Goal: Information Seeking & Learning: Find specific fact

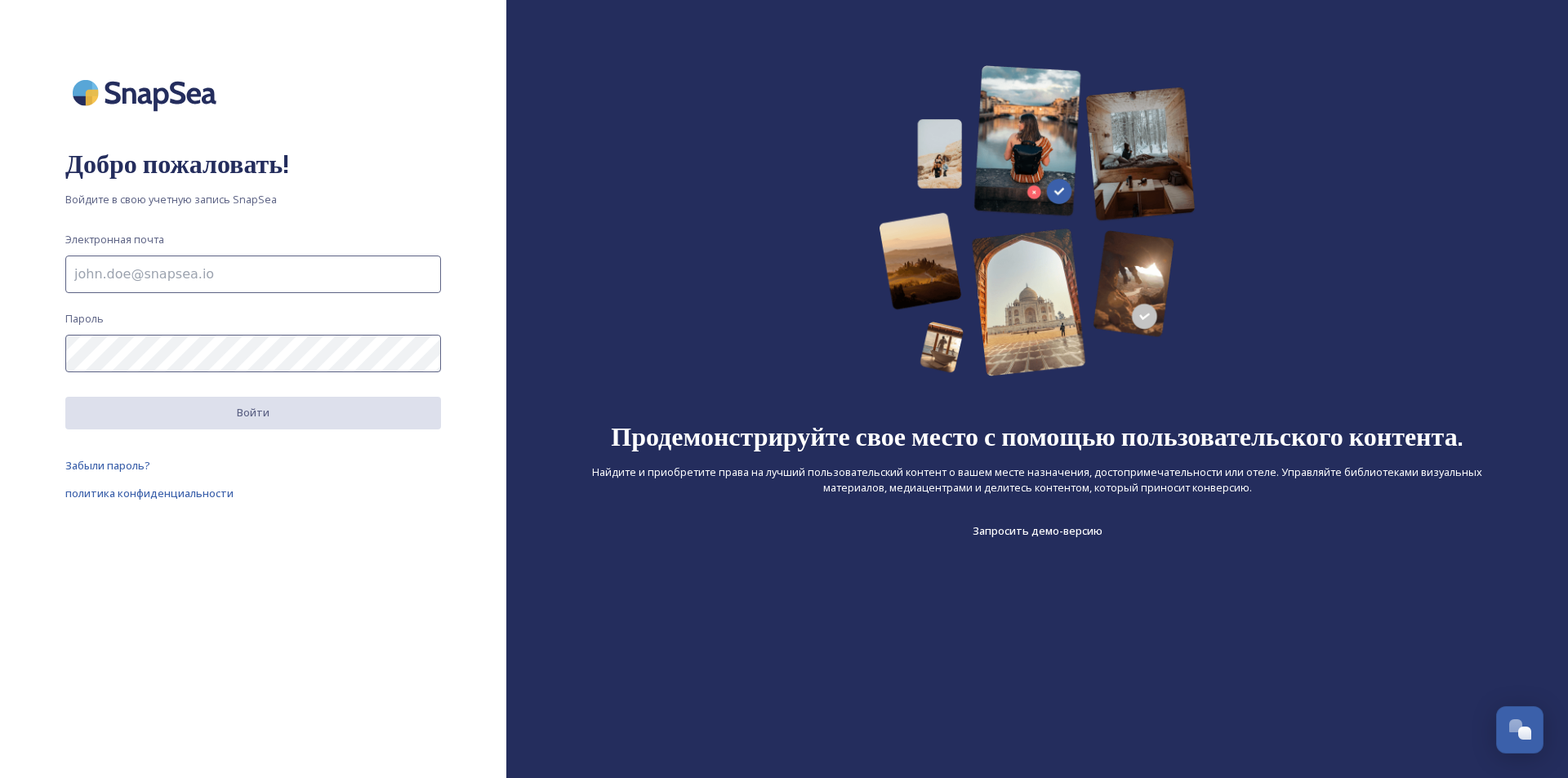
drag, startPoint x: 250, startPoint y: 261, endPoint x: 271, endPoint y: 279, distance: 27.7
click at [250, 261] on input at bounding box center [253, 274] width 375 height 37
type input "anexads2024@gmail.com."
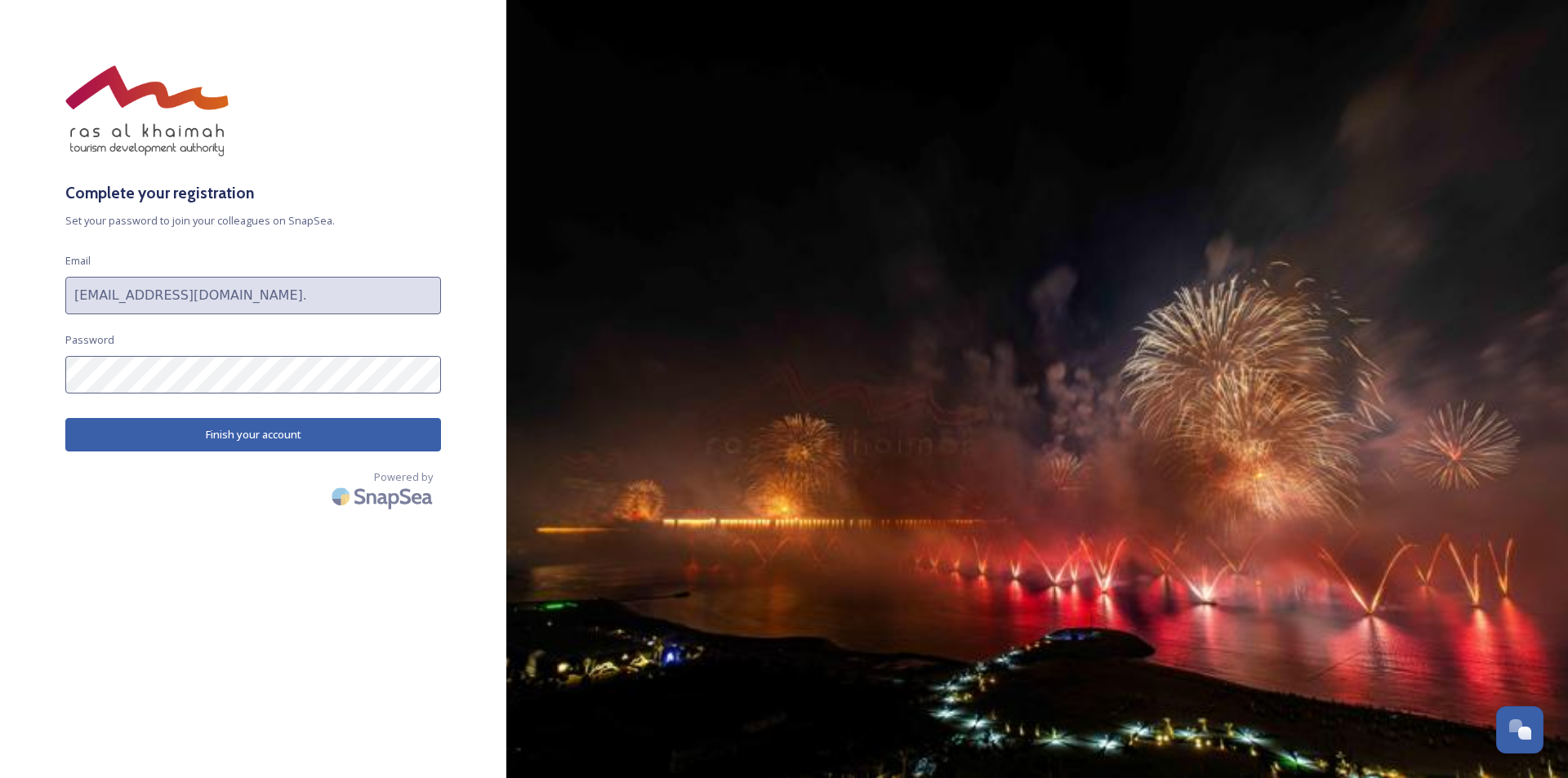
click at [193, 439] on button "Finish your account" at bounding box center [253, 435] width 375 height 34
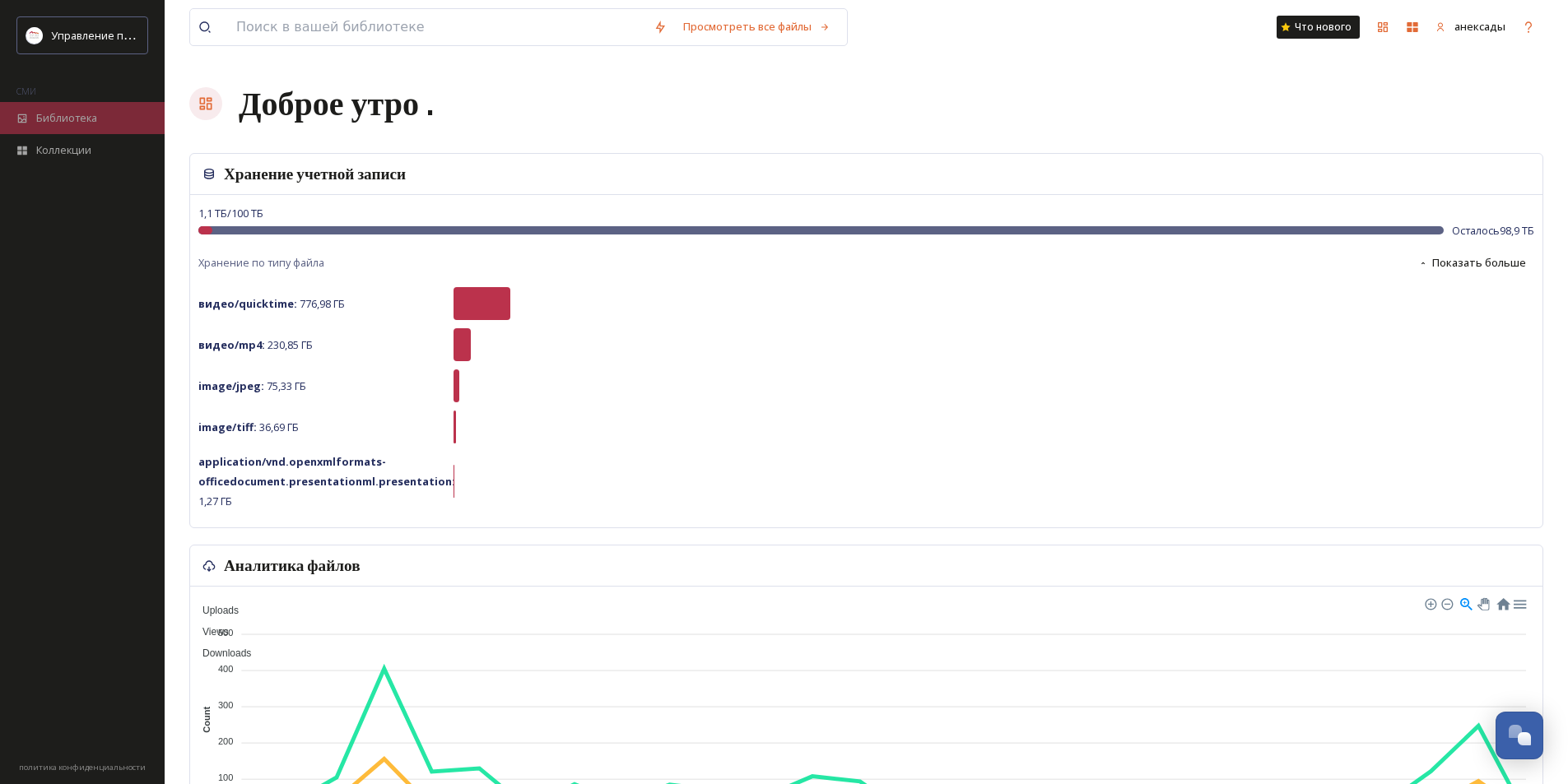
click at [82, 126] on span "Библиотека" at bounding box center [66, 118] width 61 height 16
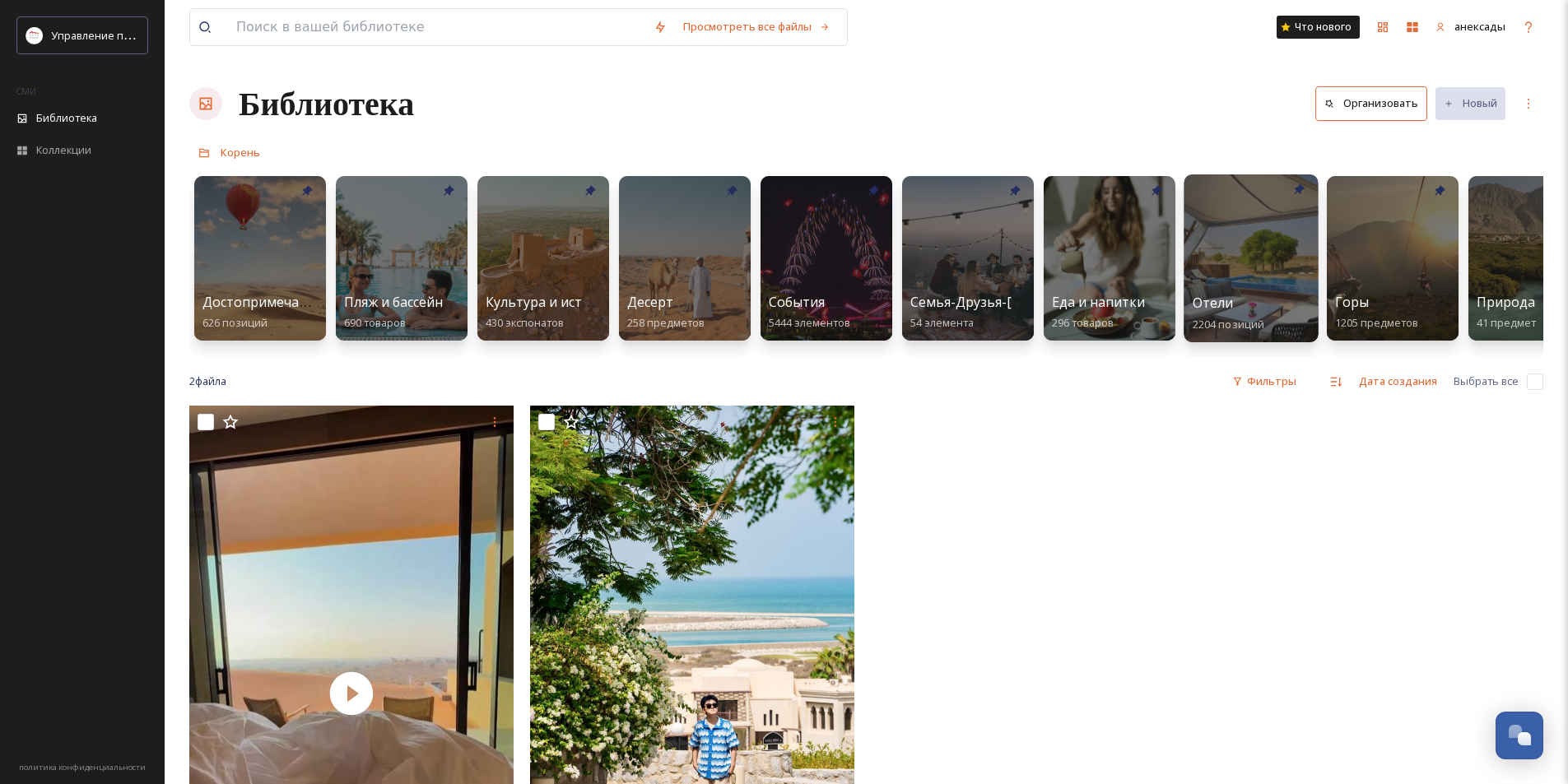
click at [1268, 298] on div "Отели 2204 позиций" at bounding box center [1251, 313] width 118 height 41
click at [1260, 275] on div at bounding box center [1250, 258] width 134 height 168
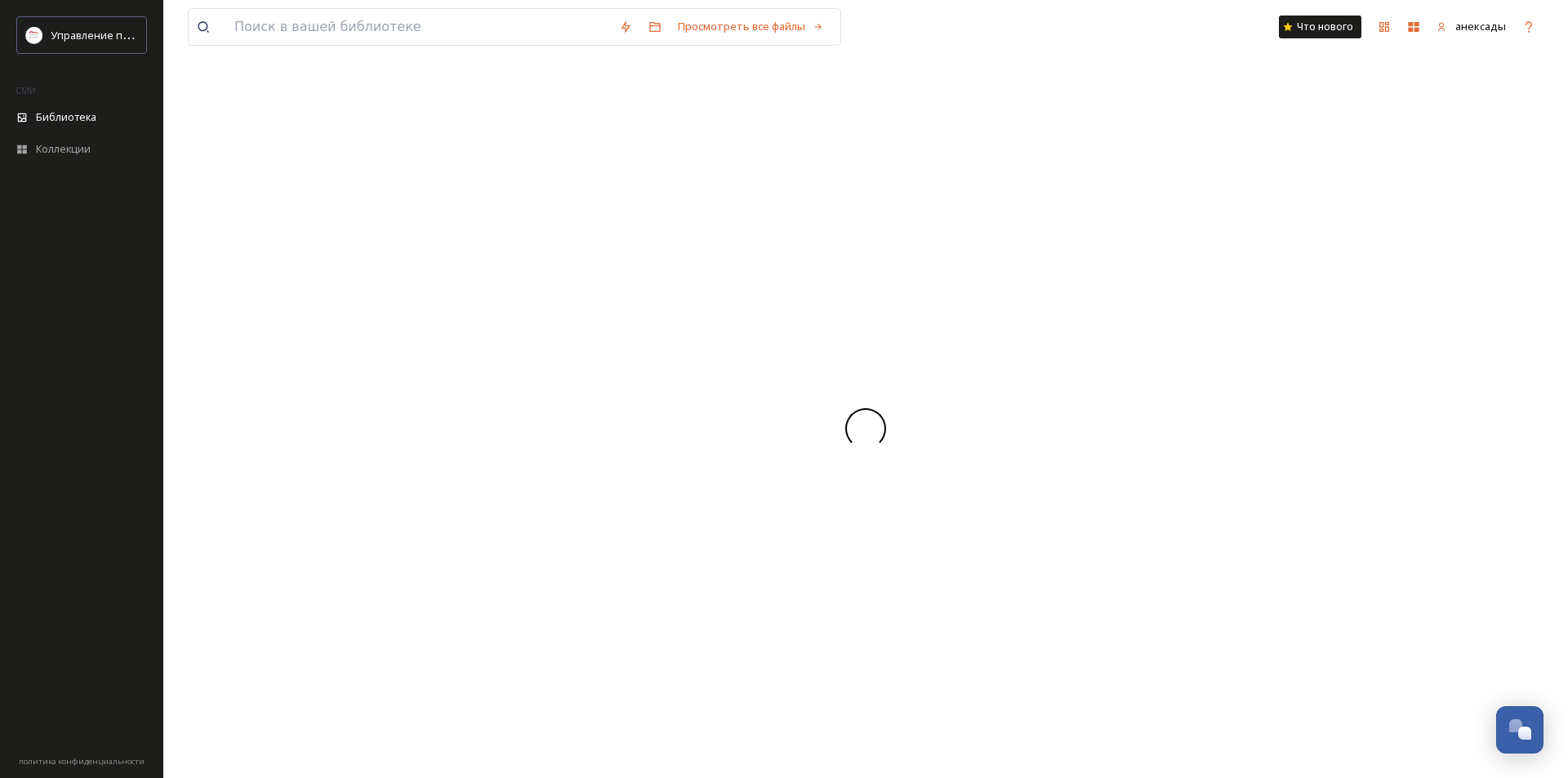
click at [1251, 273] on div at bounding box center [866, 428] width 1356 height 700
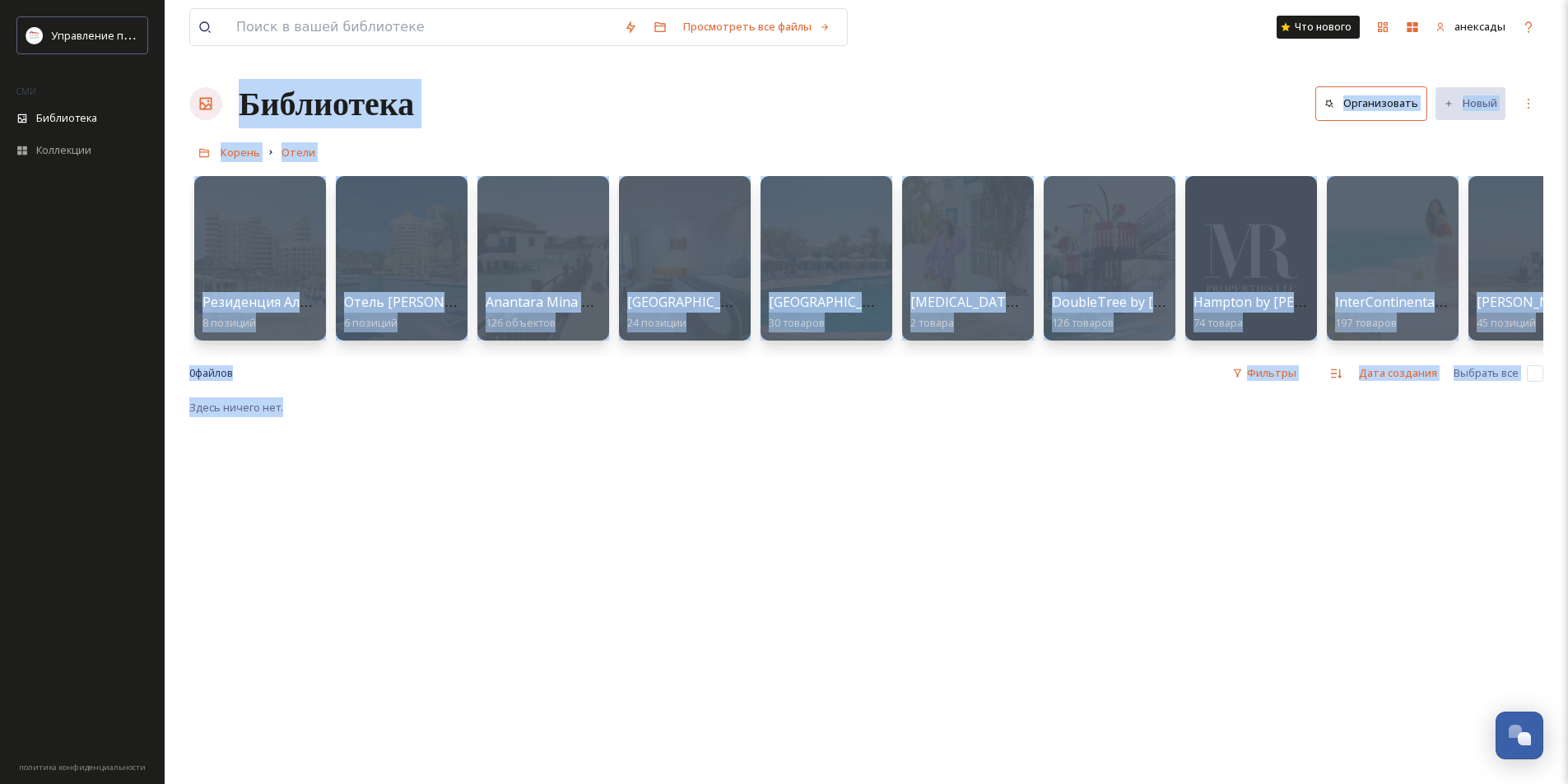
click at [613, 490] on div "Здесь ничего нет." at bounding box center [866, 790] width 1354 height 784
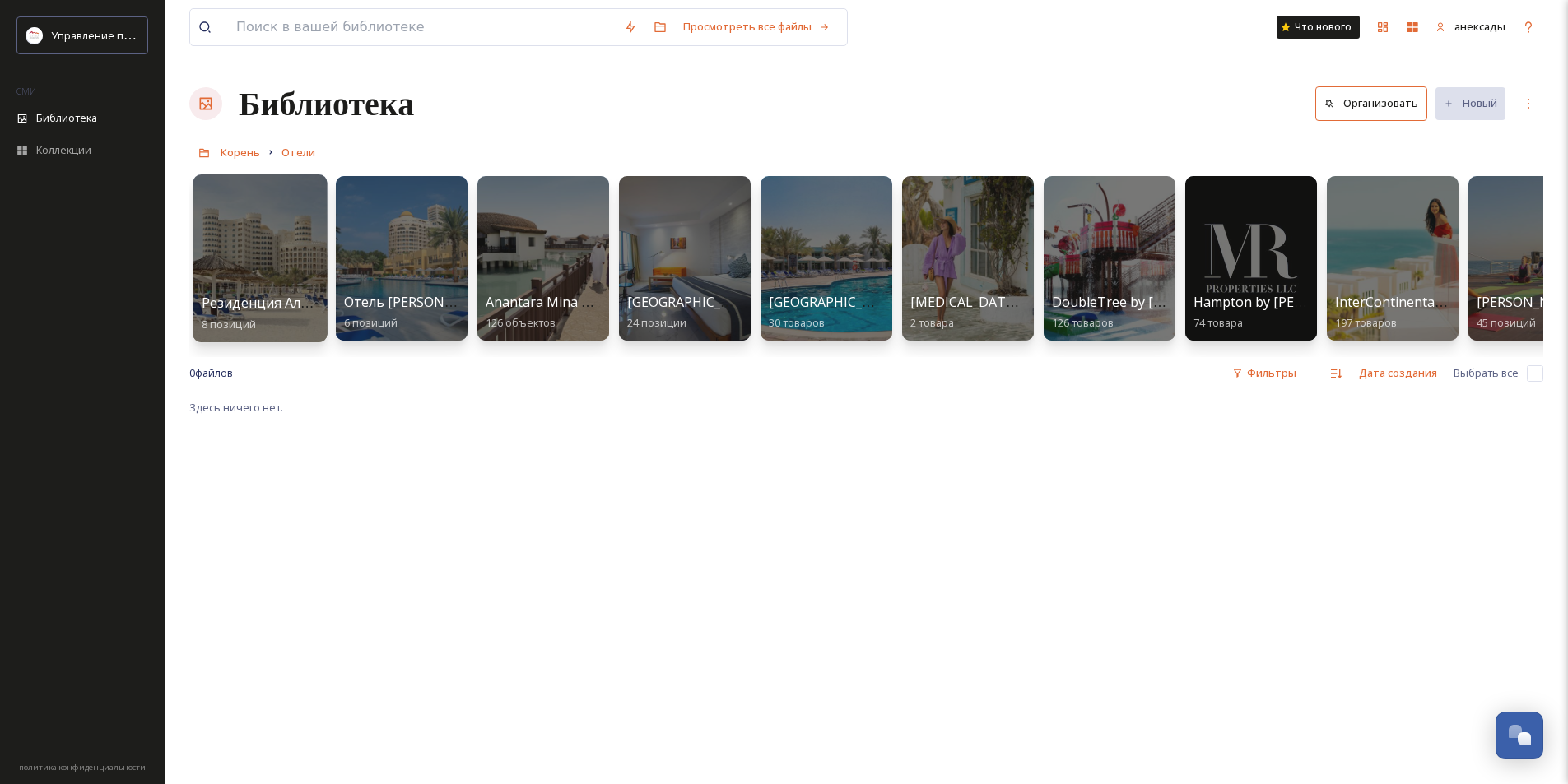
click at [257, 290] on div at bounding box center [260, 258] width 134 height 168
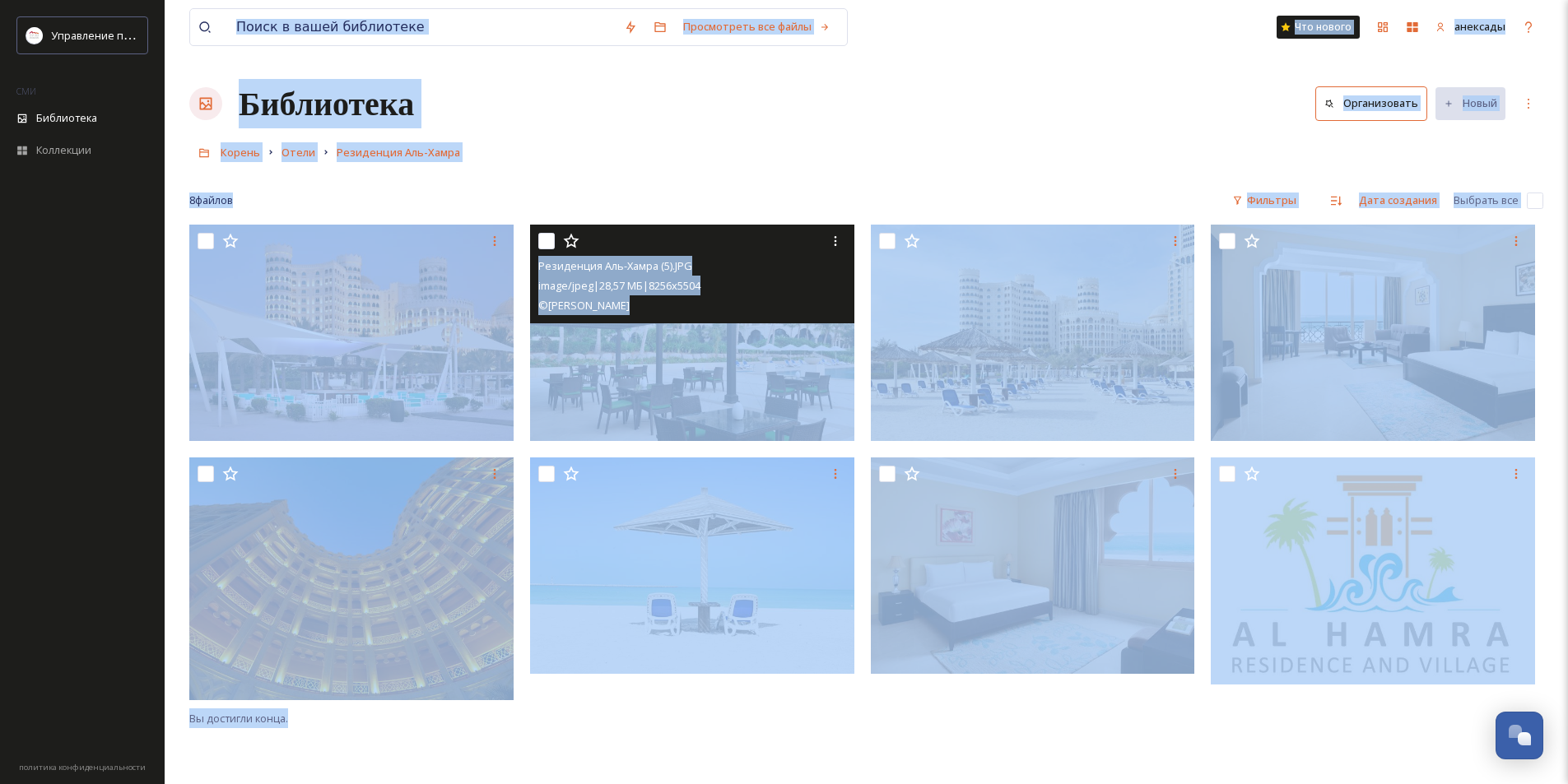
click at [625, 377] on img at bounding box center [691, 333] width 324 height 217
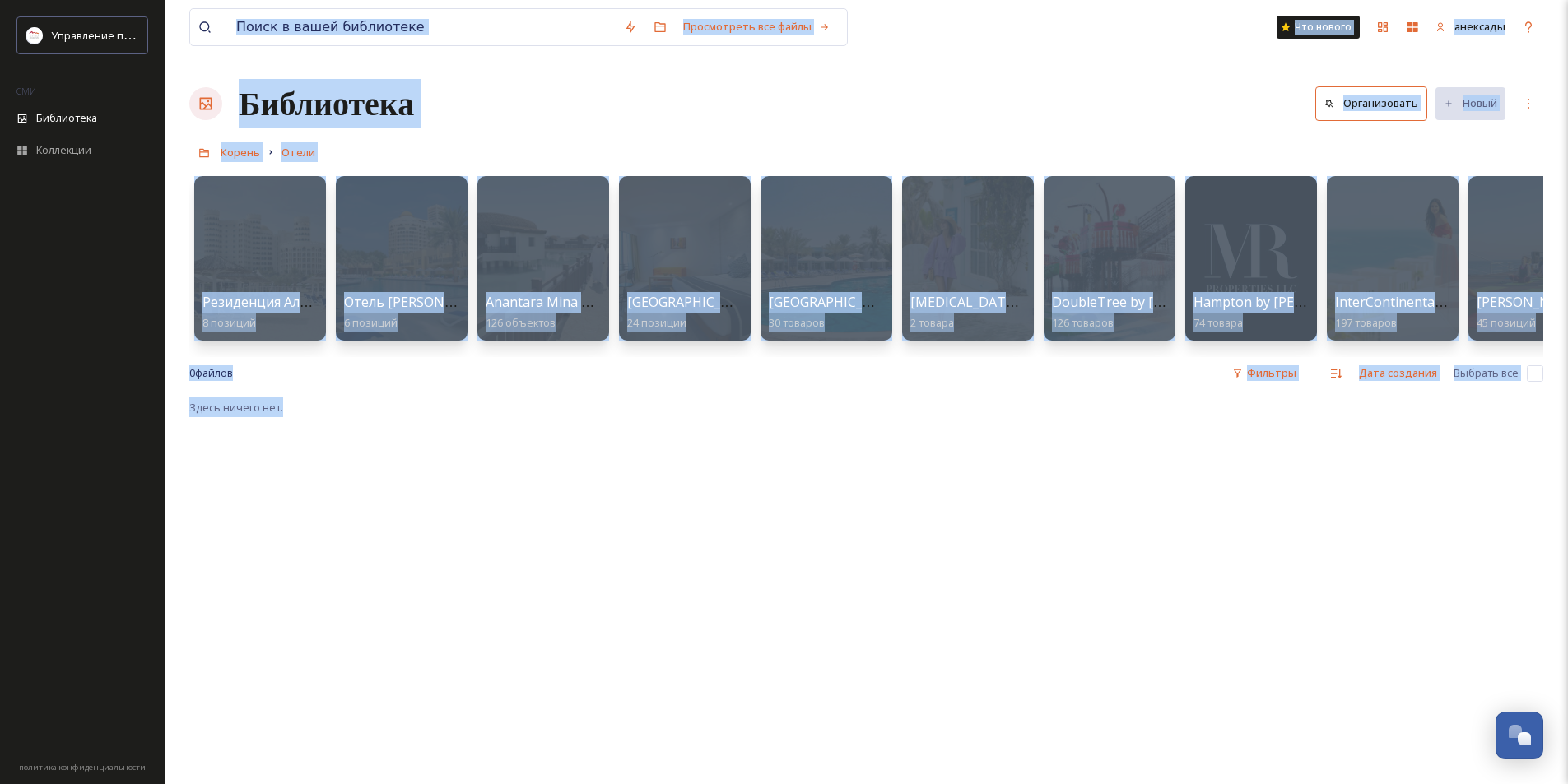
click at [902, 464] on div "Здесь ничего нет." at bounding box center [866, 790] width 1354 height 784
click at [864, 517] on div "Здесь ничего нет." at bounding box center [866, 790] width 1354 height 784
click at [737, 518] on div "Здесь ничего нет." at bounding box center [866, 790] width 1354 height 784
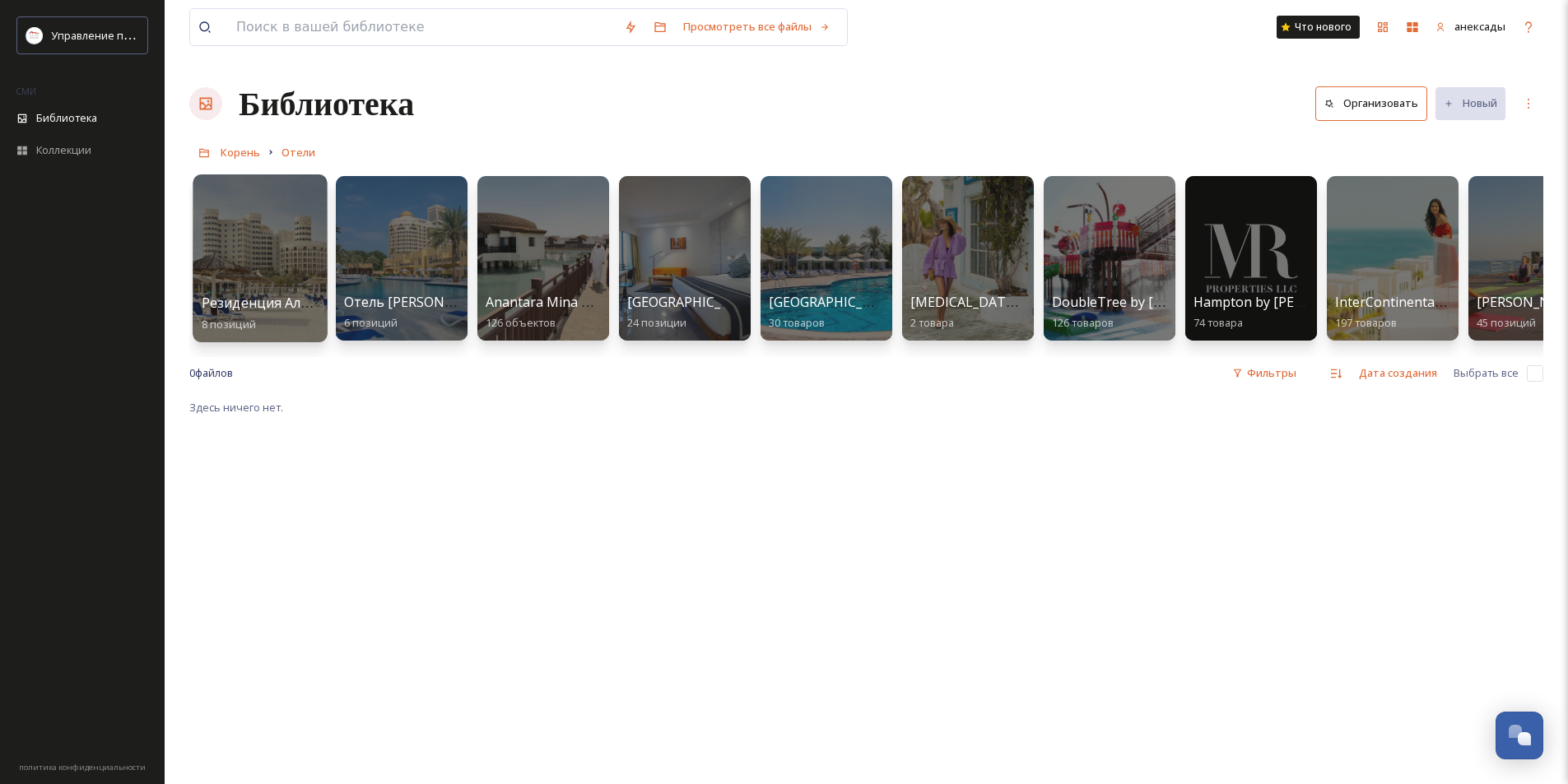
click at [245, 261] on div at bounding box center [260, 258] width 134 height 168
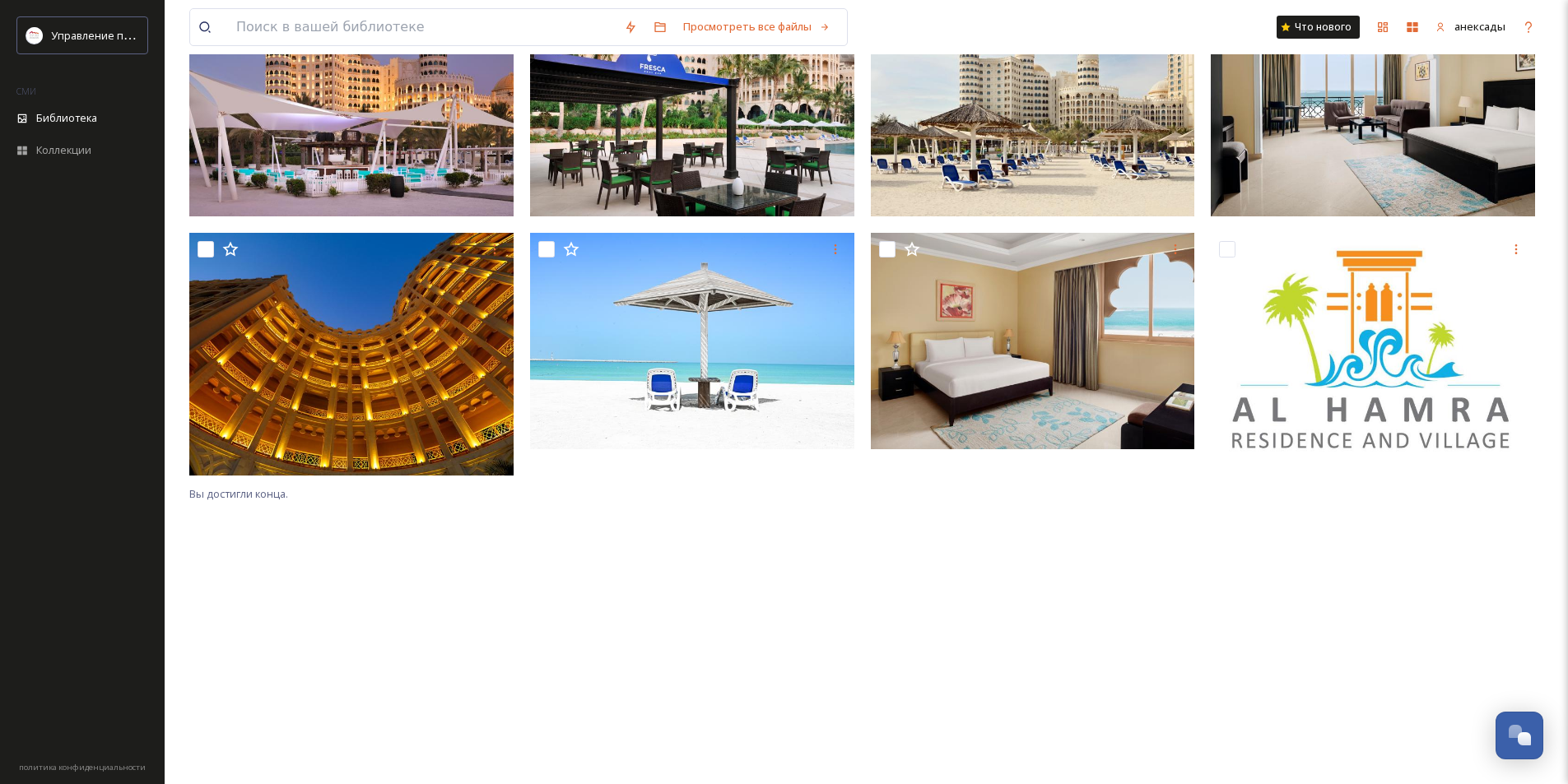
scroll to position [142, 0]
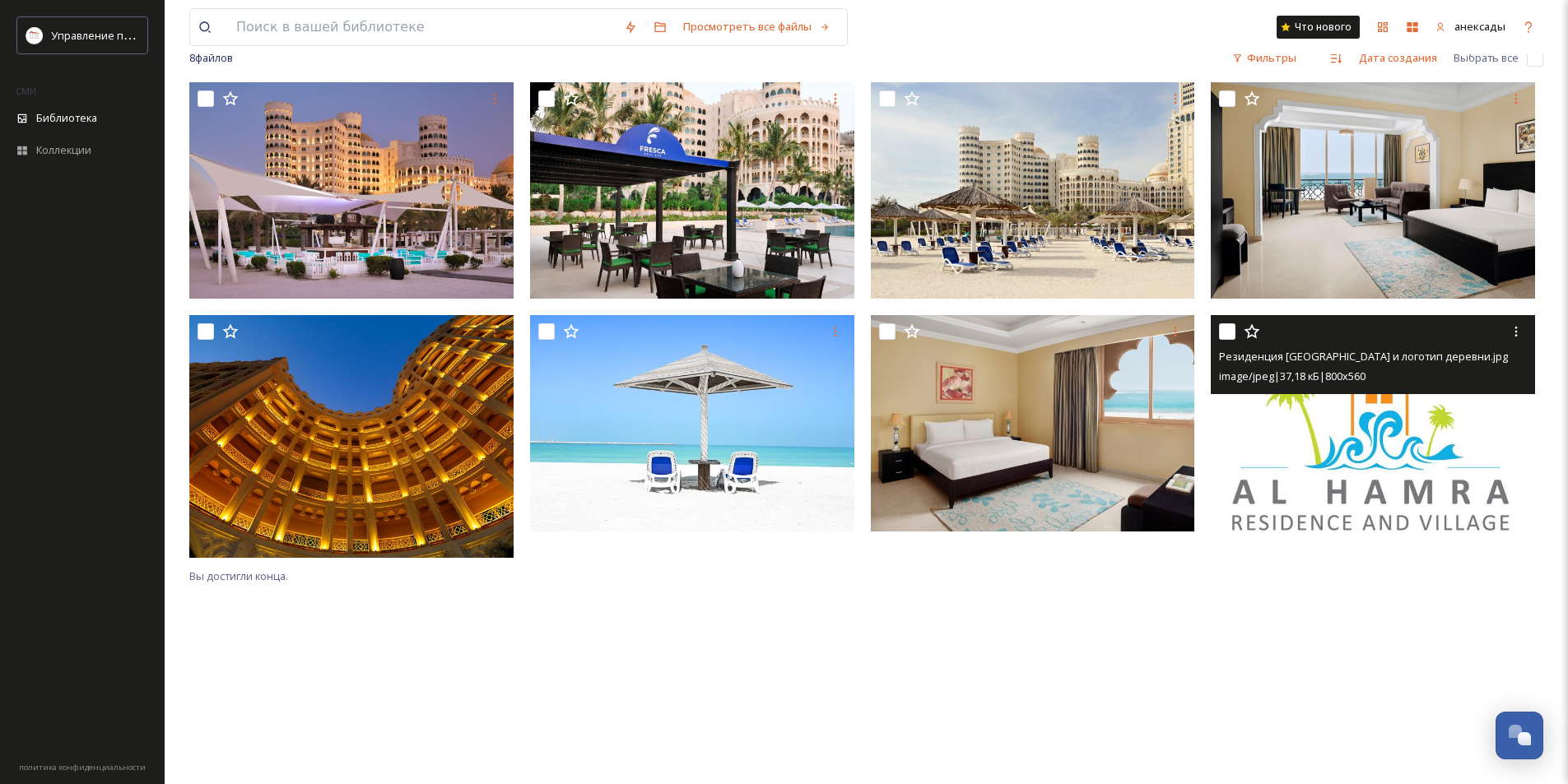
click at [1346, 496] on img at bounding box center [1372, 428] width 324 height 227
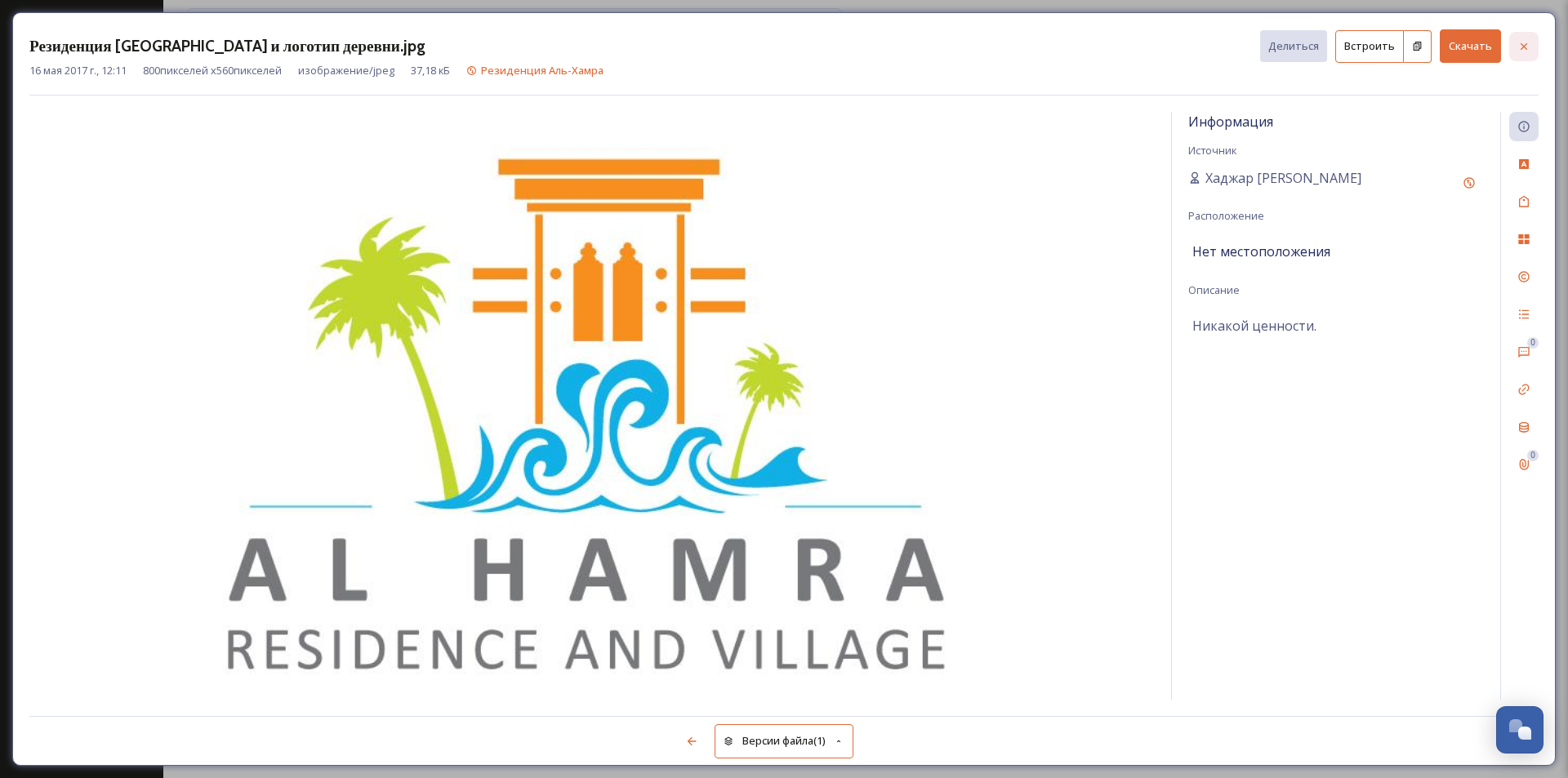
click at [1533, 44] on div at bounding box center [1524, 46] width 29 height 29
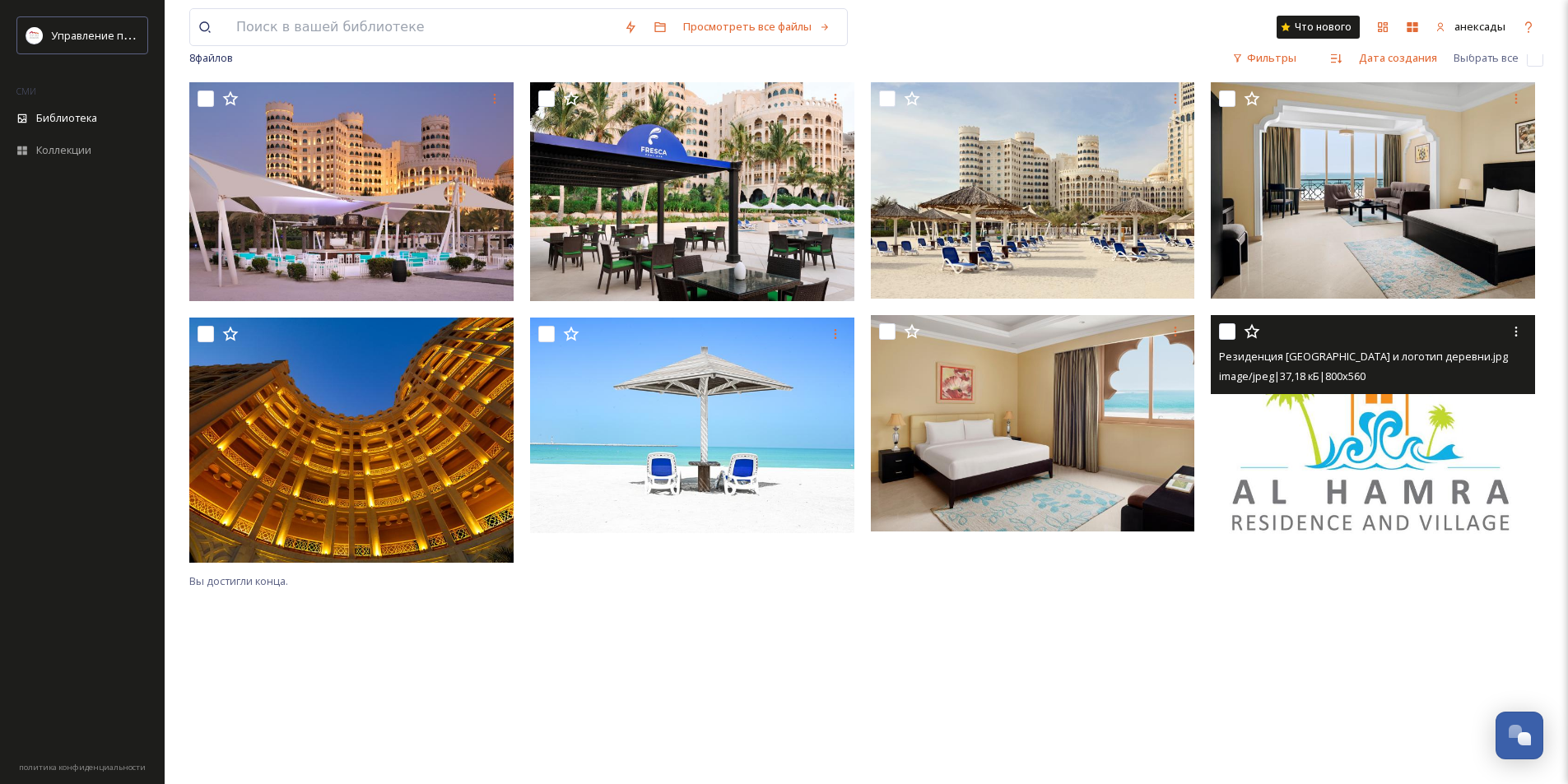
click at [921, 636] on div "Резиденция Аль-Хамра и логотип деревни.jpg image/jpeg | 37,18 кБ | 800 x 560 Вы…" at bounding box center [866, 475] width 1354 height 784
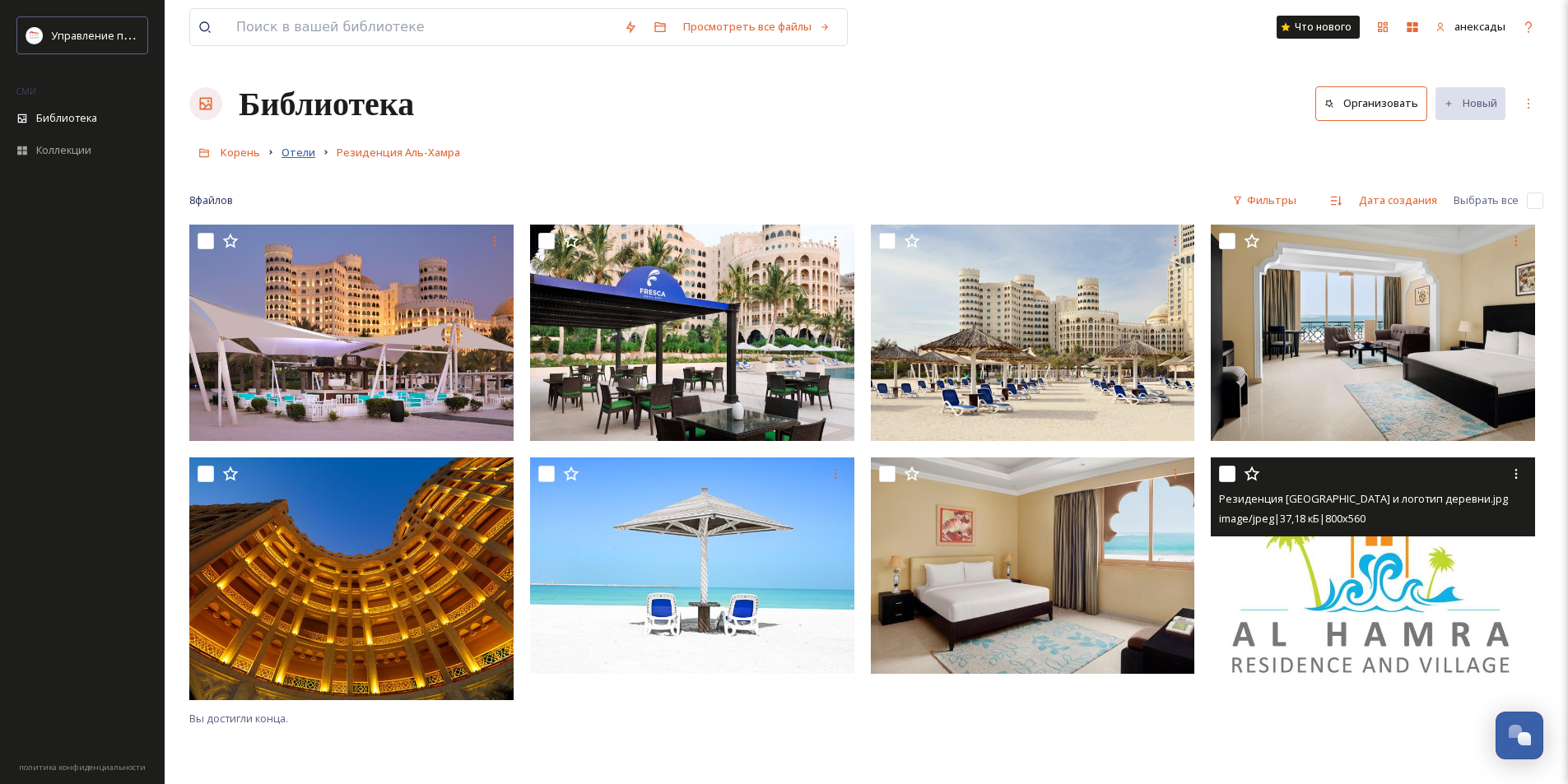
click at [297, 147] on font "Отели" at bounding box center [298, 152] width 34 height 15
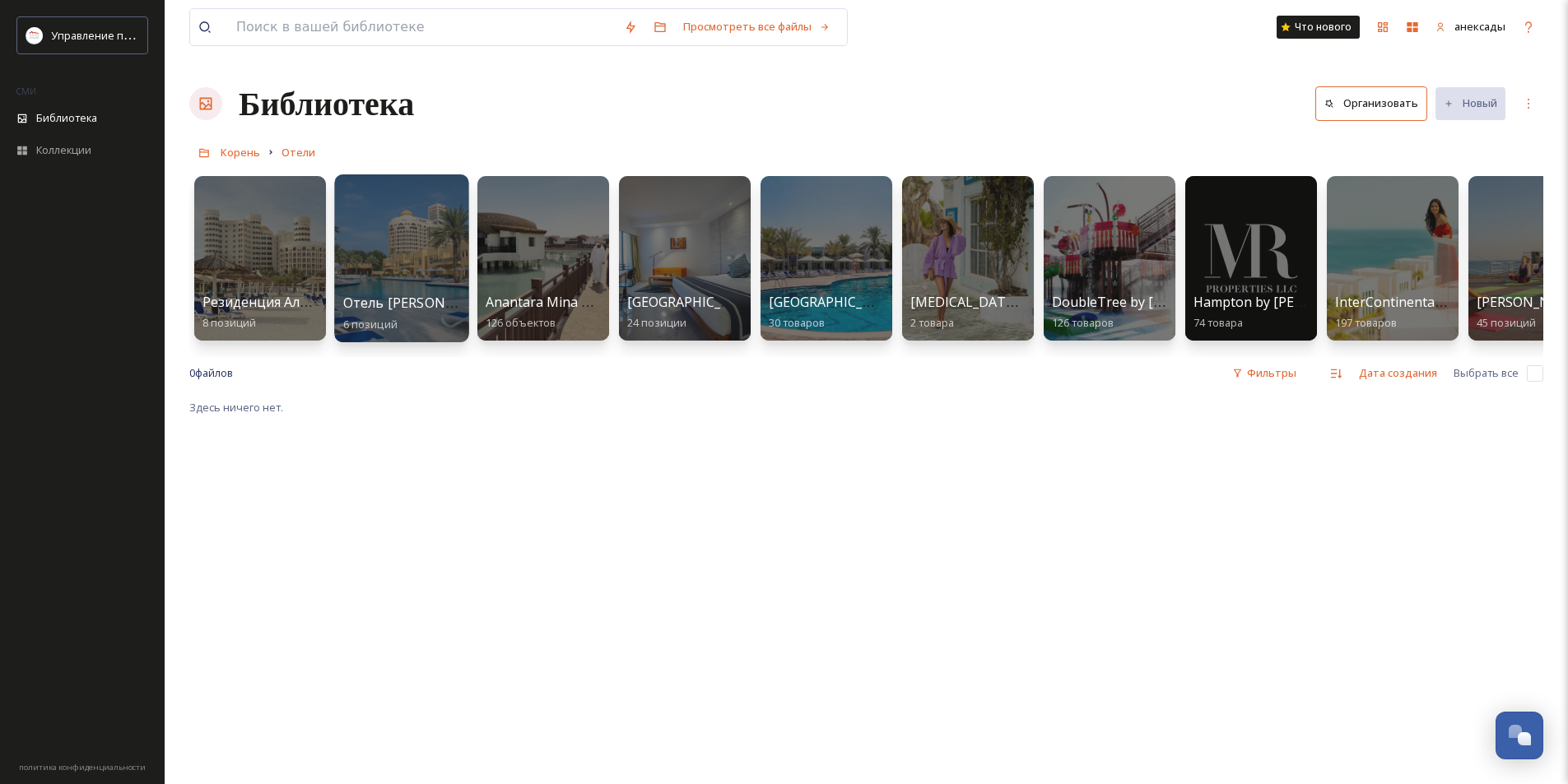
click at [422, 295] on font "Отель Al Hamra Village" at bounding box center [487, 303] width 287 height 18
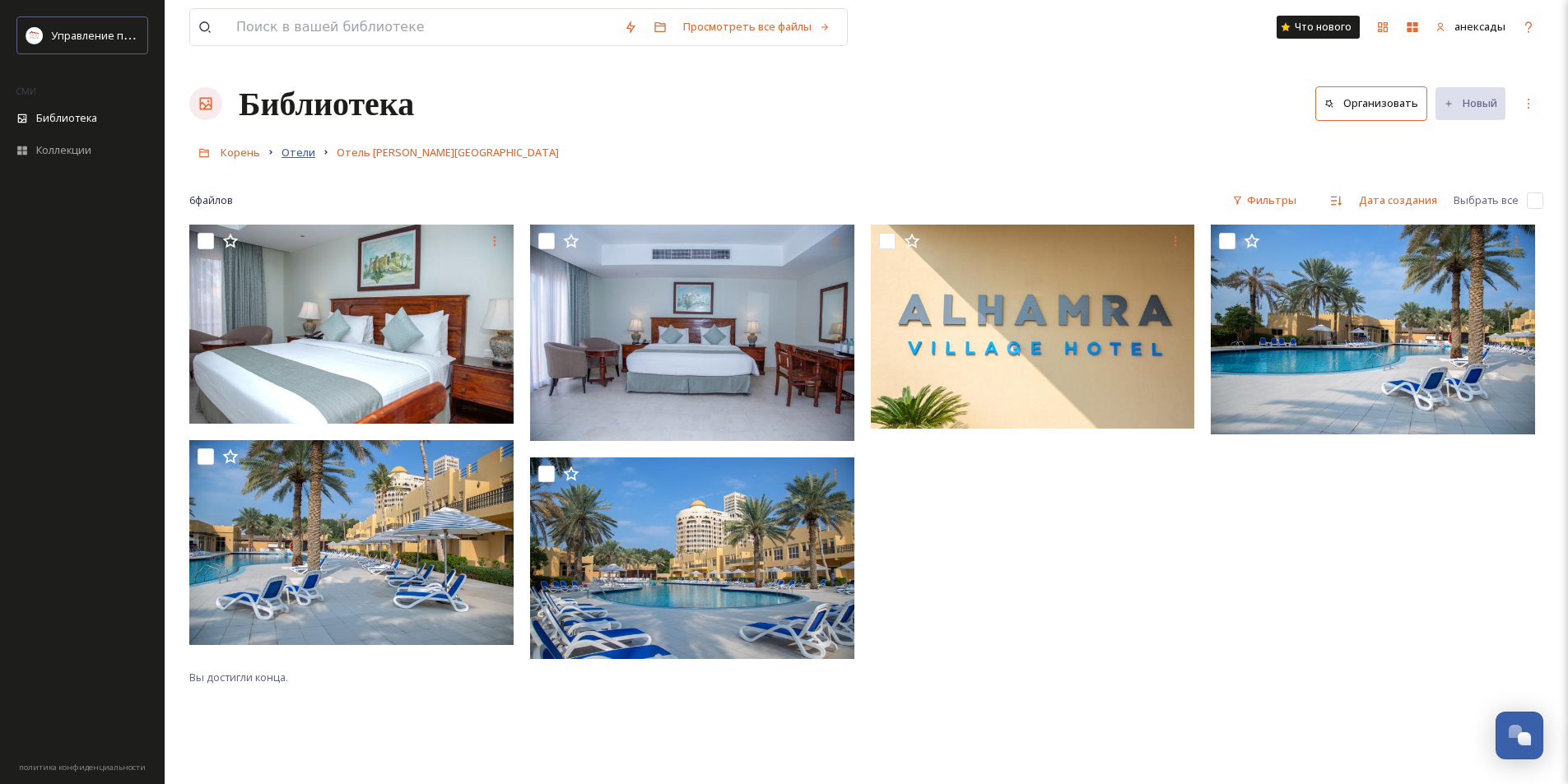
click at [297, 148] on font "Отели" at bounding box center [298, 152] width 34 height 15
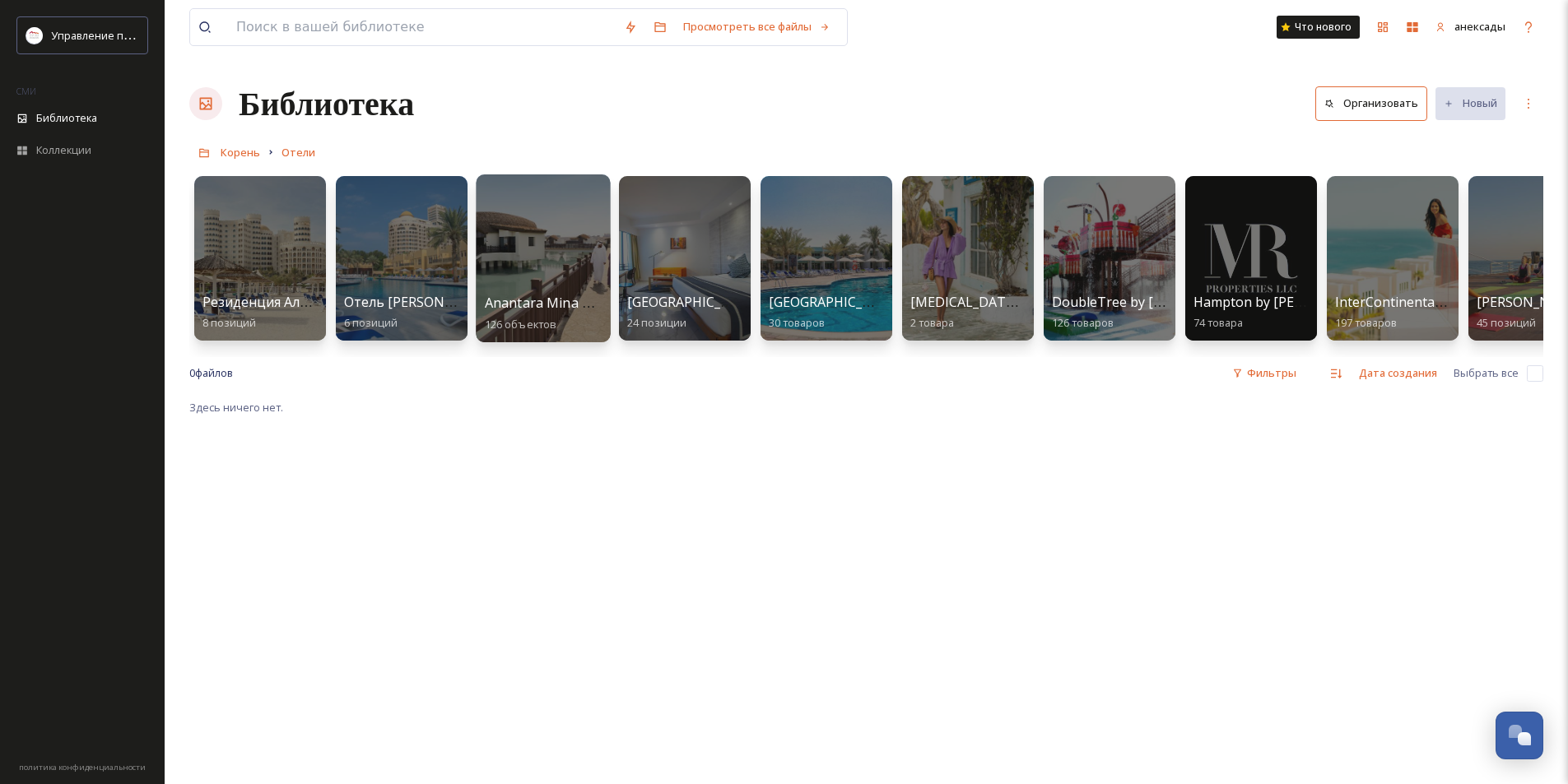
click at [561, 274] on div at bounding box center [543, 258] width 134 height 168
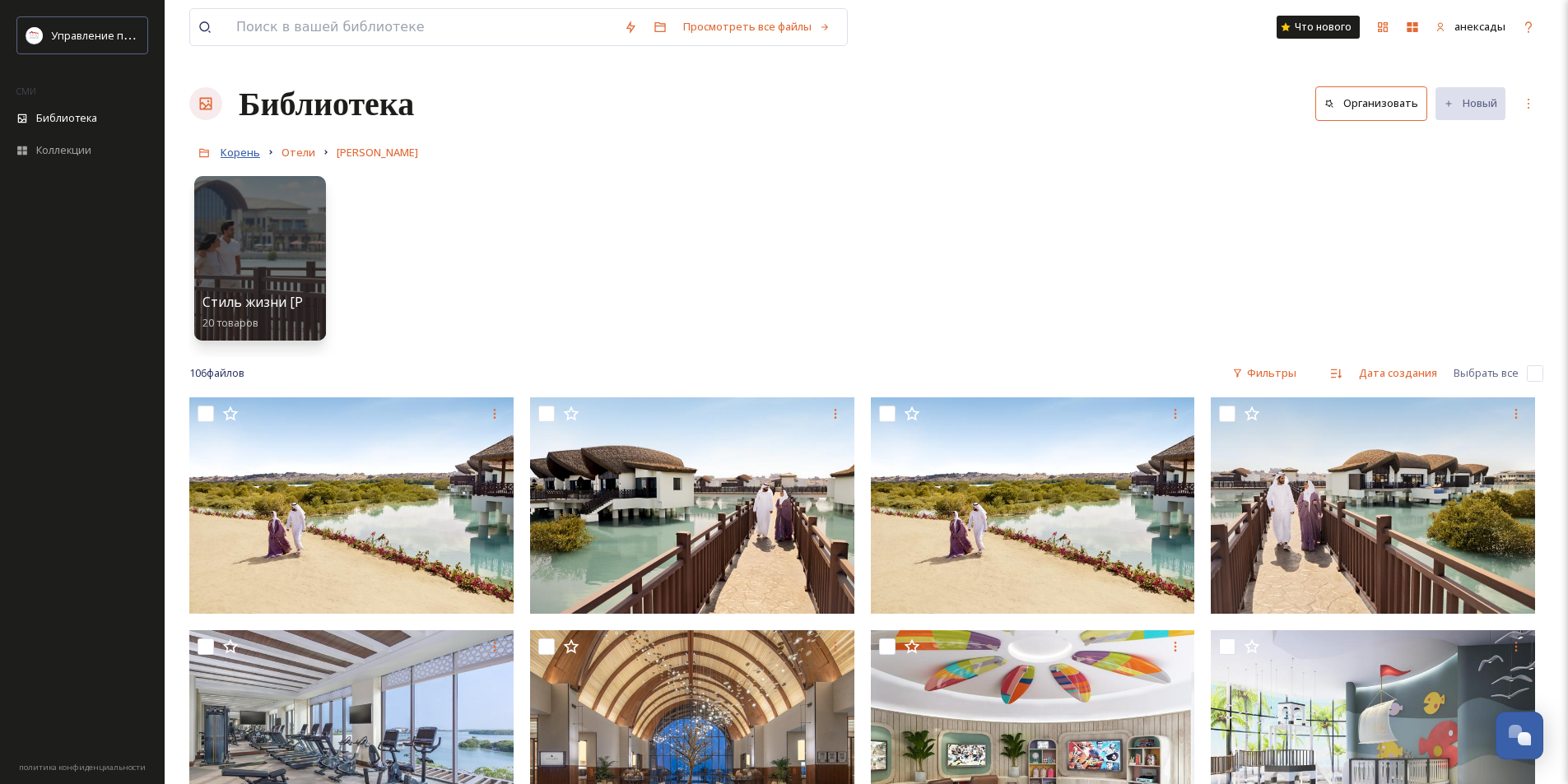
click at [244, 155] on font "Корень" at bounding box center [240, 152] width 39 height 15
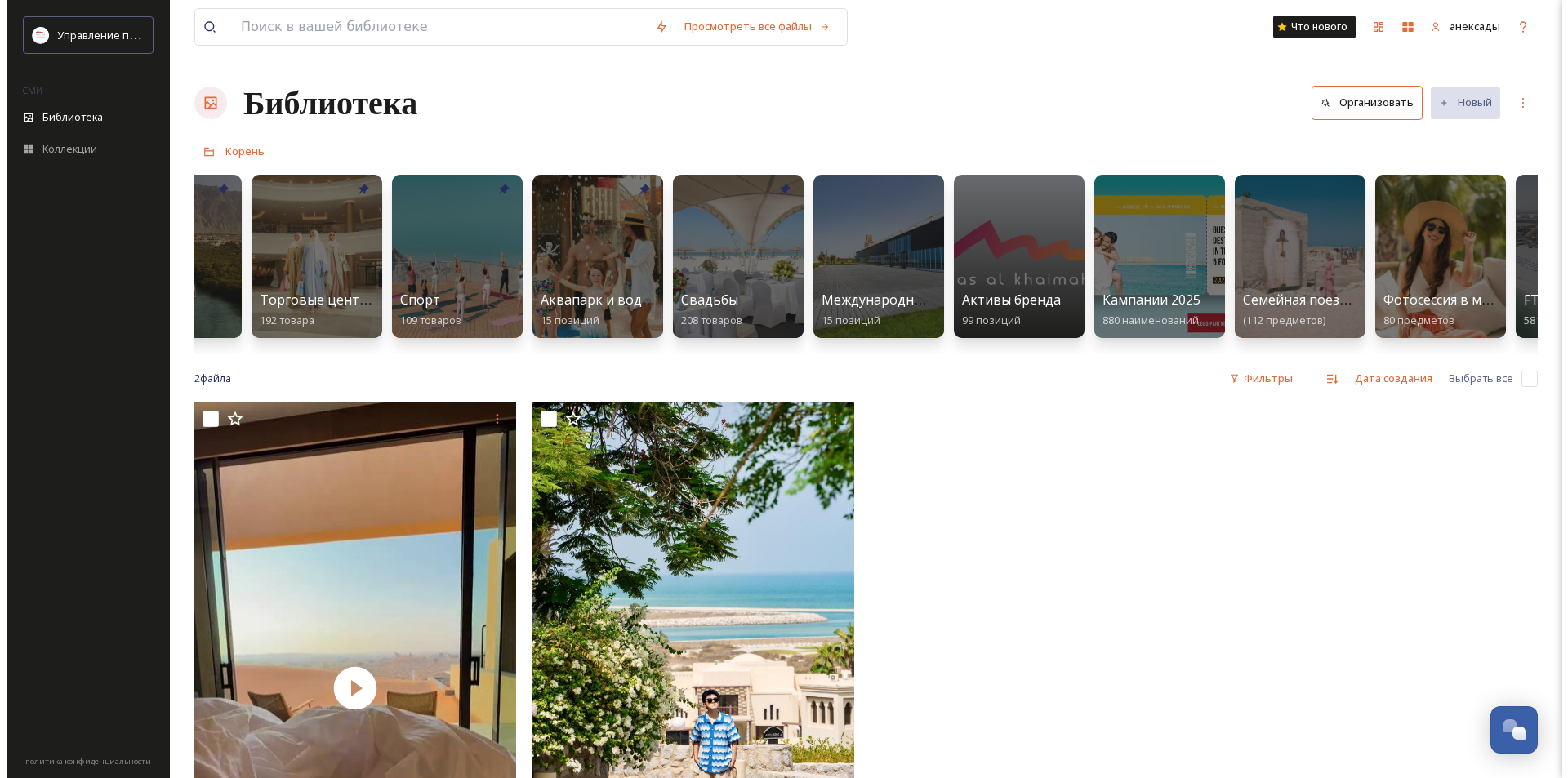
scroll to position [0, 1502]
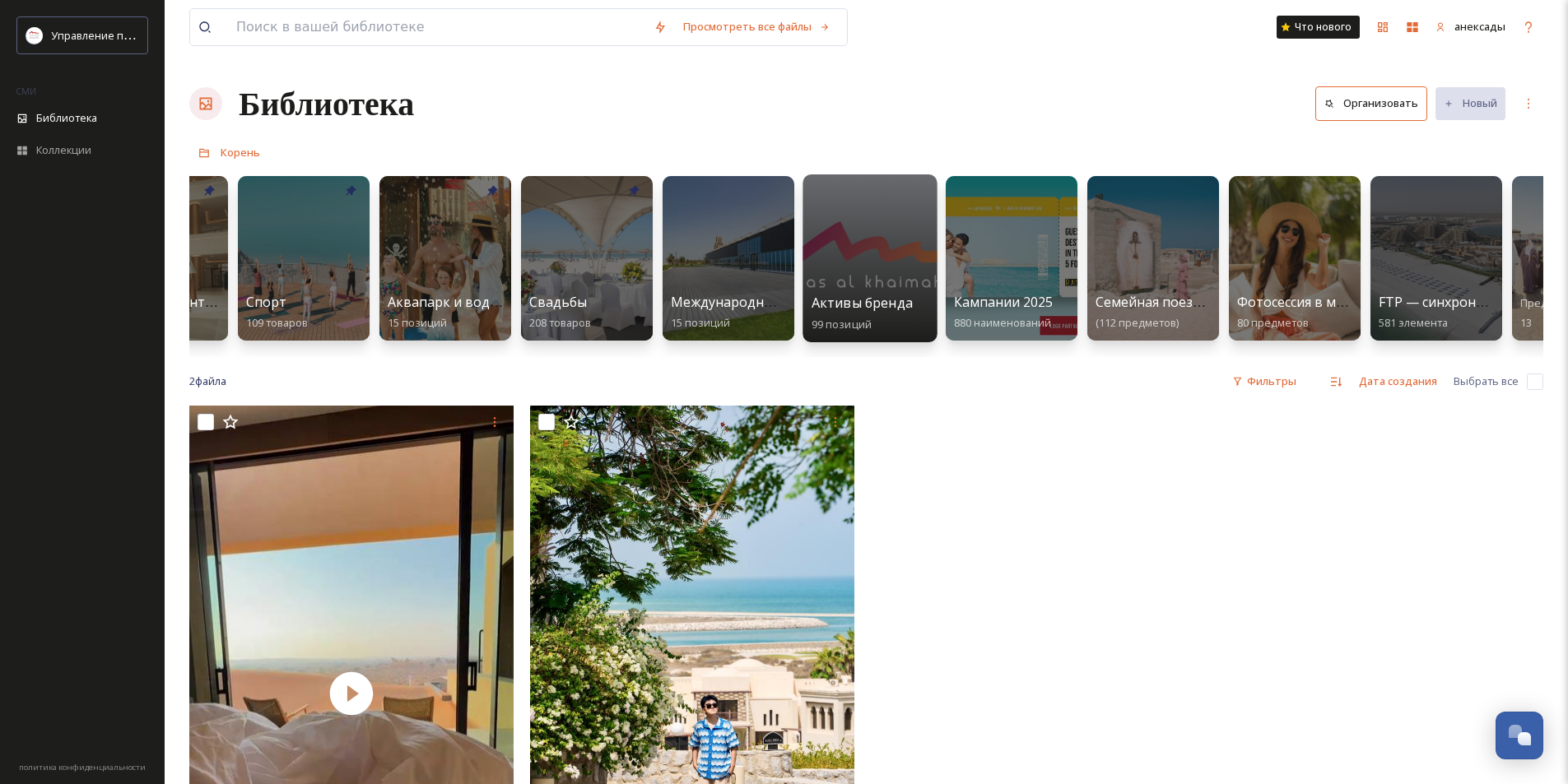
click at [848, 319] on font "позиций" at bounding box center [848, 323] width 46 height 15
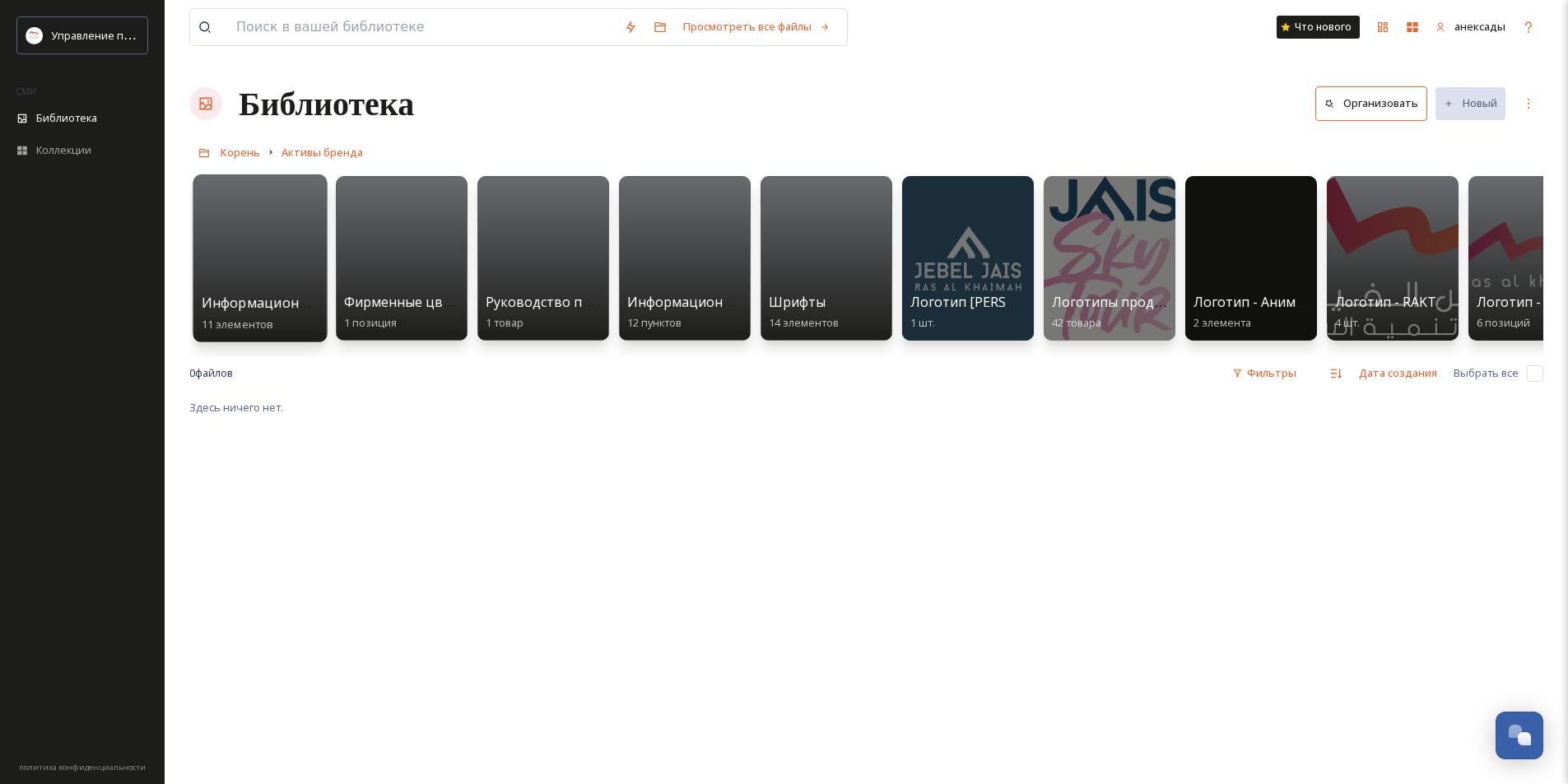
click at [273, 309] on font "Информационные листы AR" at bounding box center [295, 303] width 186 height 18
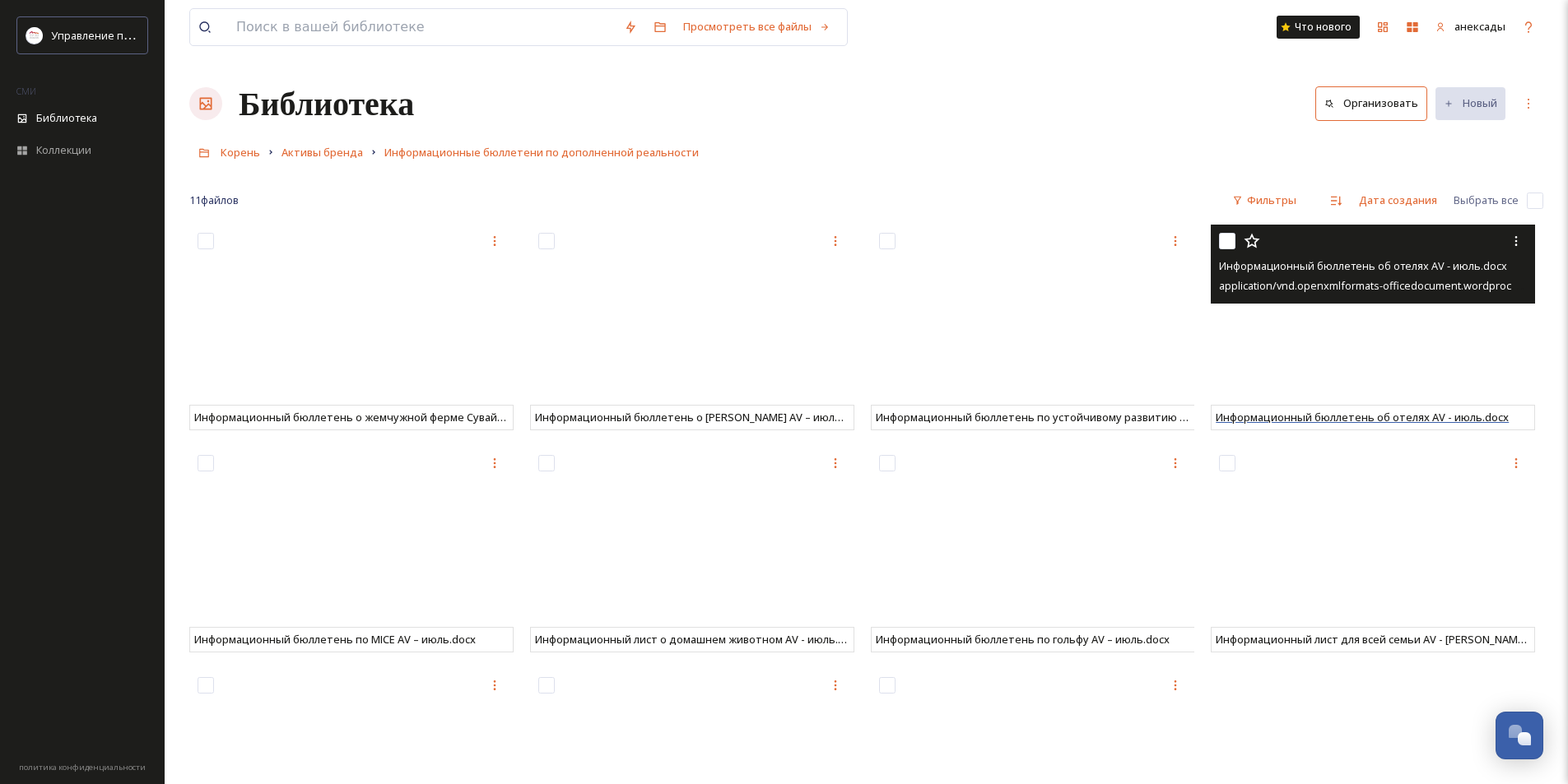
click at [1381, 419] on font "Информационный бюллетень об отелях AV - июль.docx" at bounding box center [1361, 417] width 293 height 15
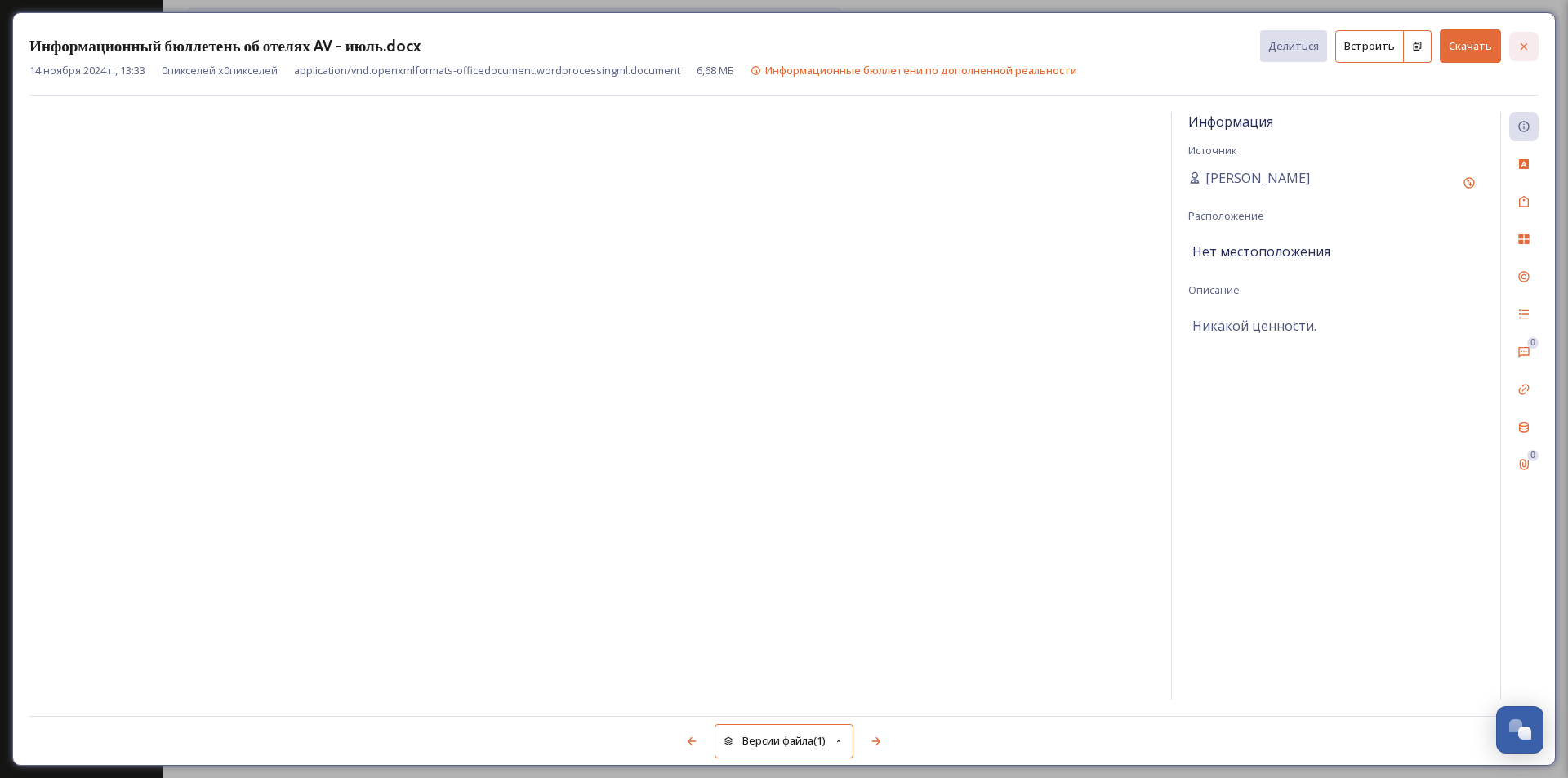
click at [1527, 44] on icon at bounding box center [1523, 46] width 6 height 6
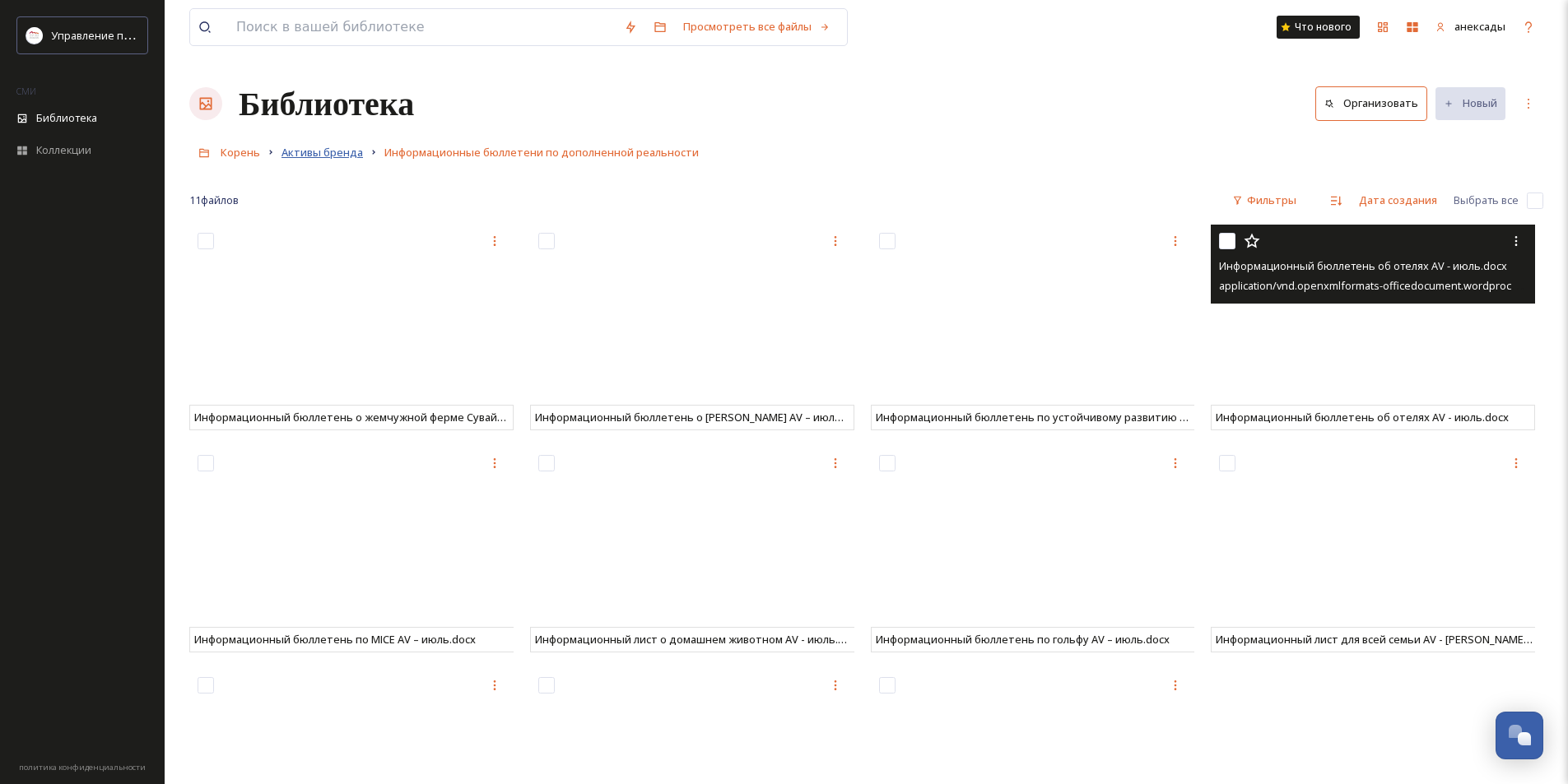
click at [326, 155] on font "Активы бренда" at bounding box center [322, 152] width 82 height 15
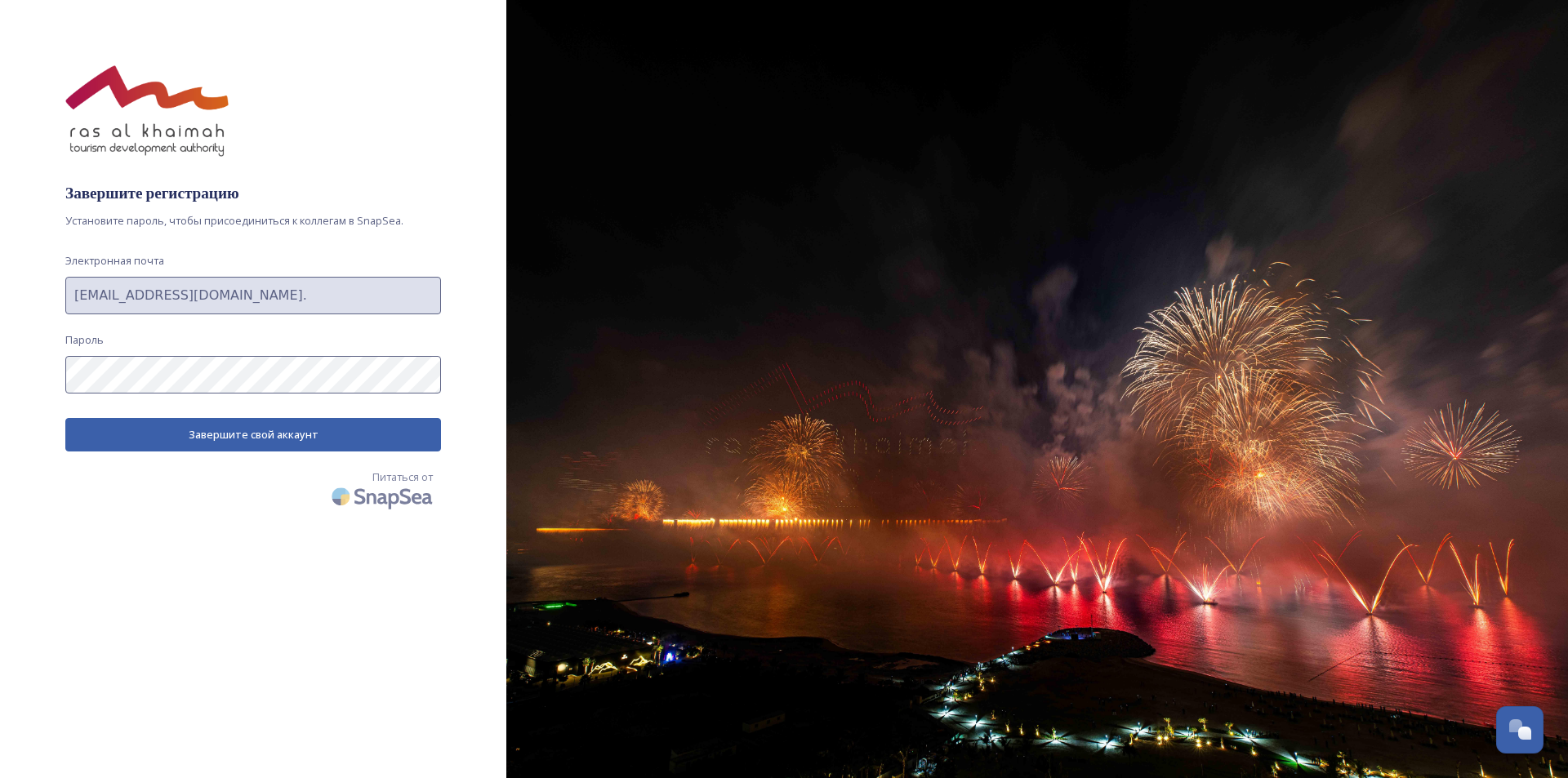
click at [225, 438] on font "Завершите свой аккаунт" at bounding box center [253, 435] width 130 height 15
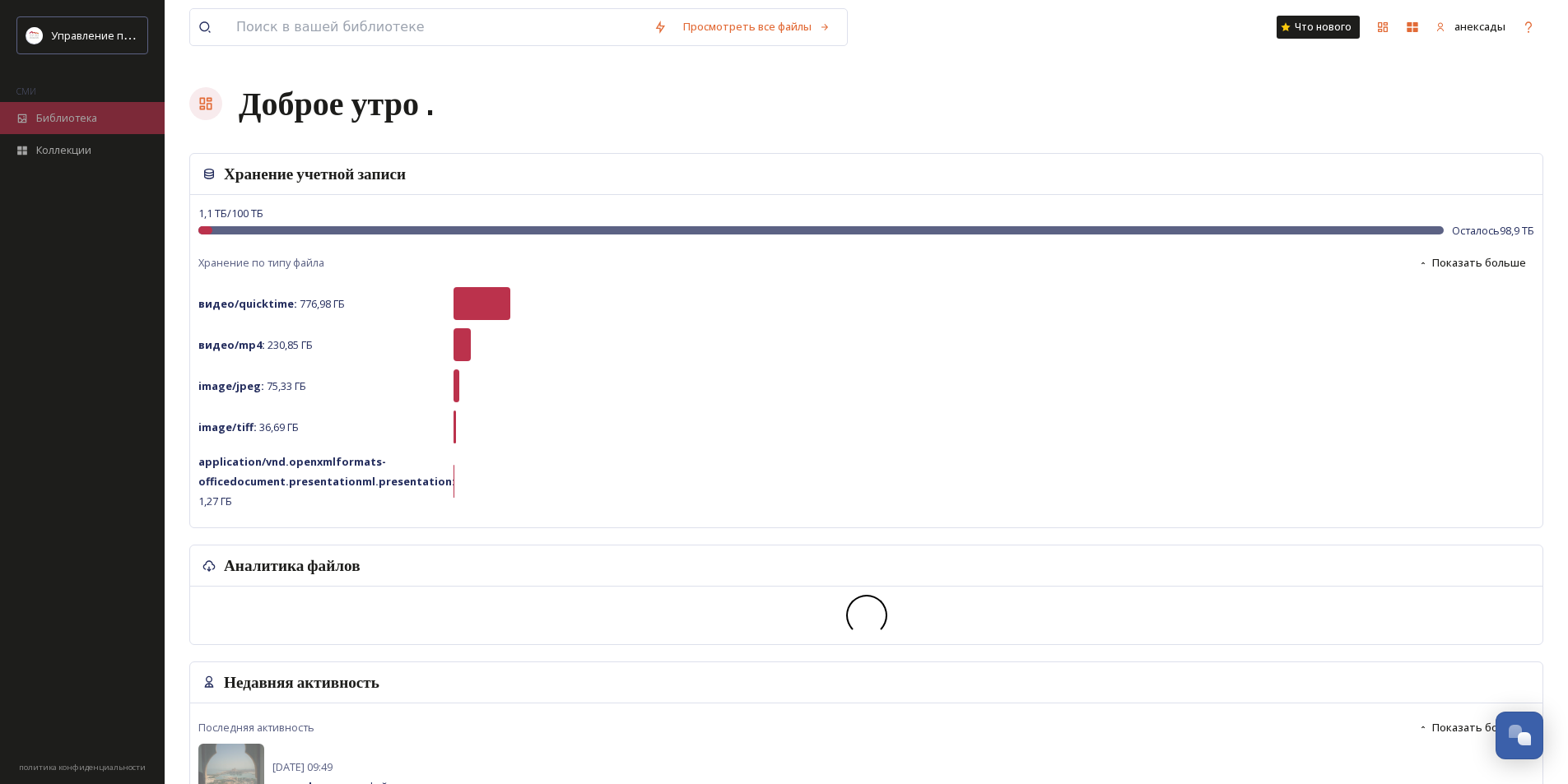
click at [92, 122] on font "Библиотека" at bounding box center [66, 118] width 61 height 15
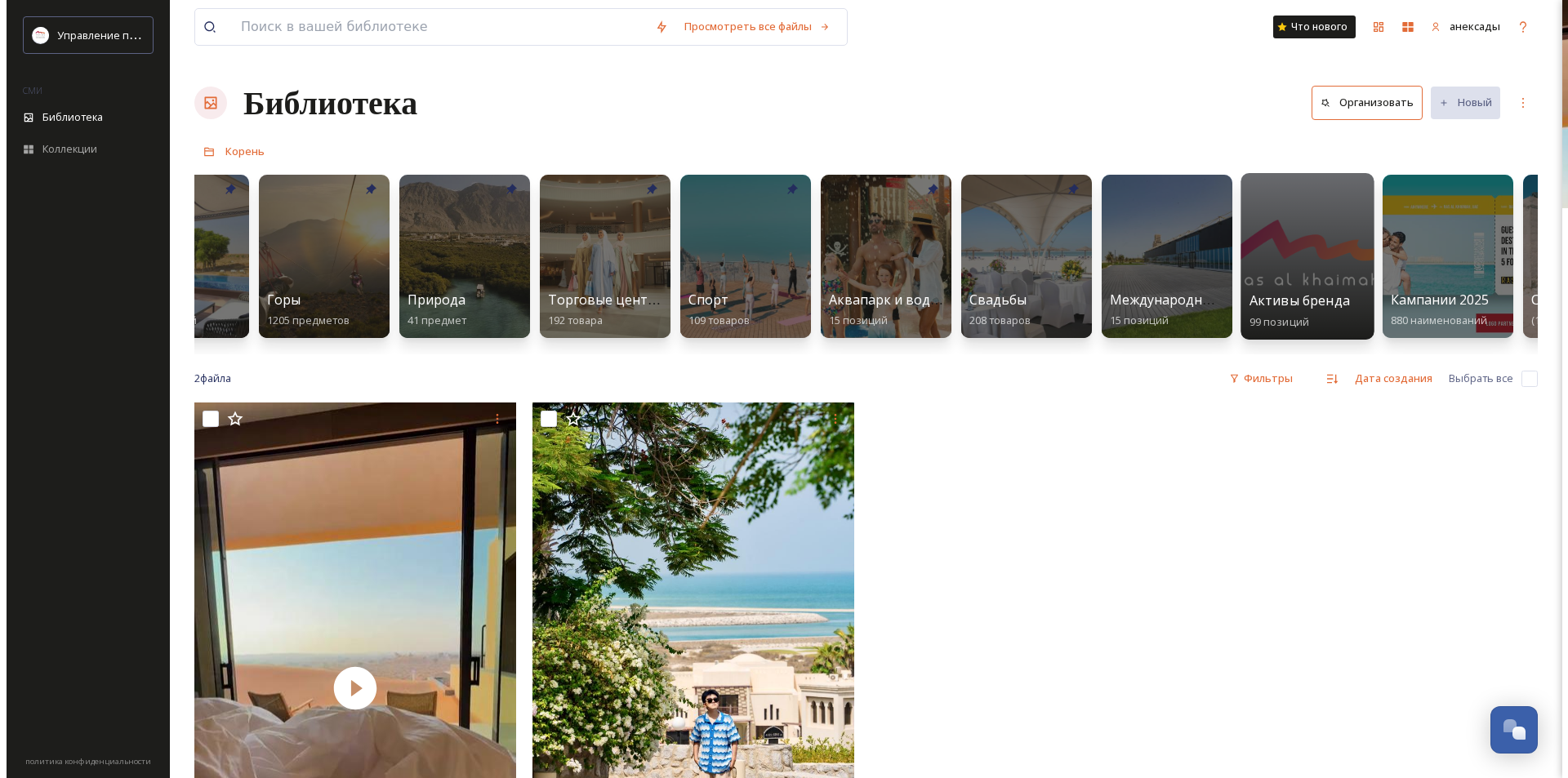
scroll to position [0, 1077]
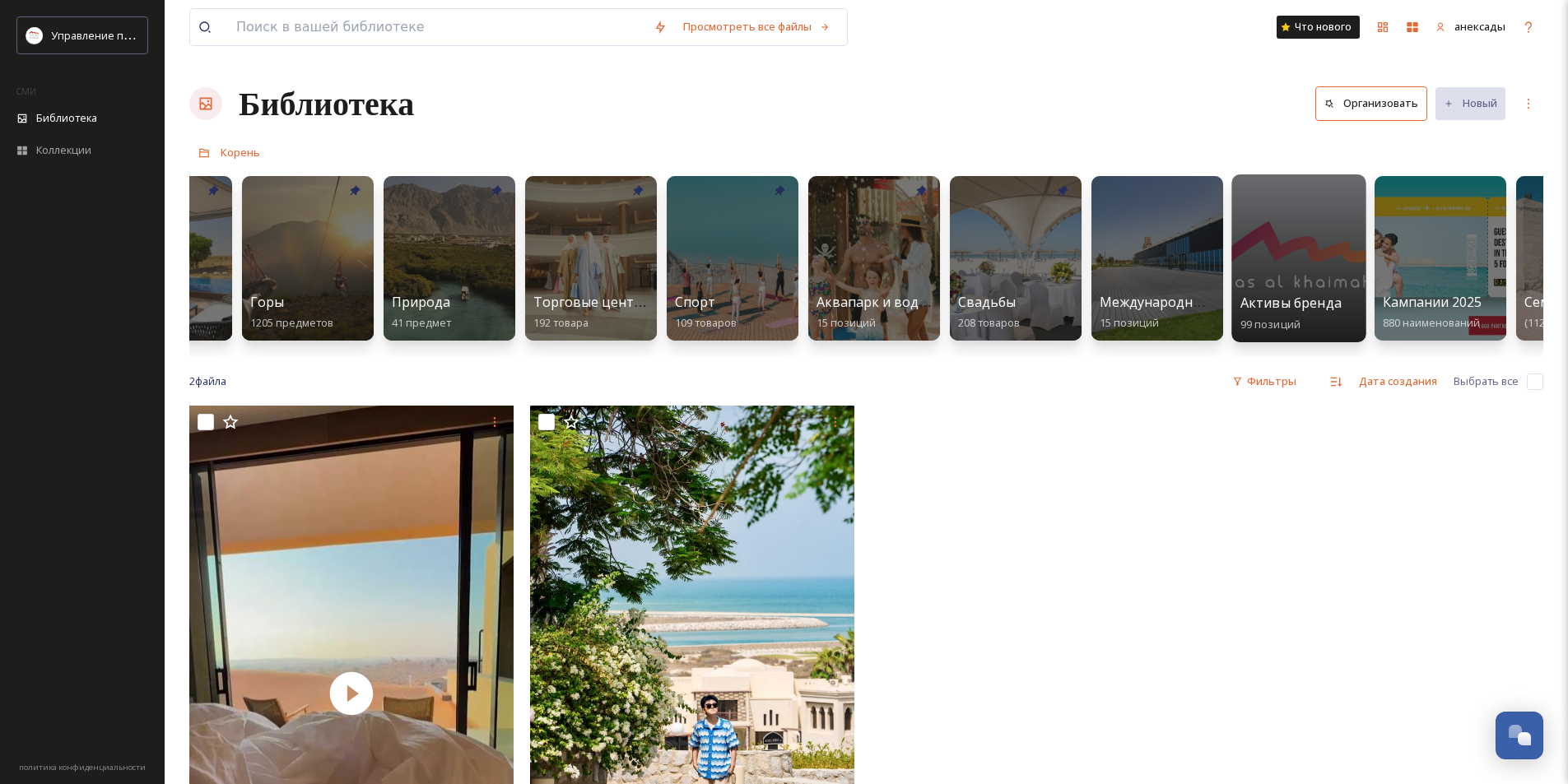
click at [1281, 298] on font "Активы бренда" at bounding box center [1291, 303] width 101 height 18
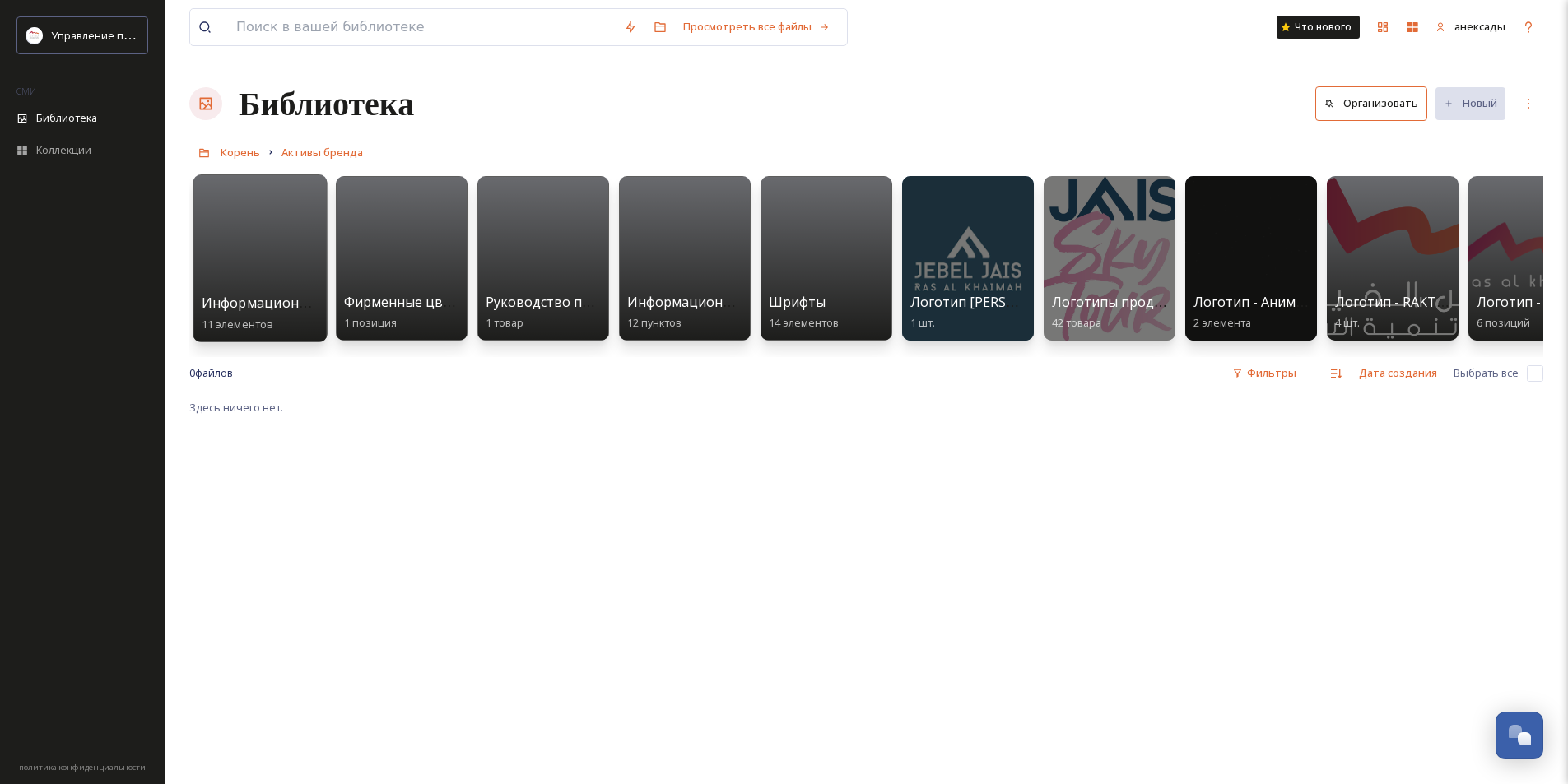
click at [275, 319] on div "Информационные листы AR 11 элементов" at bounding box center [261, 313] width 118 height 41
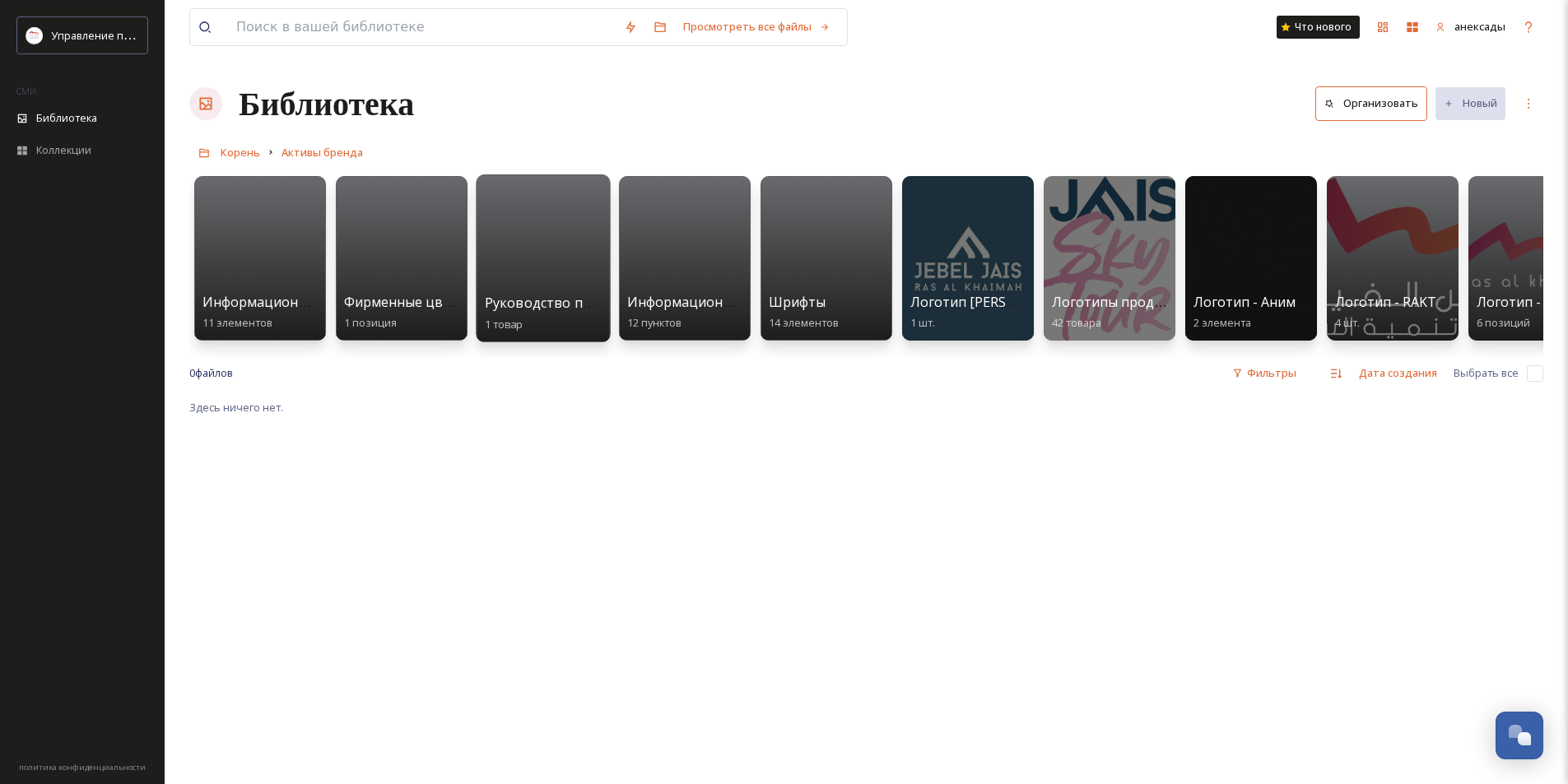
click at [508, 297] on font "Руководство по бренду" at bounding box center [563, 303] width 157 height 18
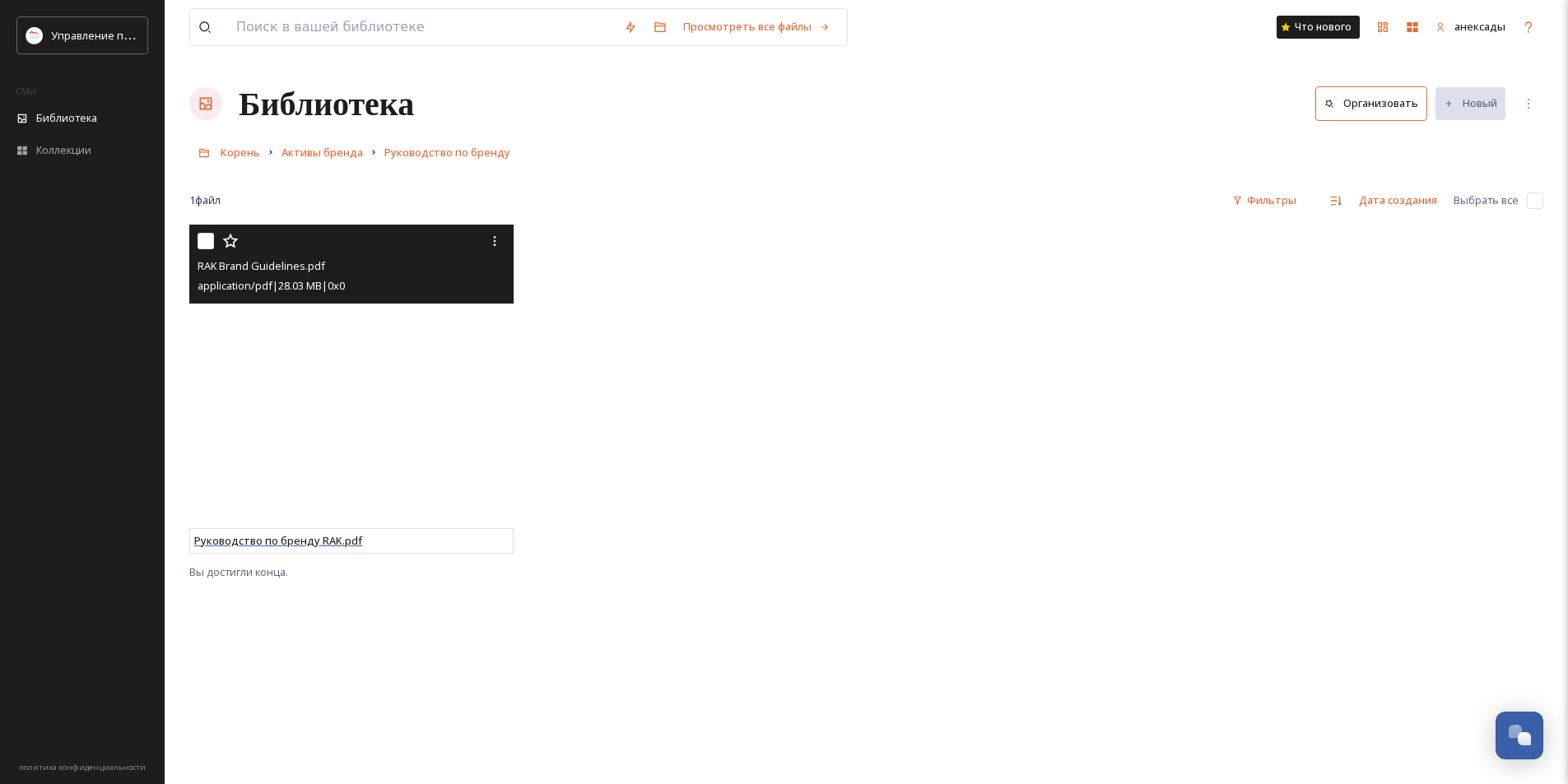
click at [298, 540] on font "Руководство по бренду RAK.pdf" at bounding box center [278, 541] width 168 height 15
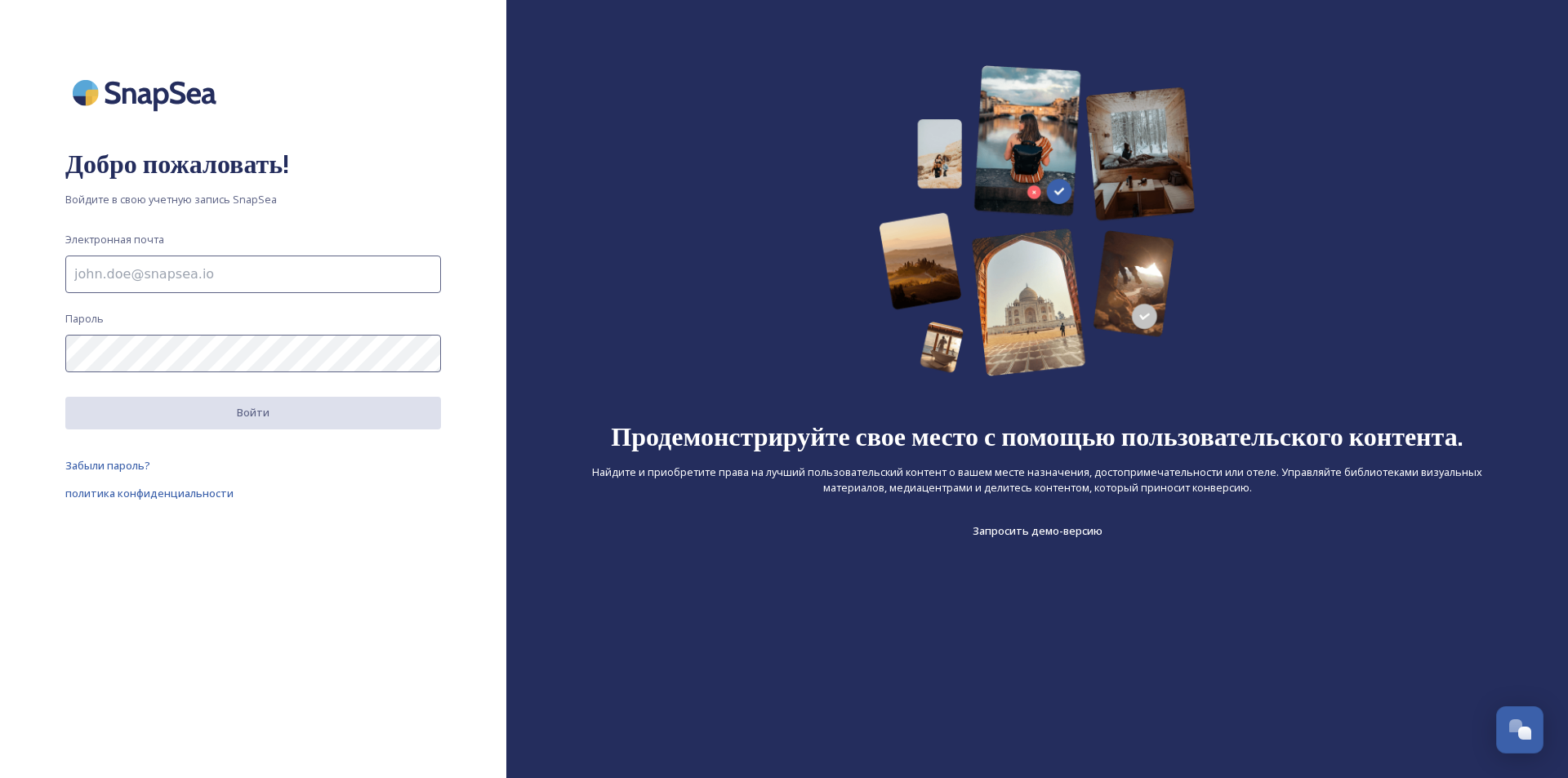
click at [238, 271] on input at bounding box center [253, 274] width 375 height 37
click at [95, 269] on input "[EMAIL_ADDRESS][DOMAIN_NAME]." at bounding box center [253, 274] width 375 height 37
click at [70, 272] on input "[EMAIL_ADDRESS][DOMAIN_NAME]." at bounding box center [253, 274] width 375 height 37
type input "[EMAIL_ADDRESS][DOMAIN_NAME]."
click at [241, 319] on div "Добро пожаловать! Войдите в свою учетную запись SnapSea Электронная почта [EMAI…" at bounding box center [253, 389] width 507 height 648
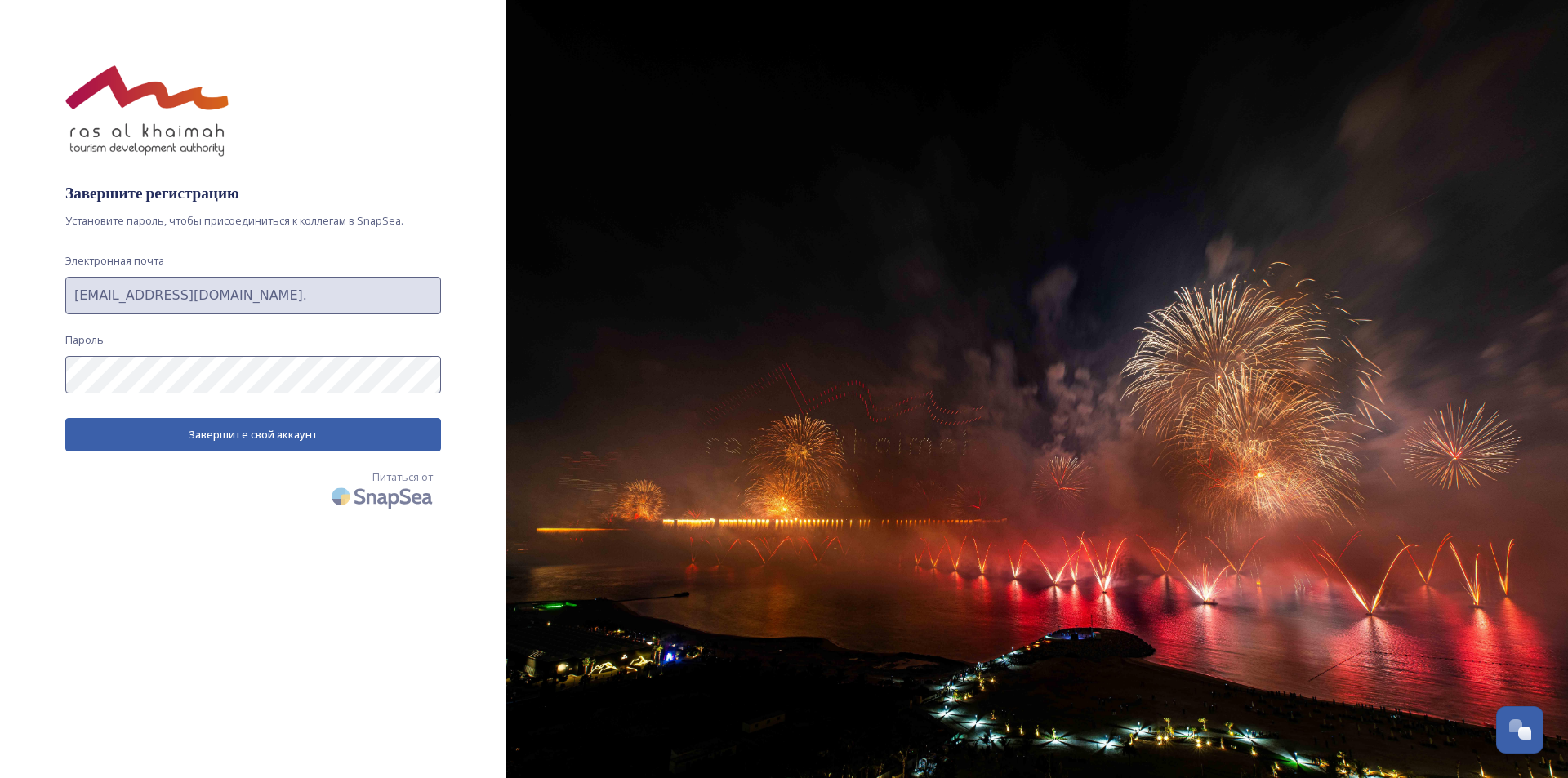
click at [191, 437] on font "Завершите свой аккаунт" at bounding box center [253, 435] width 130 height 15
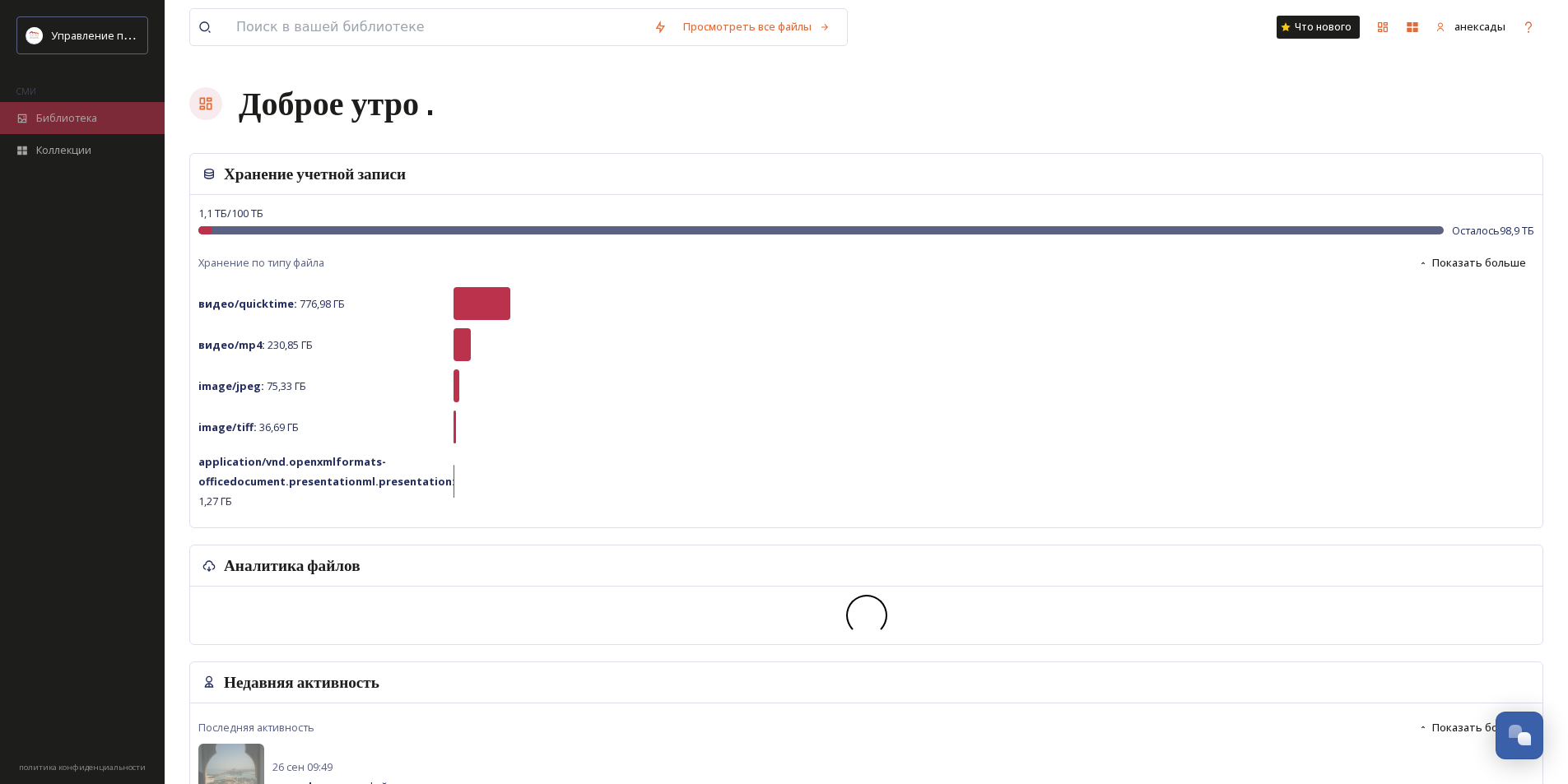
click at [104, 105] on div "Библиотека" at bounding box center [82, 118] width 164 height 32
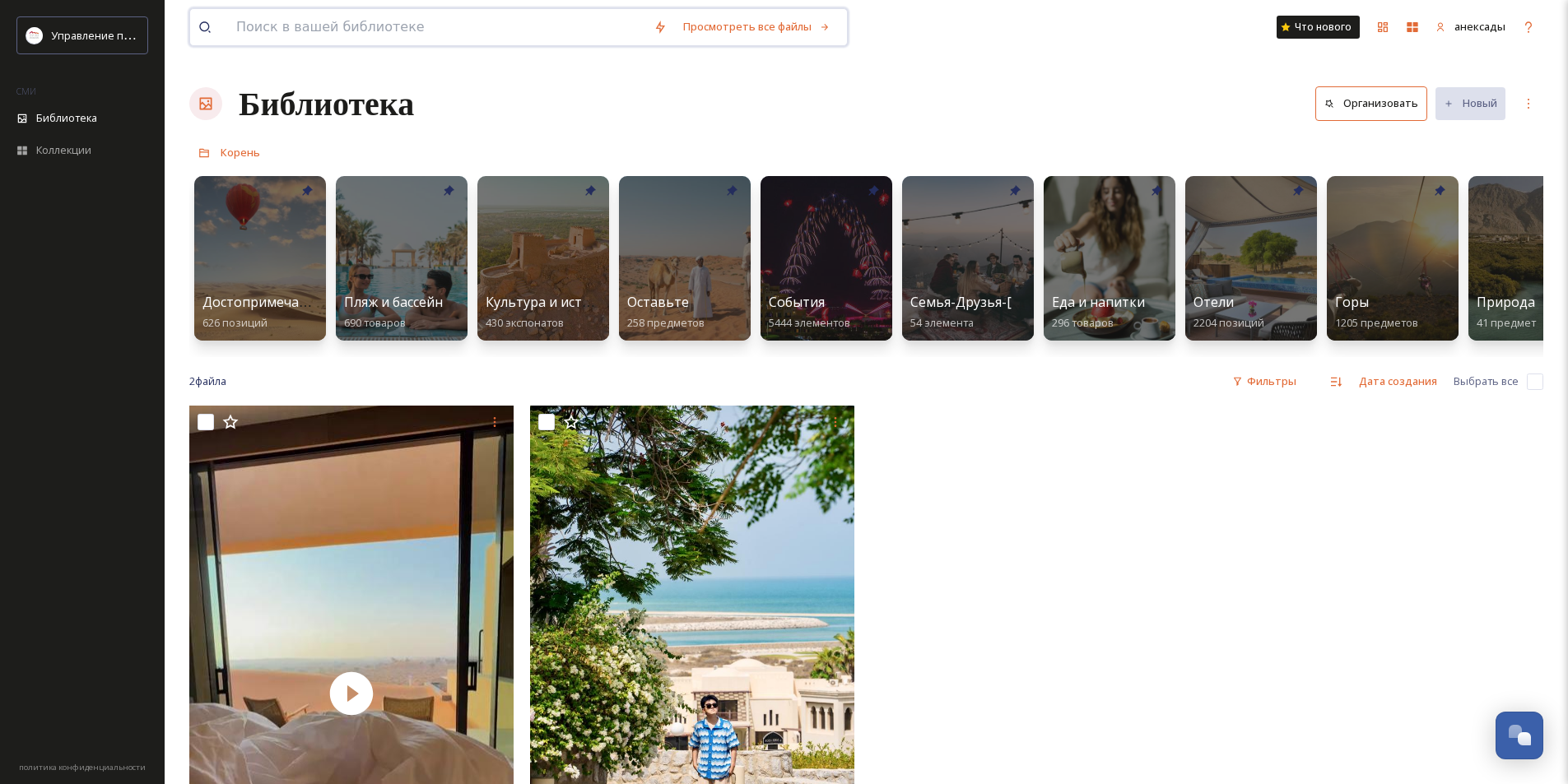
click at [438, 27] on input at bounding box center [436, 27] width 418 height 36
click at [437, 28] on input at bounding box center [436, 27] width 418 height 36
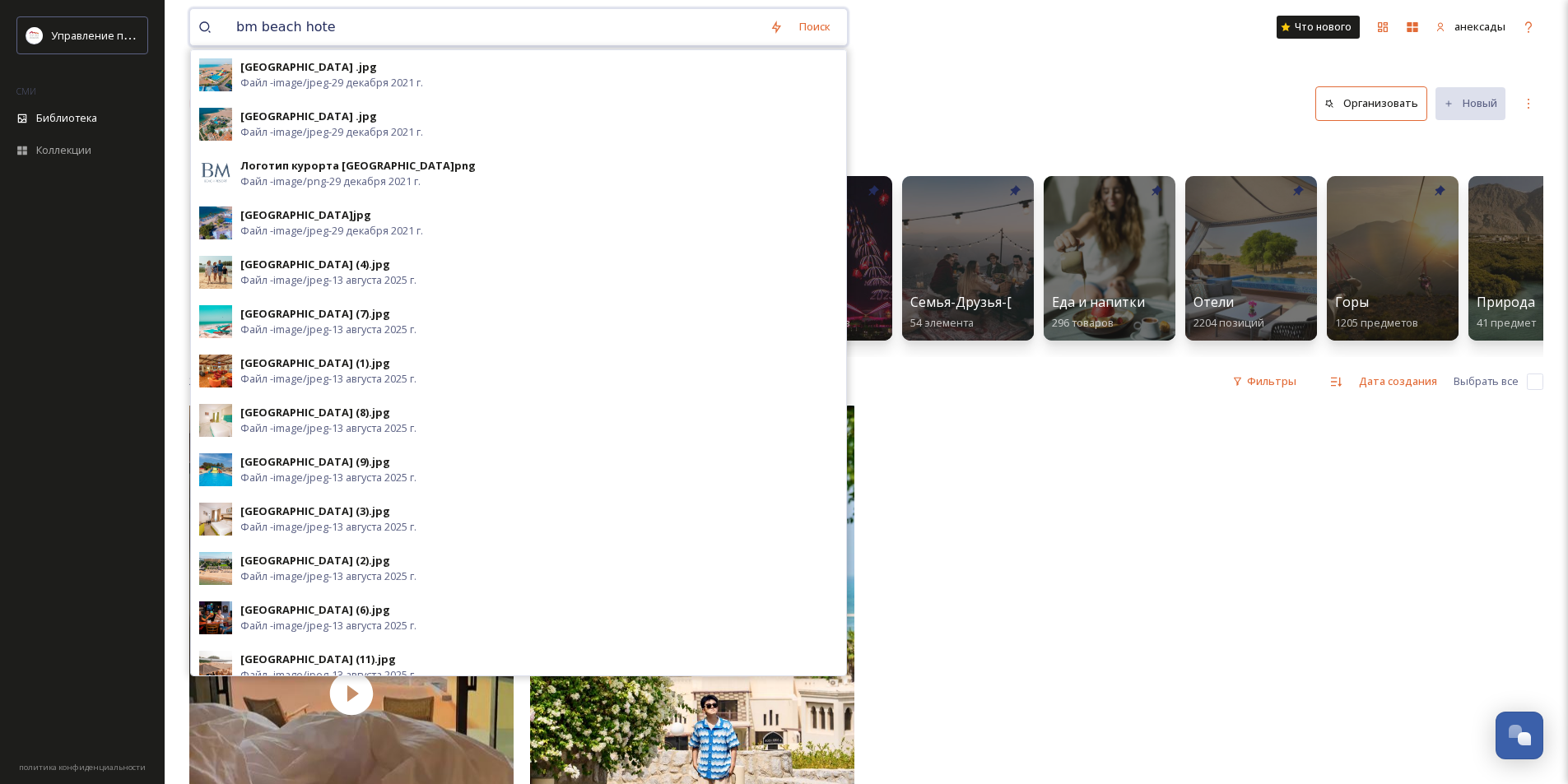
type input "[GEOGRAPHIC_DATA]"
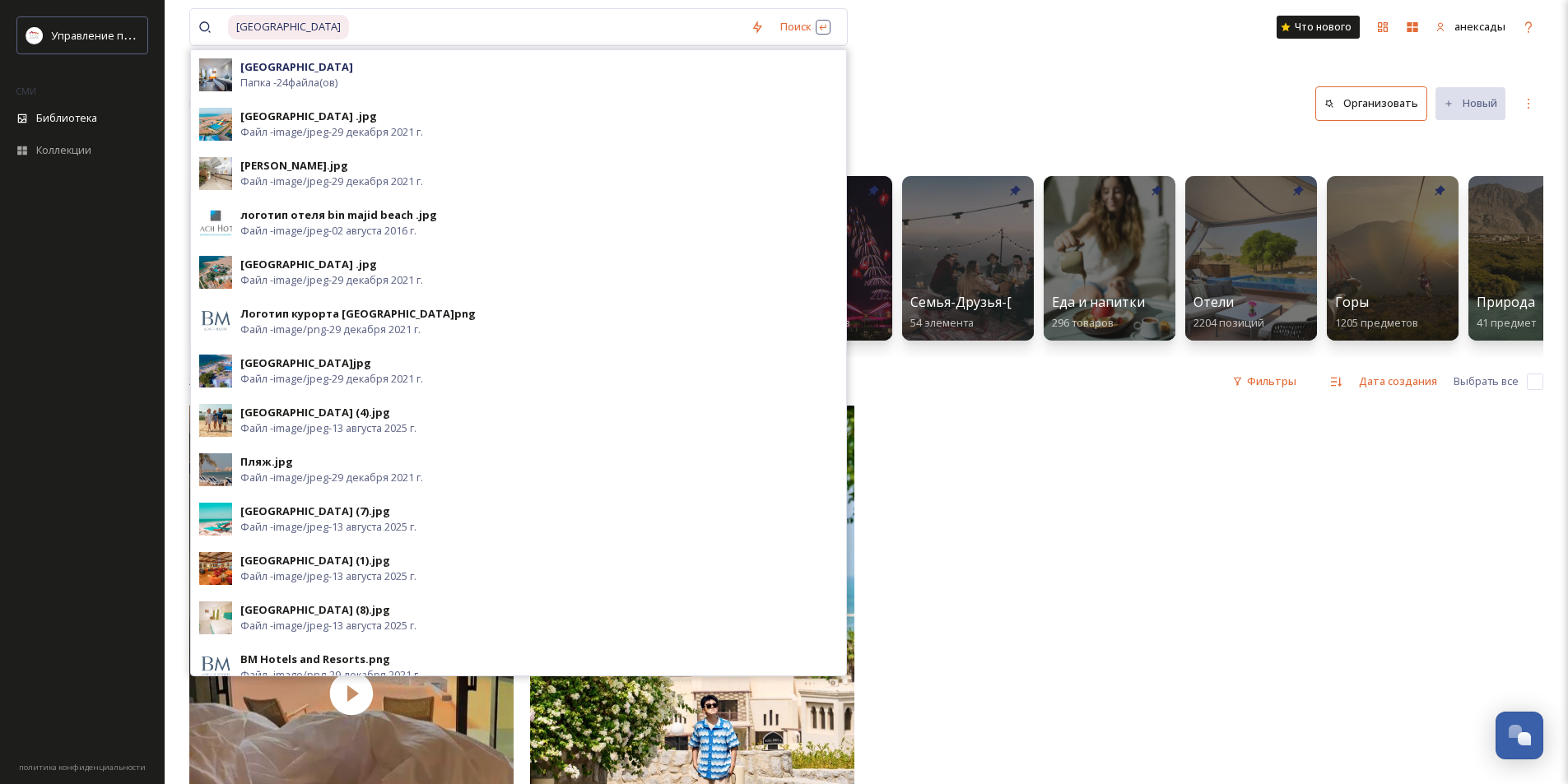
click at [1175, 483] on div at bounding box center [1036, 698] width 332 height 585
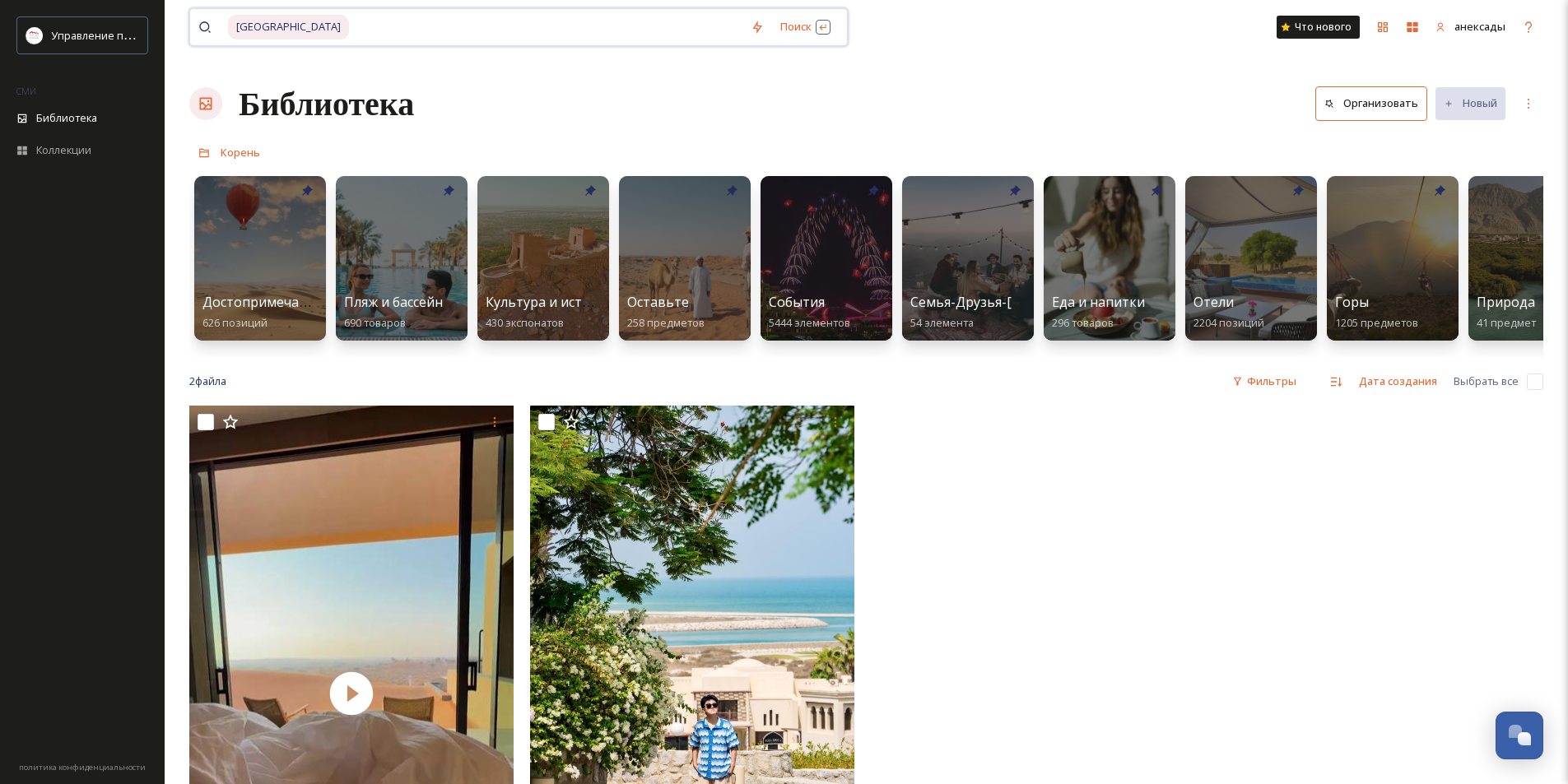
click at [420, 38] on input at bounding box center [546, 27] width 392 height 36
click at [782, 25] on font "Поиск" at bounding box center [796, 27] width 31 height 15
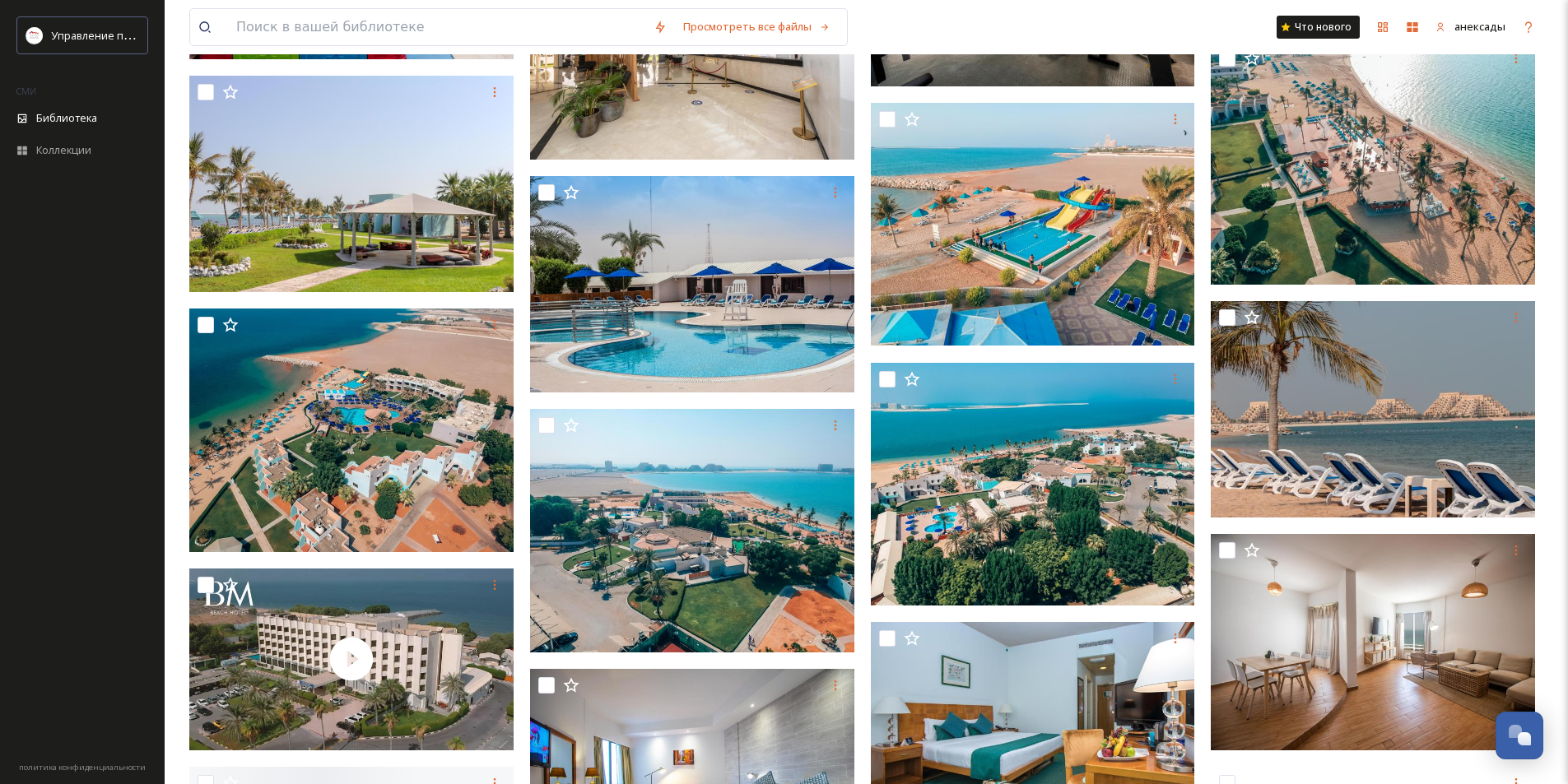
scroll to position [1729, 0]
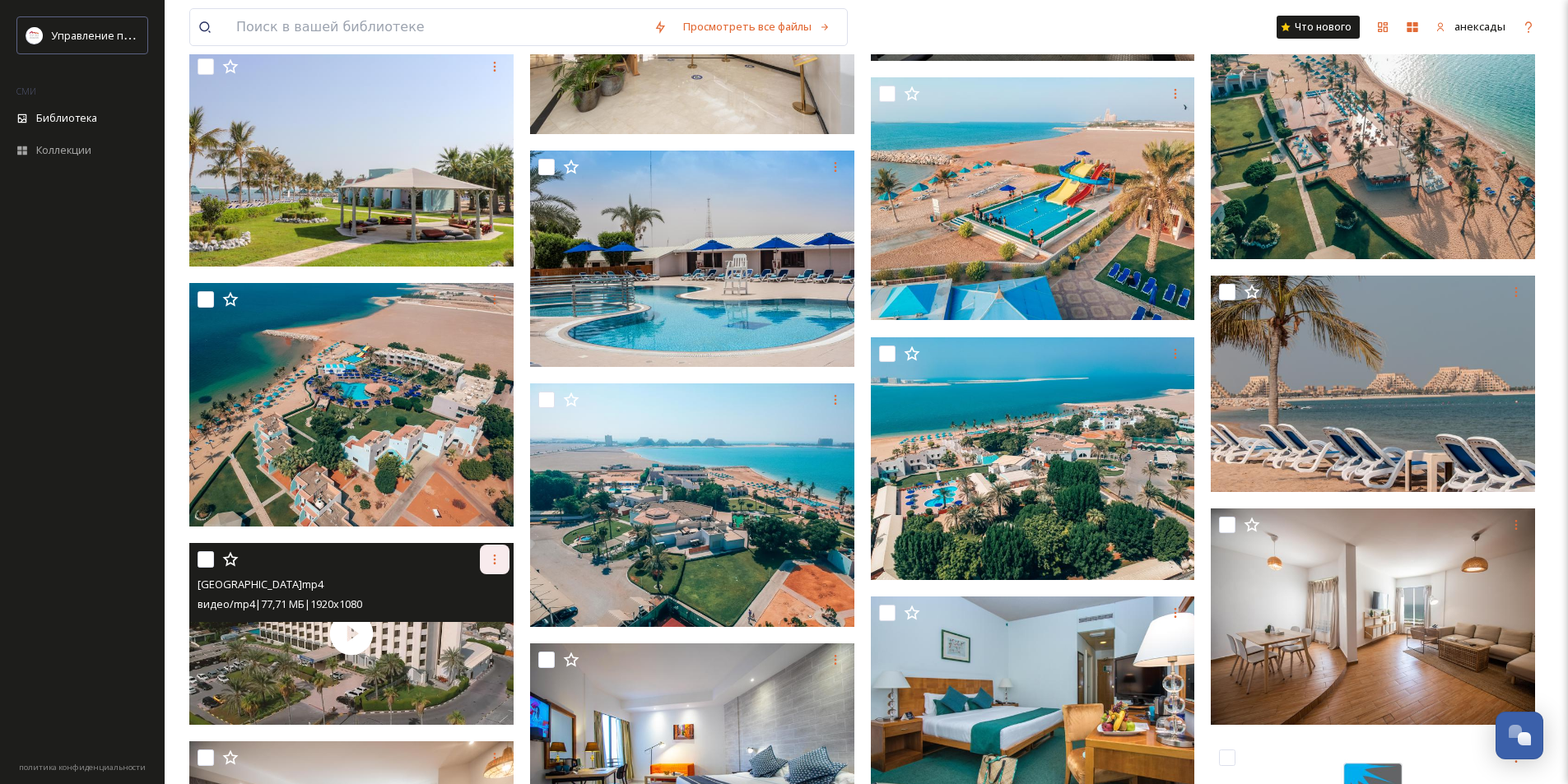
click at [491, 565] on icon at bounding box center [495, 559] width 13 height 13
click at [455, 625] on div "Скачать" at bounding box center [452, 627] width 114 height 32
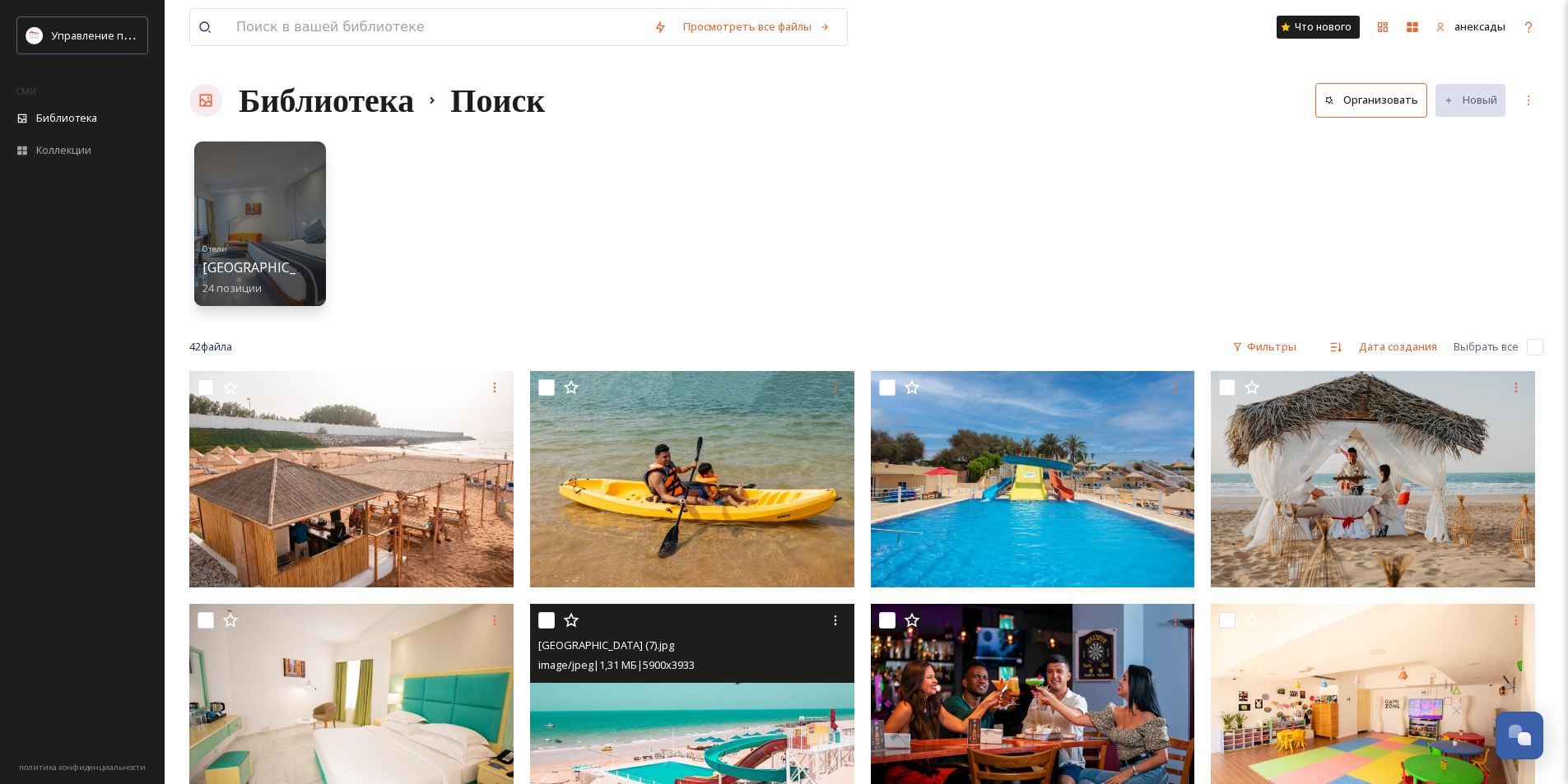
scroll to position [0, 0]
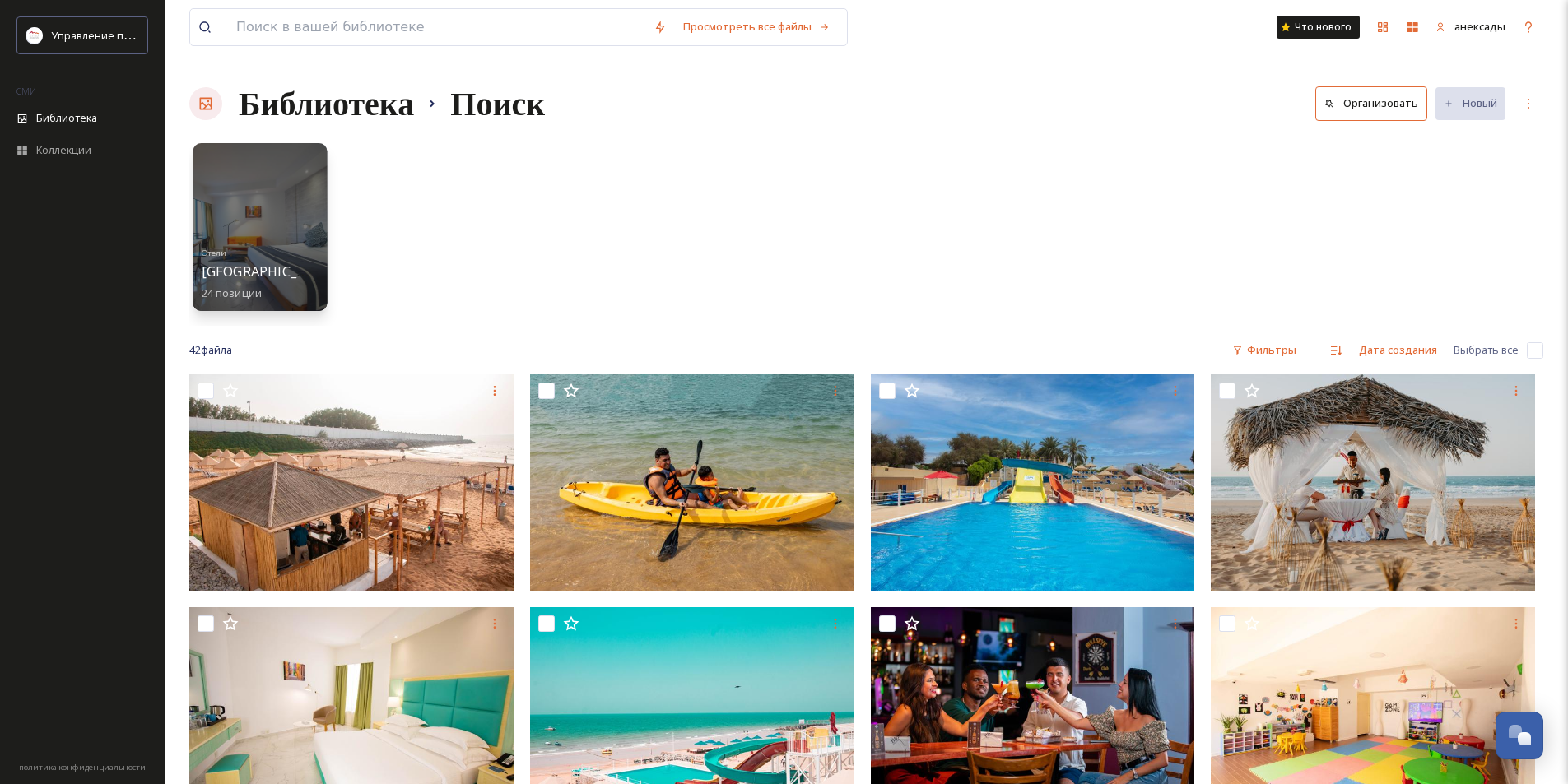
click at [254, 286] on font "позиции" at bounding box center [239, 292] width 46 height 15
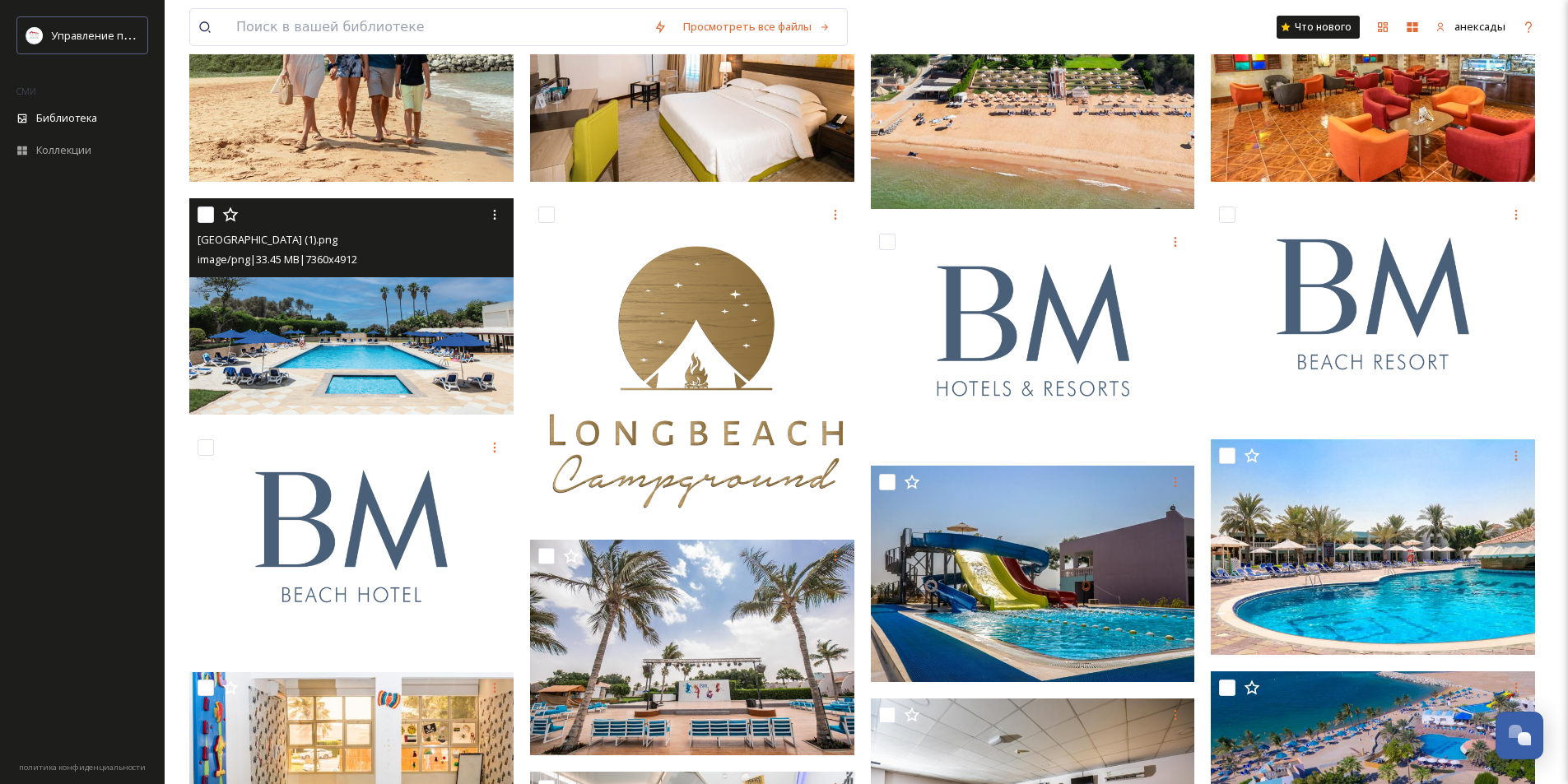
scroll to position [418, 0]
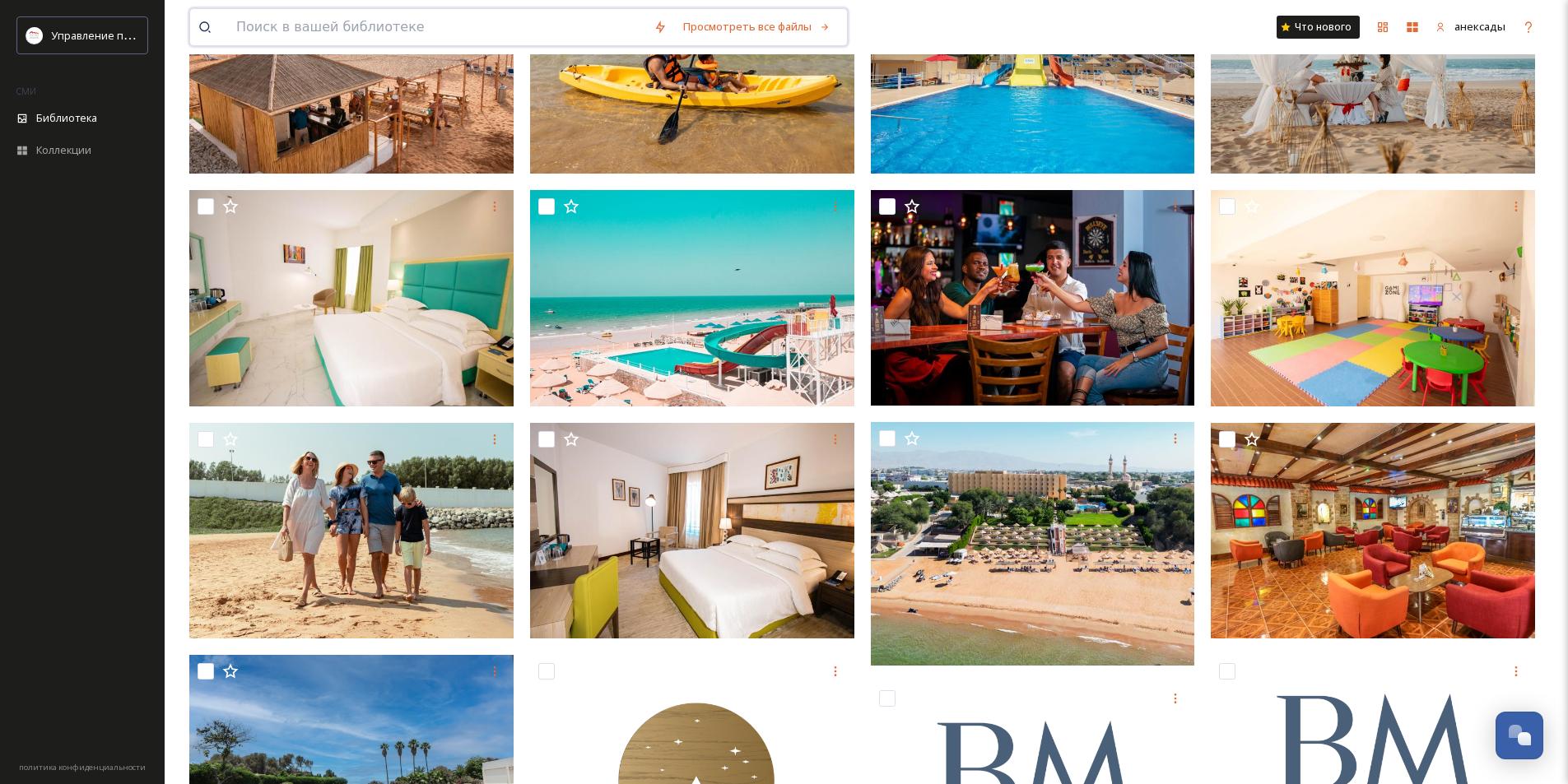
click at [386, 28] on input at bounding box center [436, 27] width 418 height 36
paste input "[GEOGRAPHIC_DATA] [GEOGRAPHIC_DATA]"
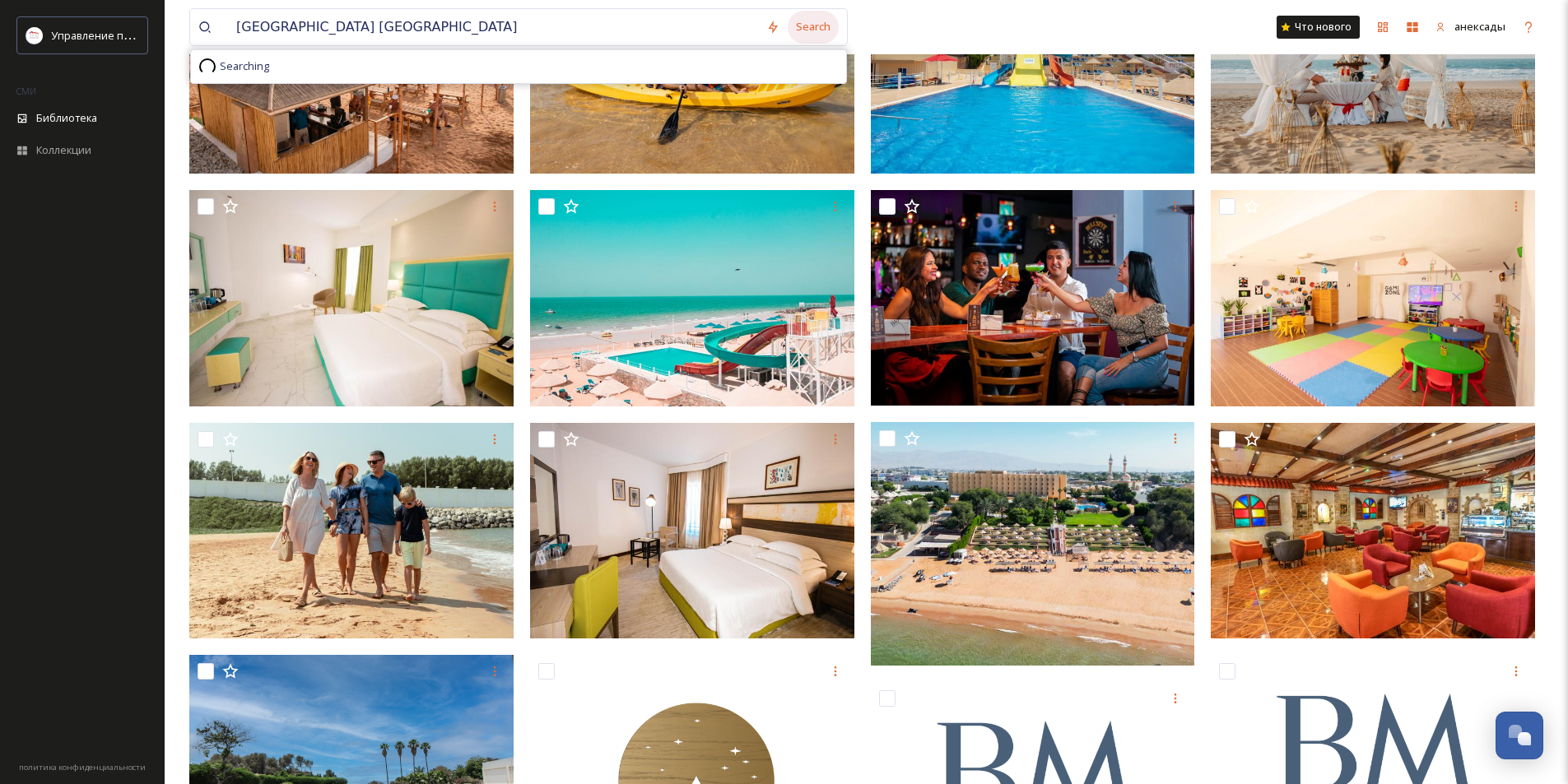
click at [812, 28] on div "Search" at bounding box center [813, 27] width 51 height 32
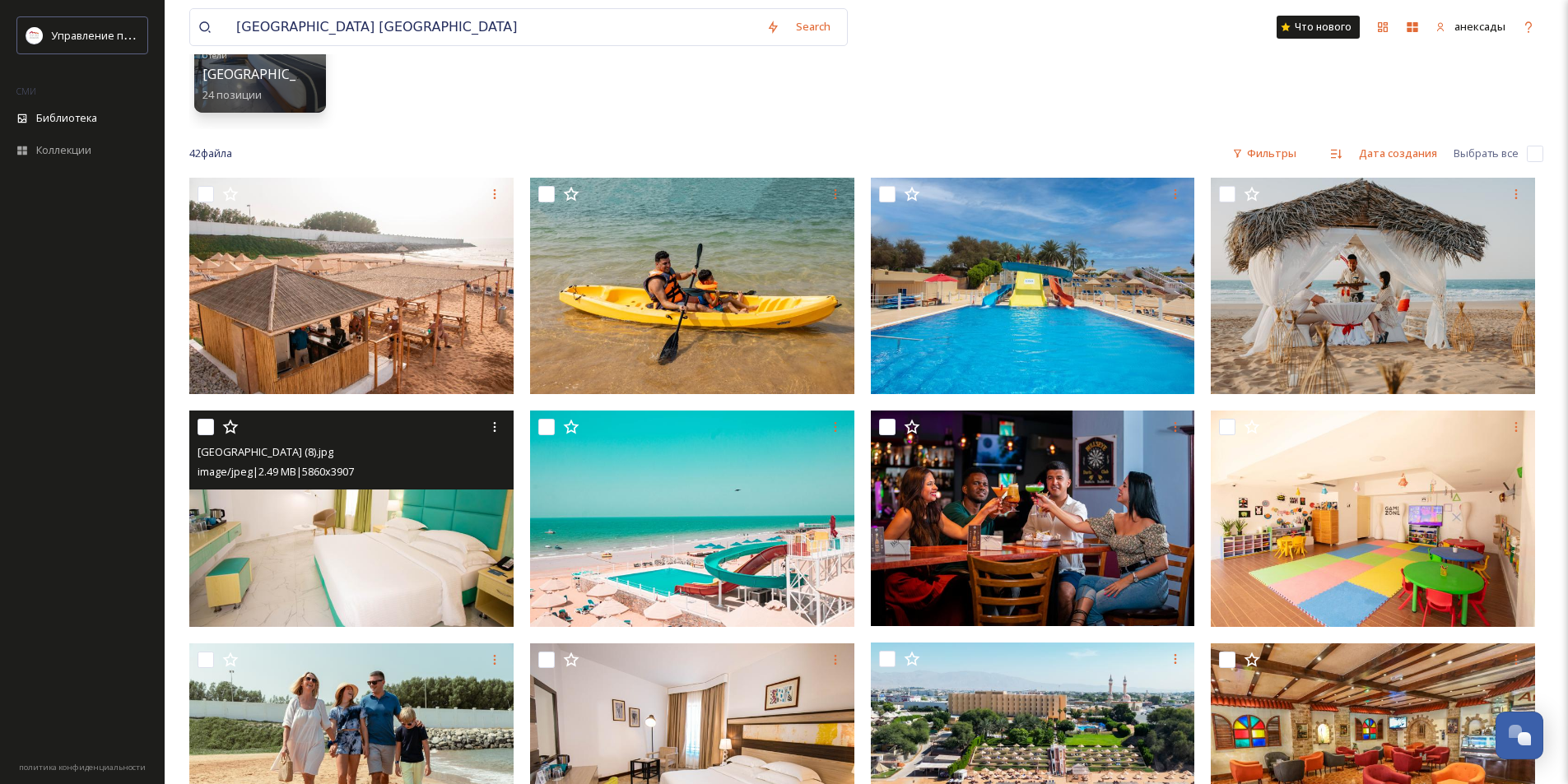
scroll to position [0, 0]
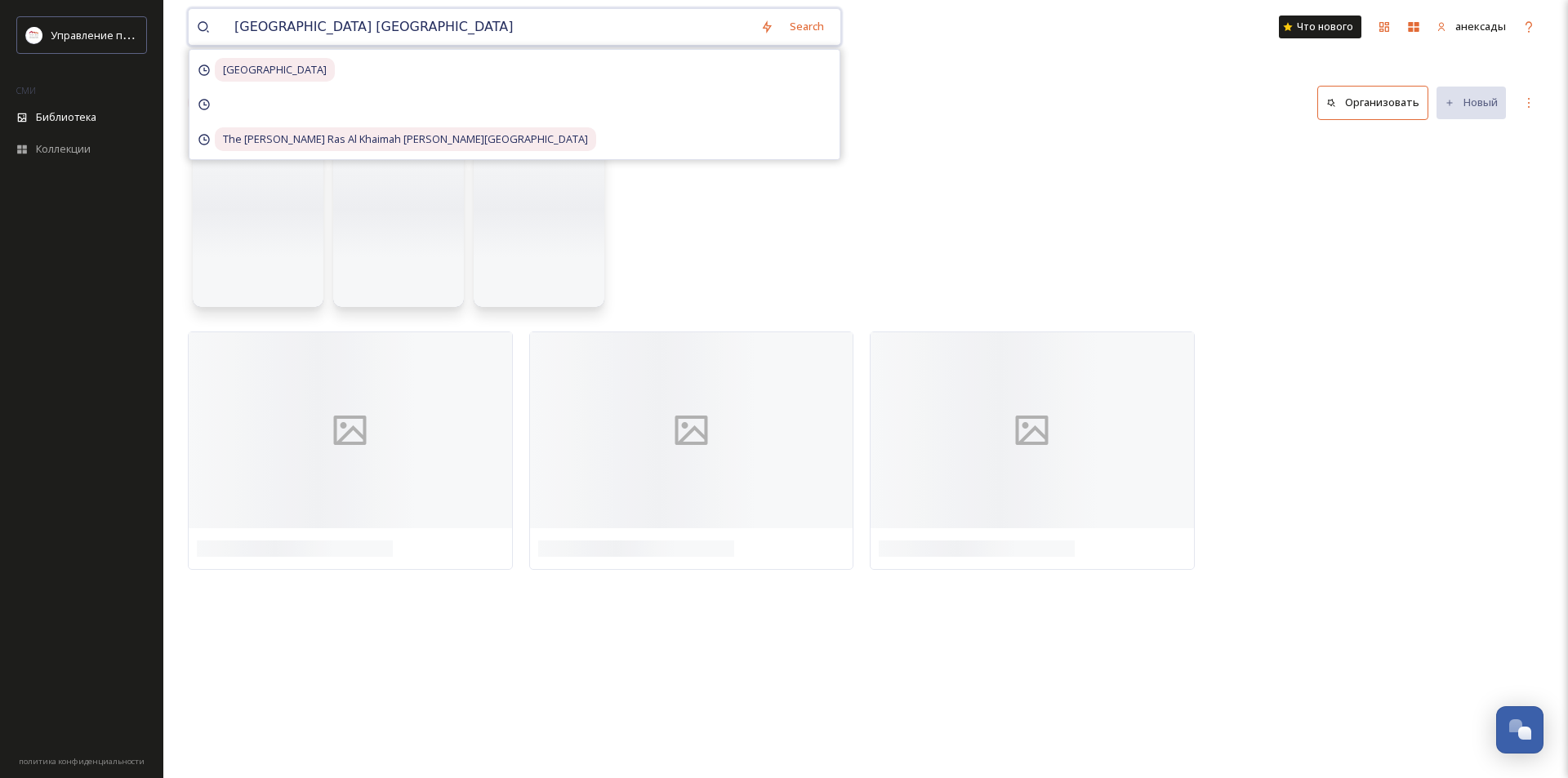
click at [539, 30] on input "[GEOGRAPHIC_DATA] [GEOGRAPHIC_DATA]" at bounding box center [488, 26] width 526 height 36
drag, startPoint x: 303, startPoint y: 24, endPoint x: 201, endPoint y: 27, distance: 102.0
click at [201, 27] on div "[GEOGRAPHIC_DATA] [GEOGRAPHIC_DATA]" at bounding box center [476, 26] width 559 height 36
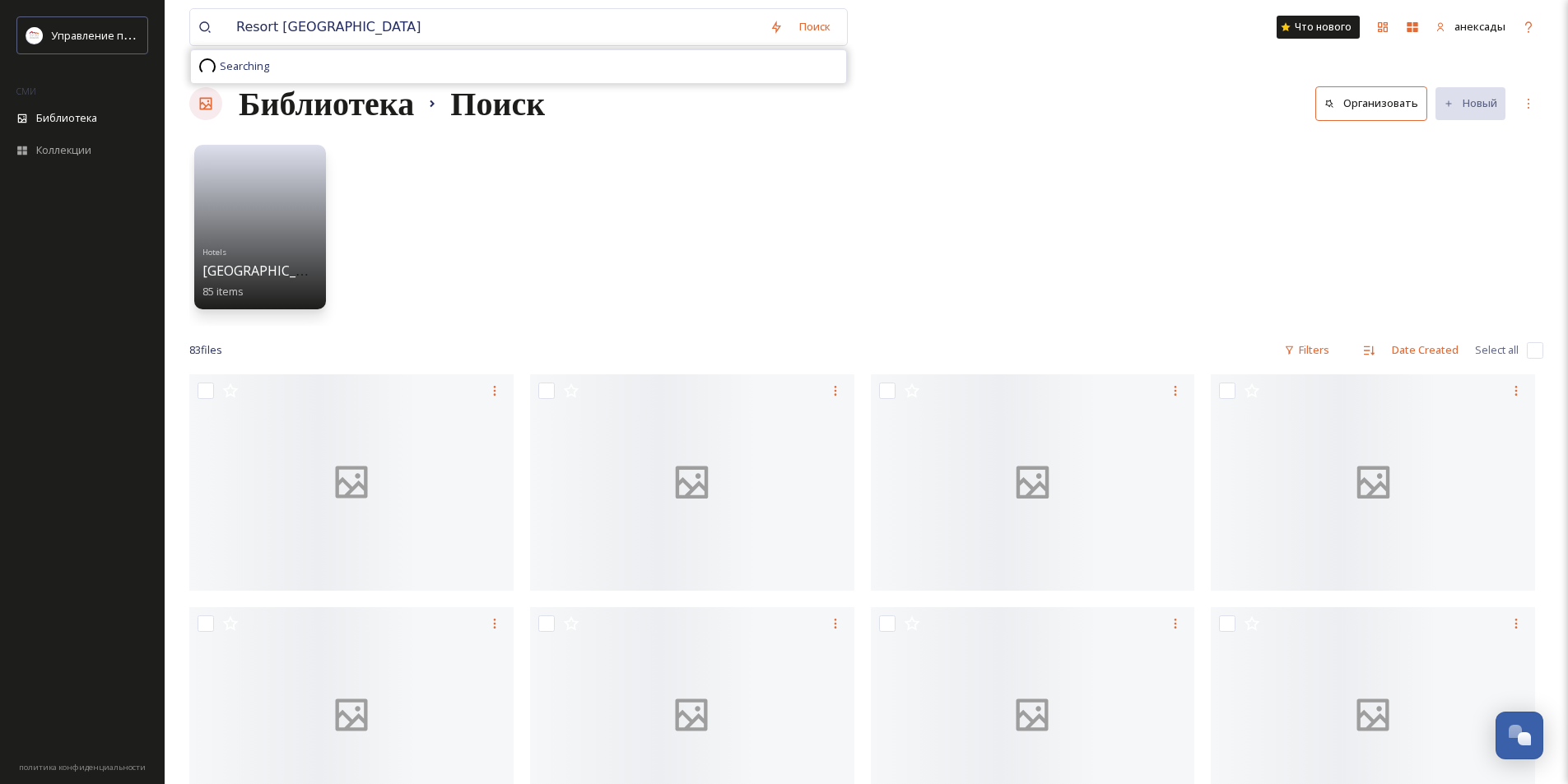
click at [846, 233] on div "Hotels [GEOGRAPHIC_DATA] [GEOGRAPHIC_DATA] 85 items" at bounding box center [866, 231] width 1354 height 189
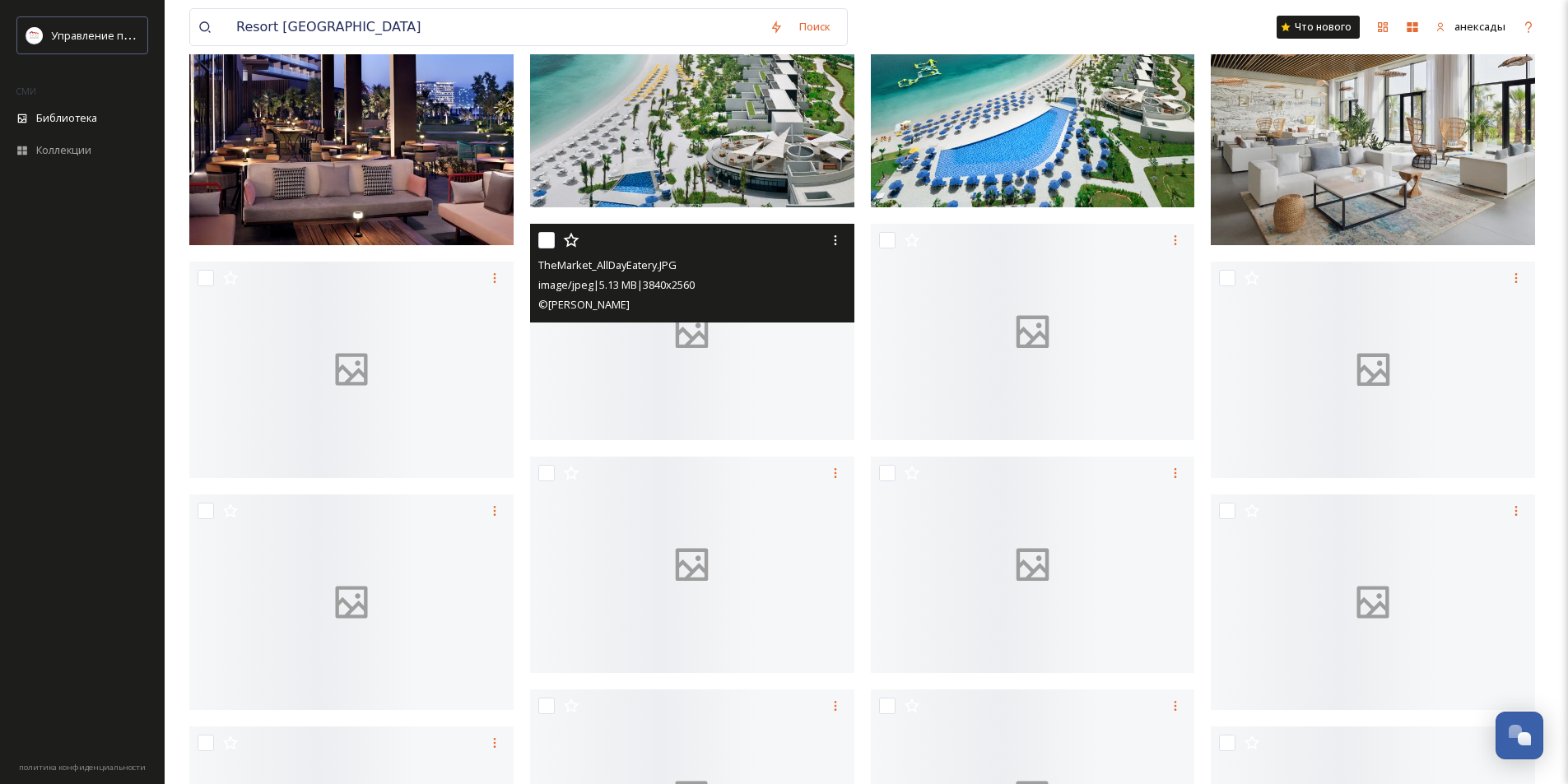
scroll to position [2792, 0]
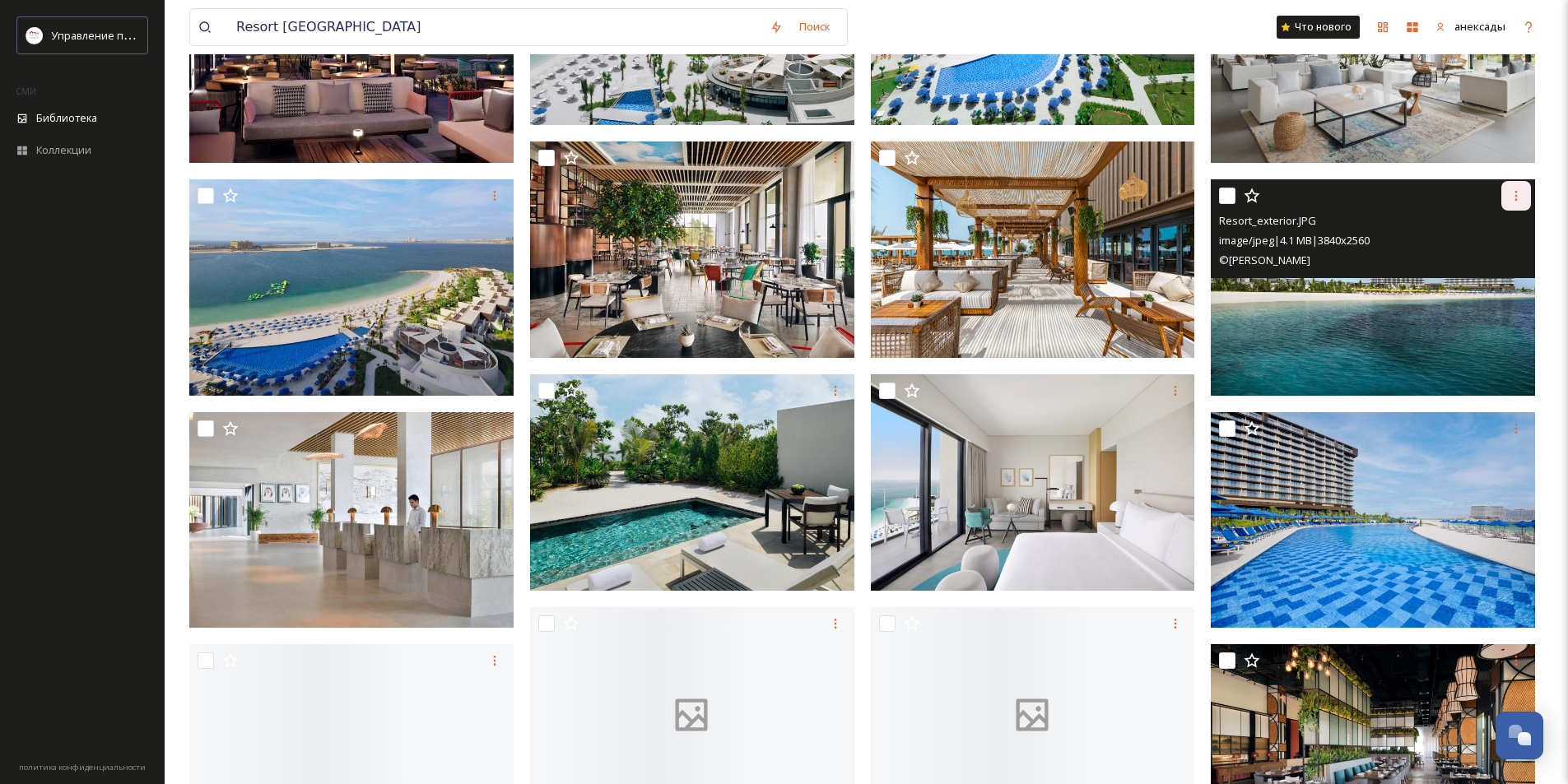
click at [1514, 205] on div at bounding box center [1516, 196] width 29 height 29
click at [1505, 256] on span "Download" at bounding box center [1496, 263] width 50 height 16
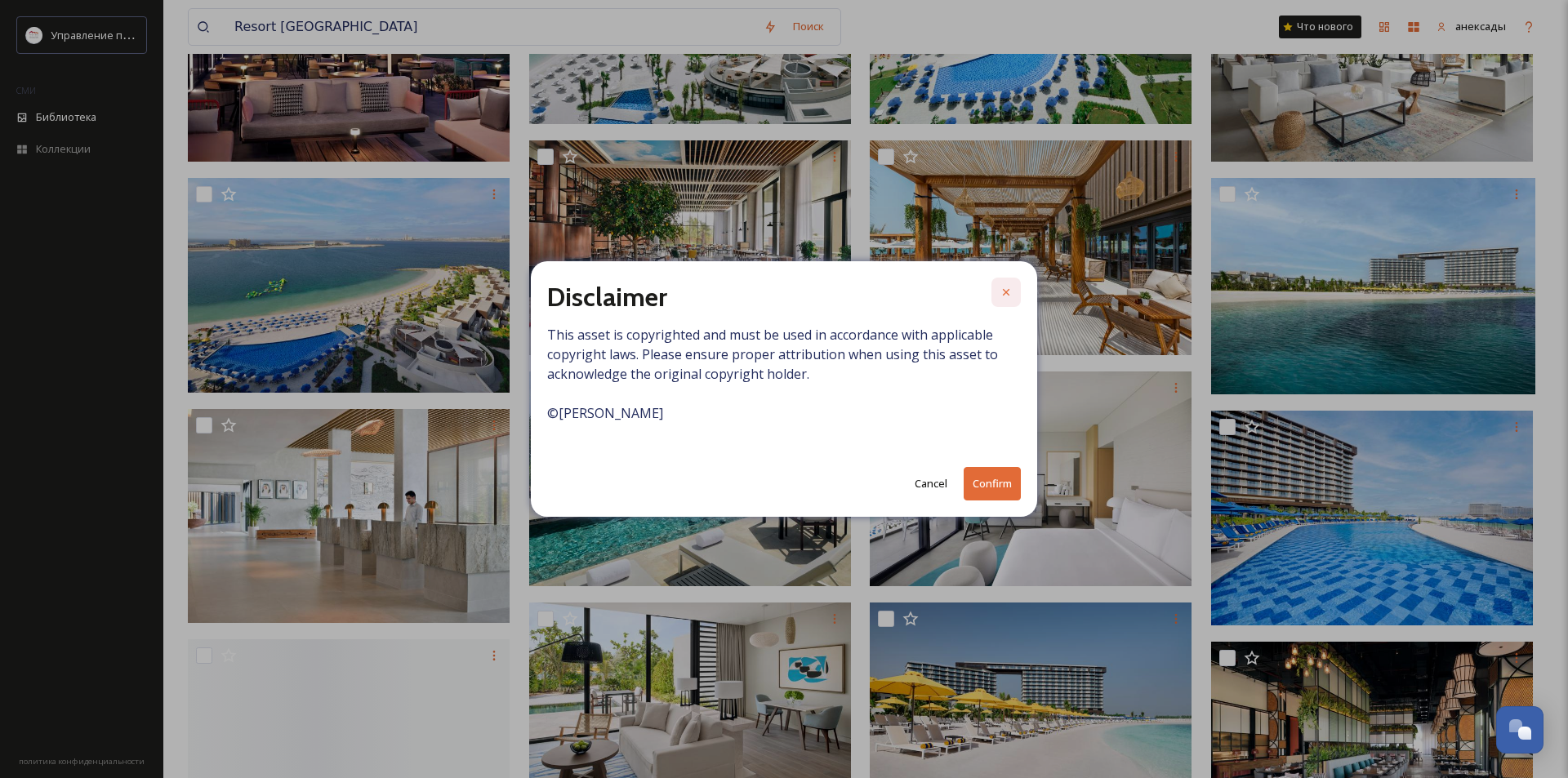
click at [1004, 292] on icon at bounding box center [1006, 292] width 13 height 13
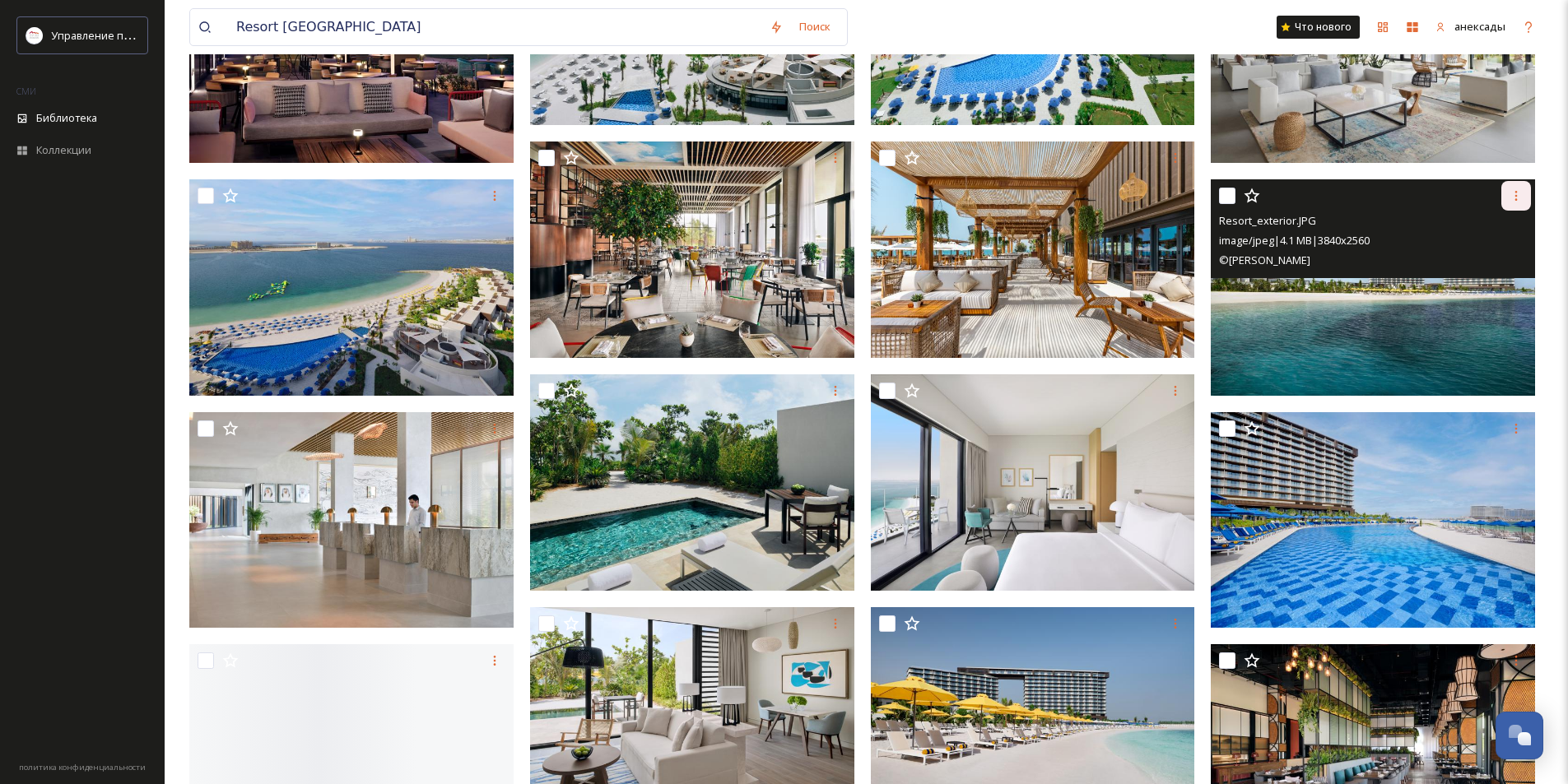
click at [1521, 192] on icon at bounding box center [1516, 196] width 13 height 13
click at [1507, 258] on span "Download" at bounding box center [1496, 263] width 50 height 16
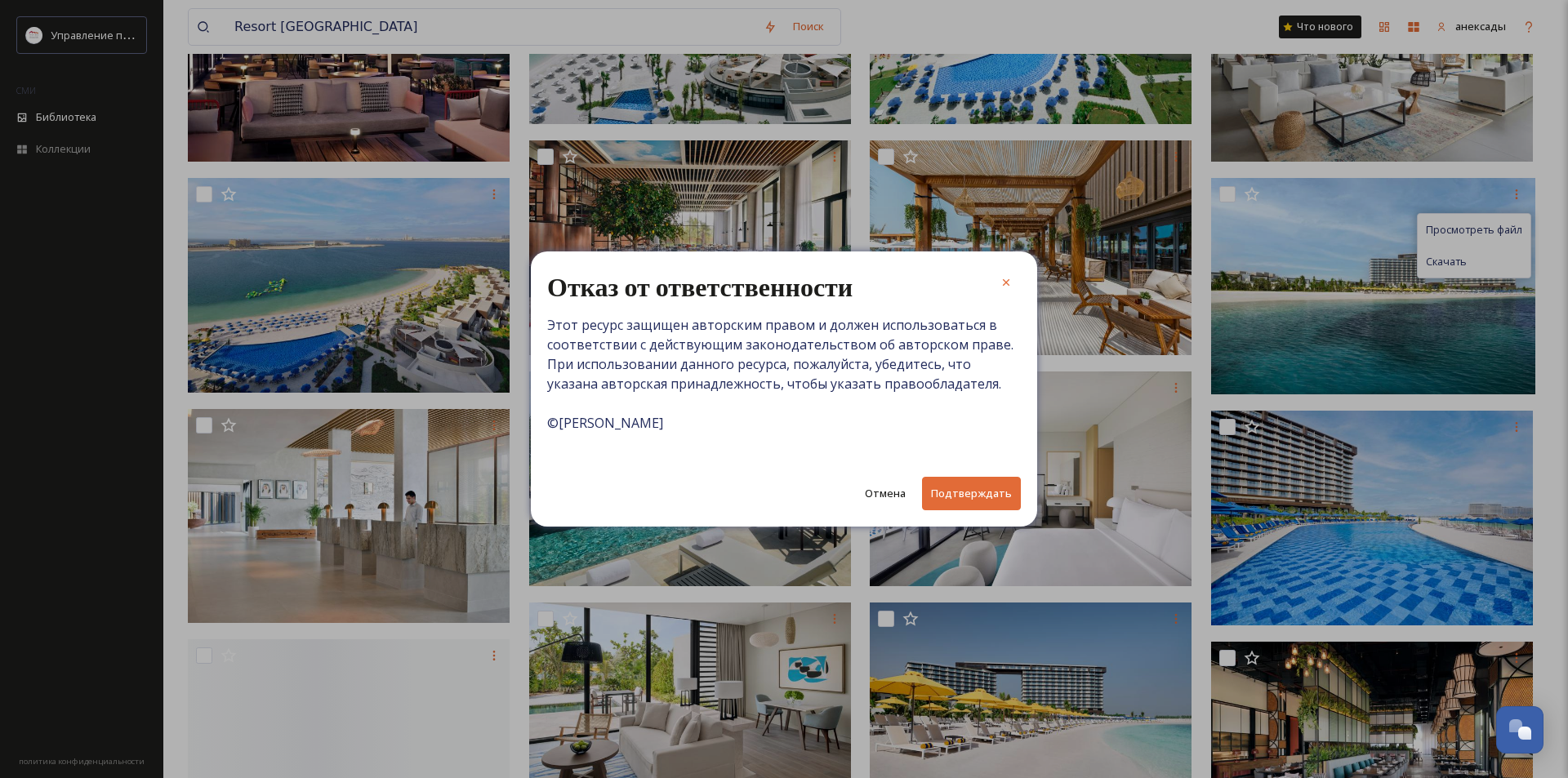
click at [1006, 483] on button "Подтверждать" at bounding box center [971, 494] width 98 height 34
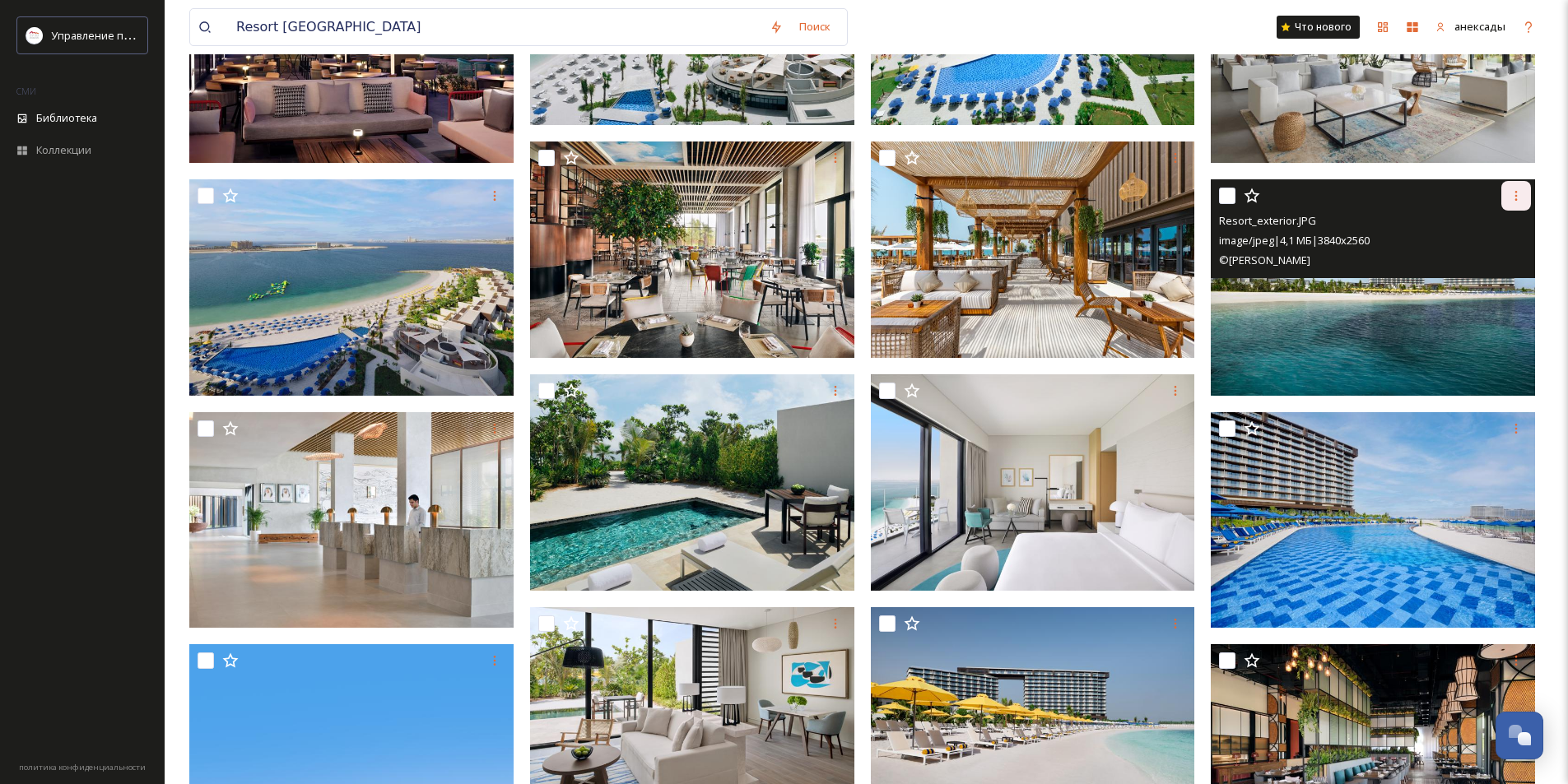
click at [1518, 198] on icon at bounding box center [1516, 196] width 13 height 13
click at [1490, 264] on div "Скачать" at bounding box center [1473, 263] width 114 height 32
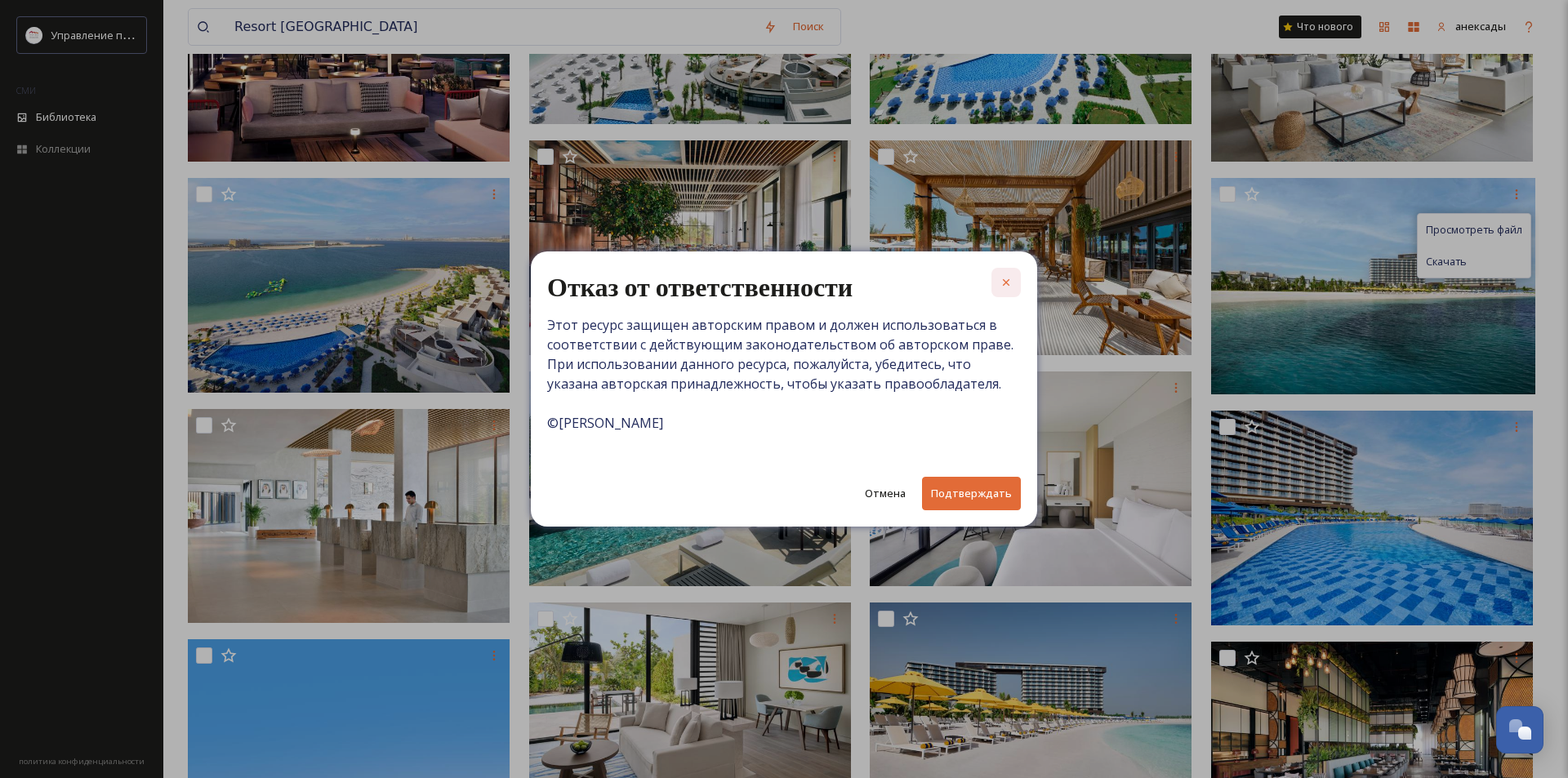
click at [1011, 289] on div at bounding box center [1006, 282] width 29 height 29
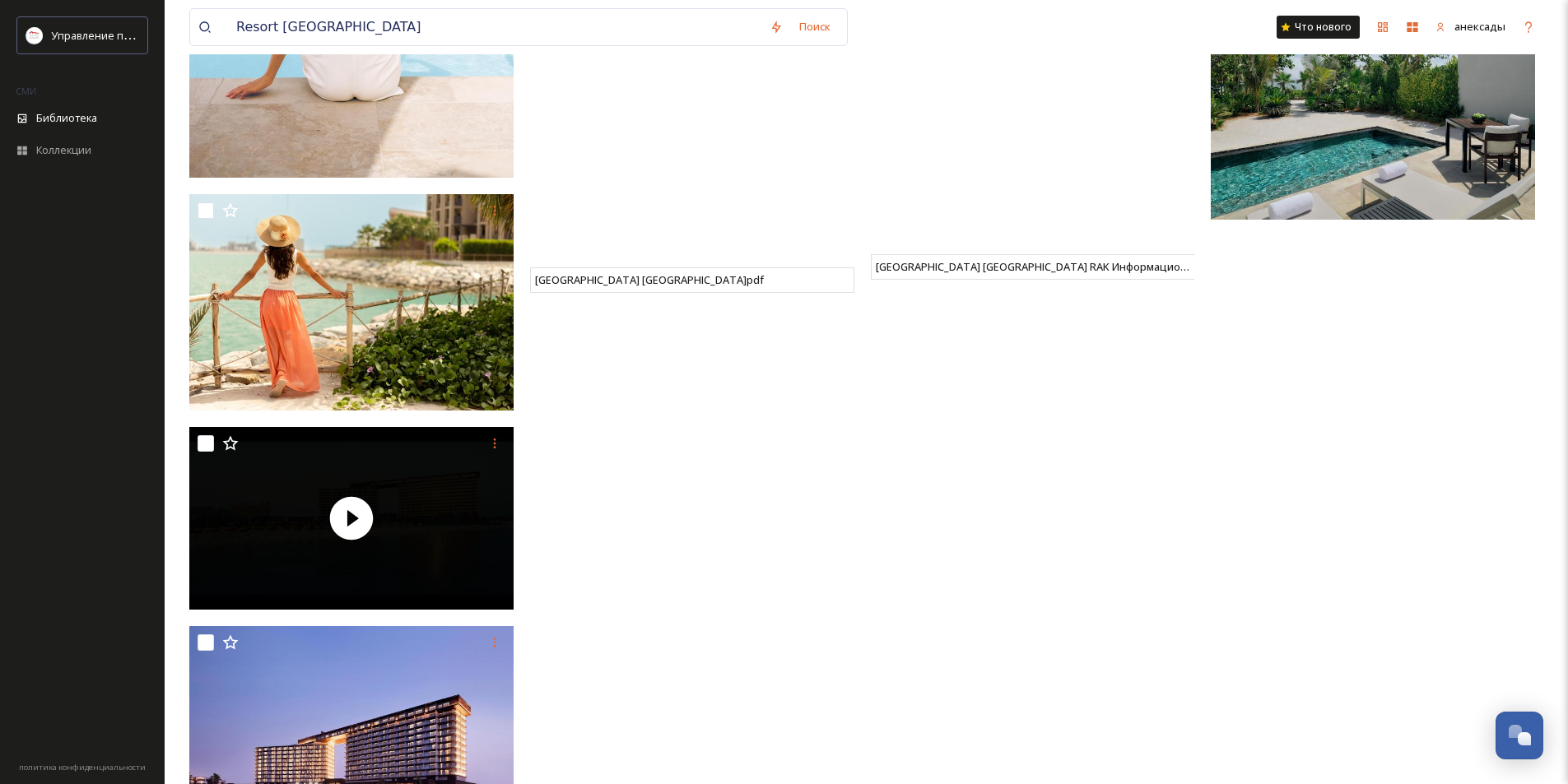
scroll to position [5382, 0]
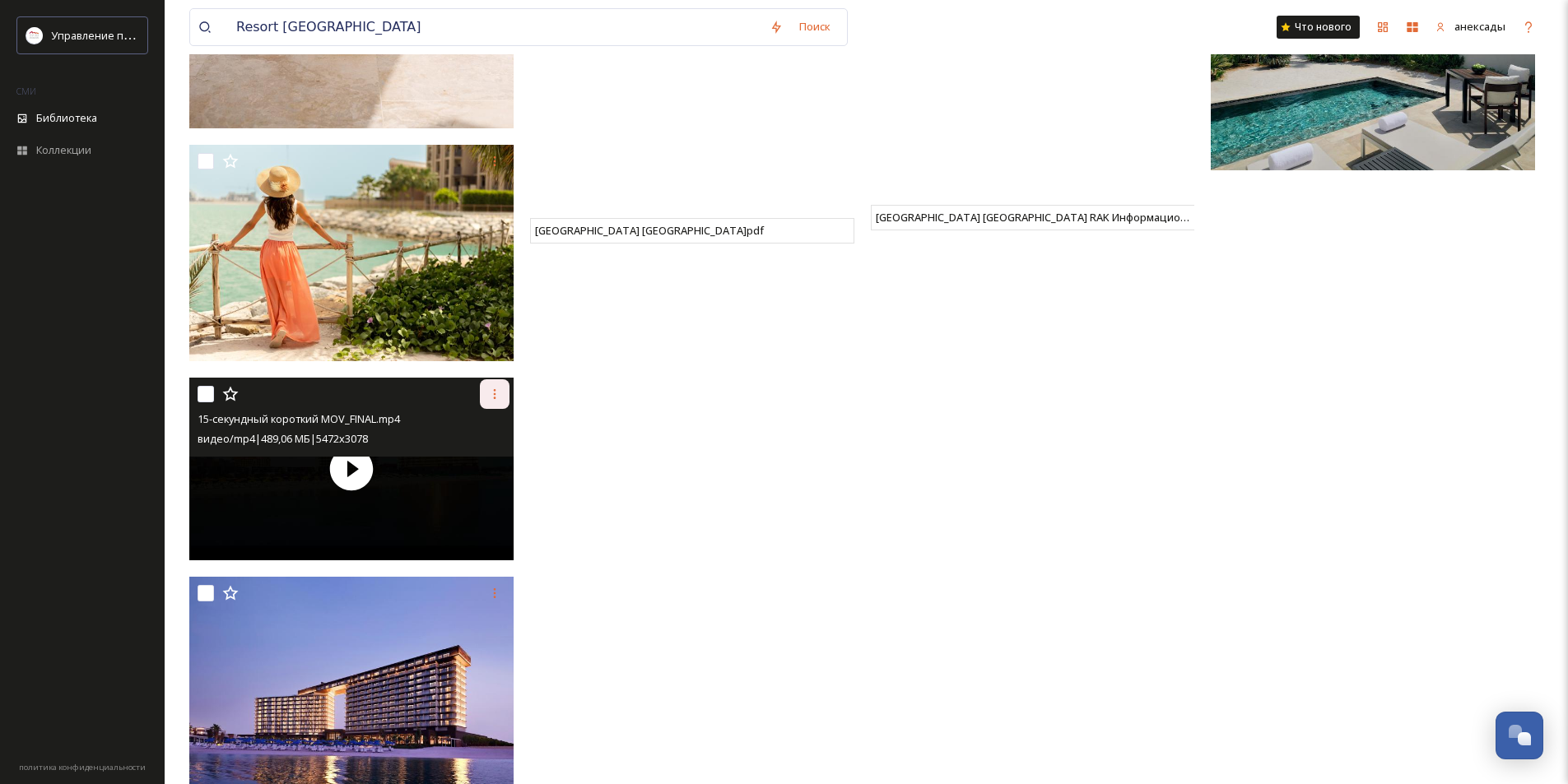
click at [490, 401] on div at bounding box center [495, 394] width 29 height 29
click at [465, 465] on div "Скачать" at bounding box center [452, 462] width 114 height 32
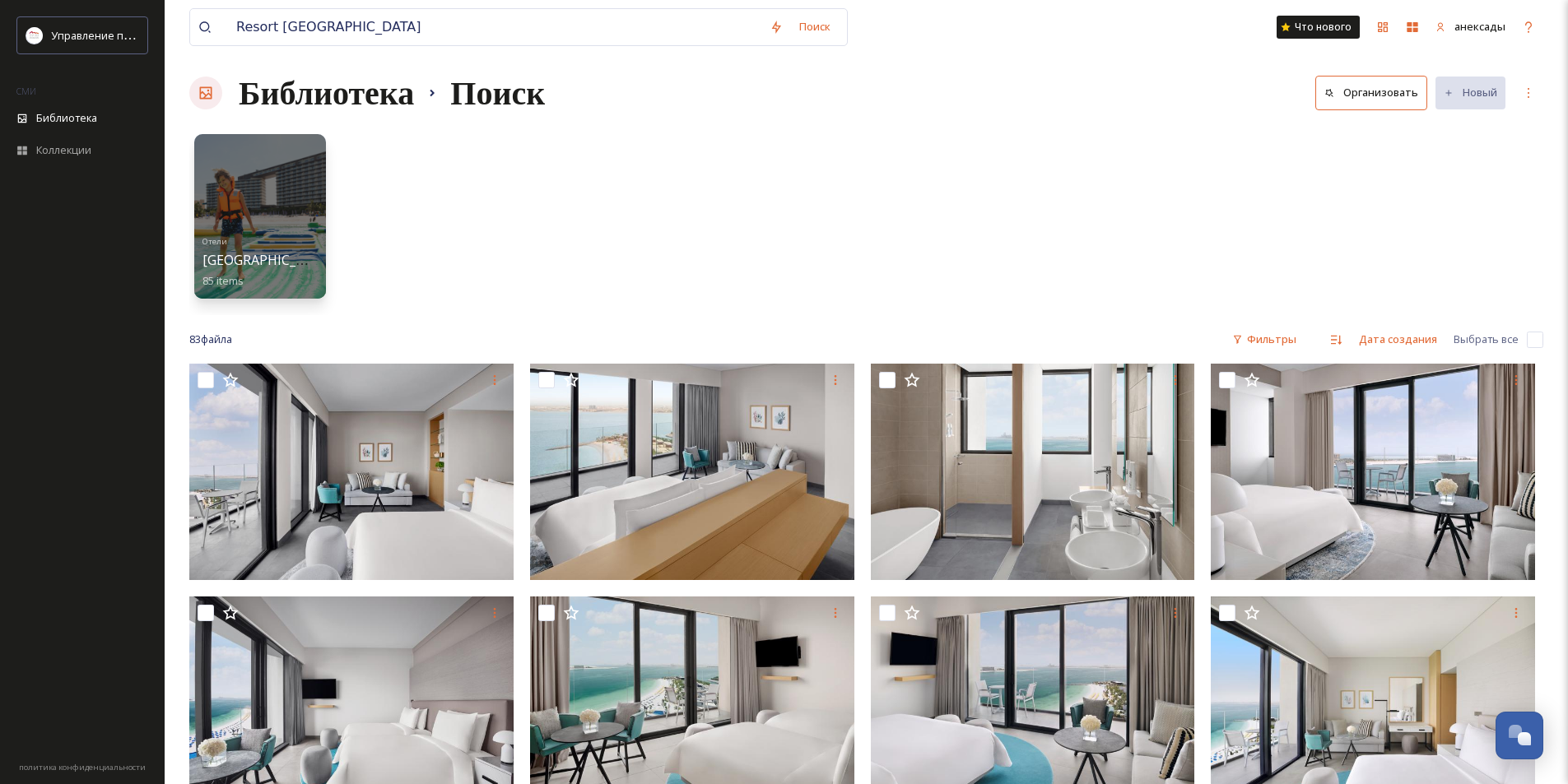
scroll to position [0, 0]
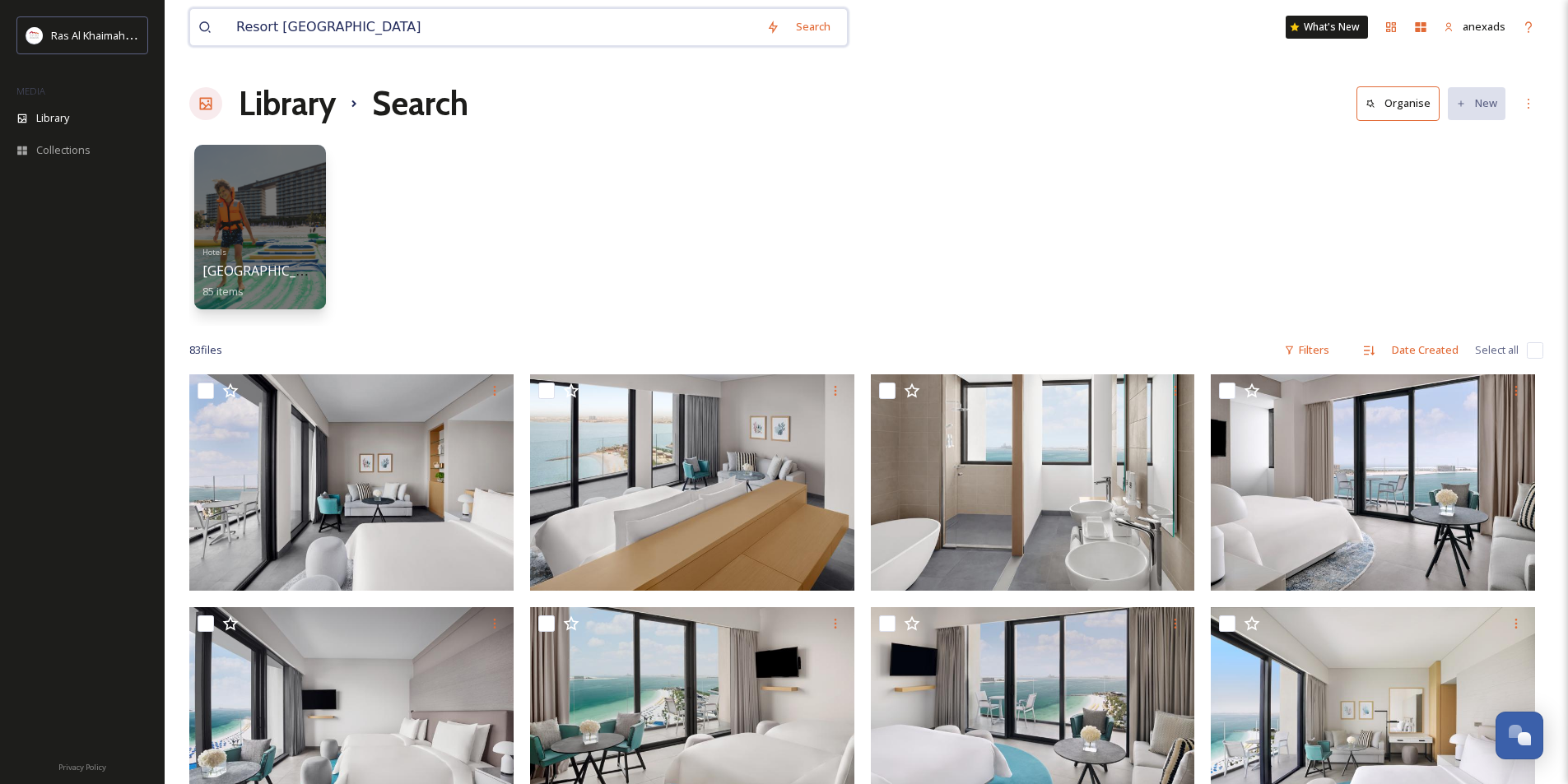
drag, startPoint x: 553, startPoint y: 28, endPoint x: 189, endPoint y: 28, distance: 364.0
click at [189, 28] on div "Resort [GEOGRAPHIC_DATA] Search" at bounding box center [518, 27] width 658 height 38
paste input "Pullman"
type input "[GEOGRAPHIC_DATA] [GEOGRAPHIC_DATA]"
click at [830, 34] on div "Search" at bounding box center [813, 27] width 51 height 32
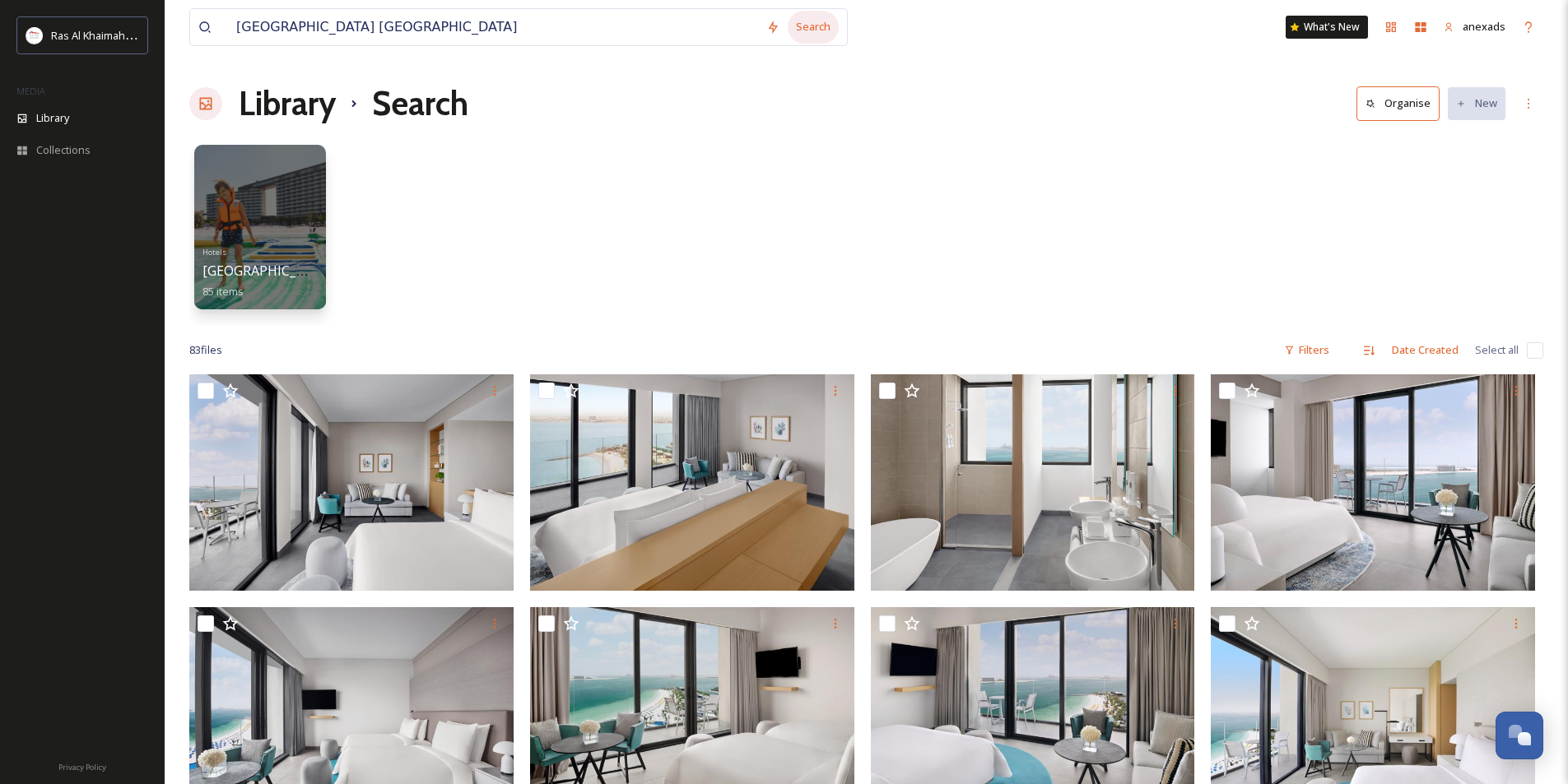
click at [821, 24] on div "Search" at bounding box center [813, 27] width 51 height 32
click at [828, 33] on div "Search" at bounding box center [813, 27] width 51 height 32
drag, startPoint x: 238, startPoint y: 24, endPoint x: 191, endPoint y: 21, distance: 47.1
click at [191, 21] on div "[GEOGRAPHIC_DATA] [GEOGRAPHIC_DATA] Search" at bounding box center [518, 27] width 658 height 38
click at [207, 27] on icon at bounding box center [205, 27] width 13 height 13
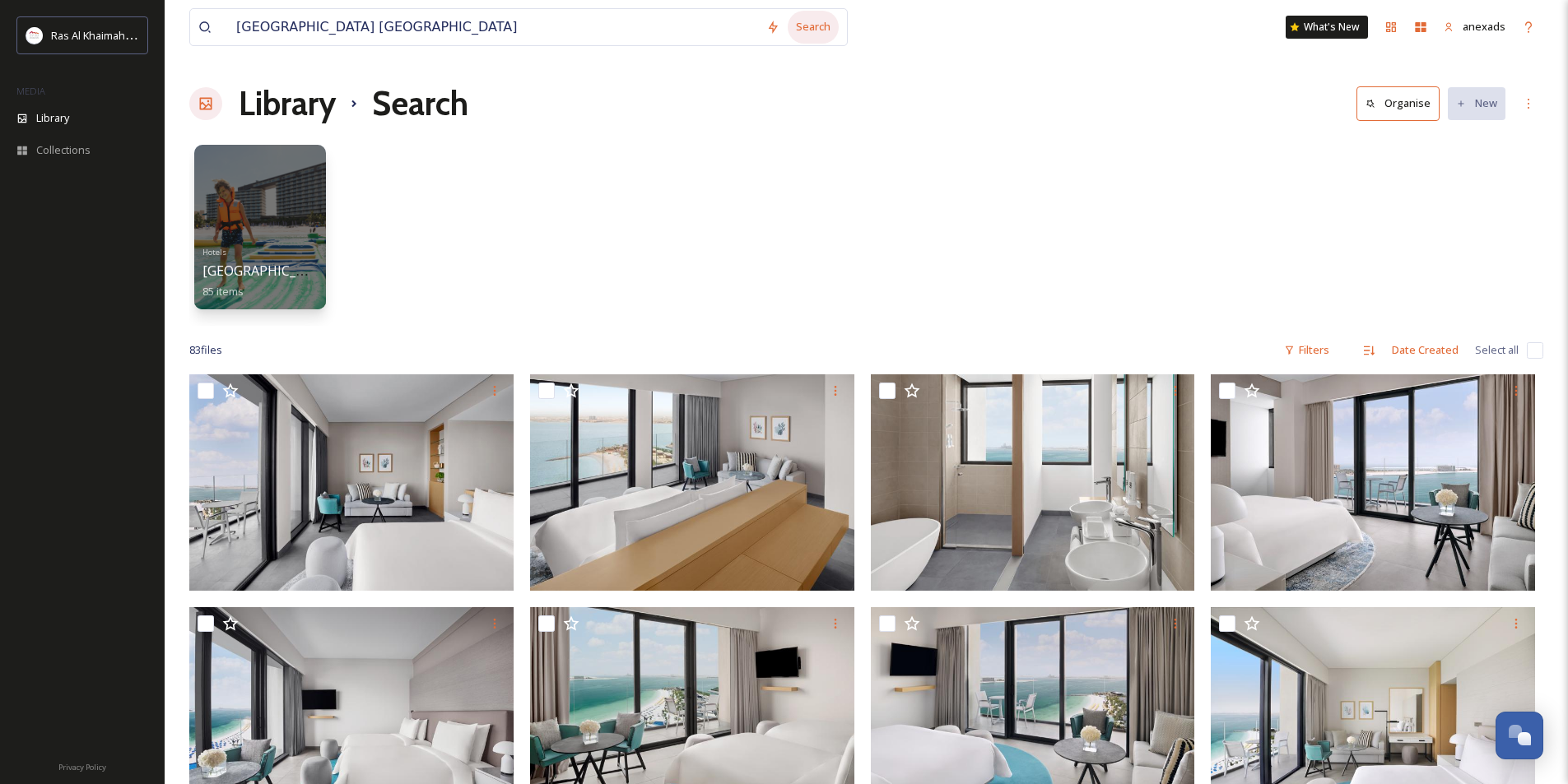
click at [817, 28] on div "Search" at bounding box center [813, 27] width 51 height 32
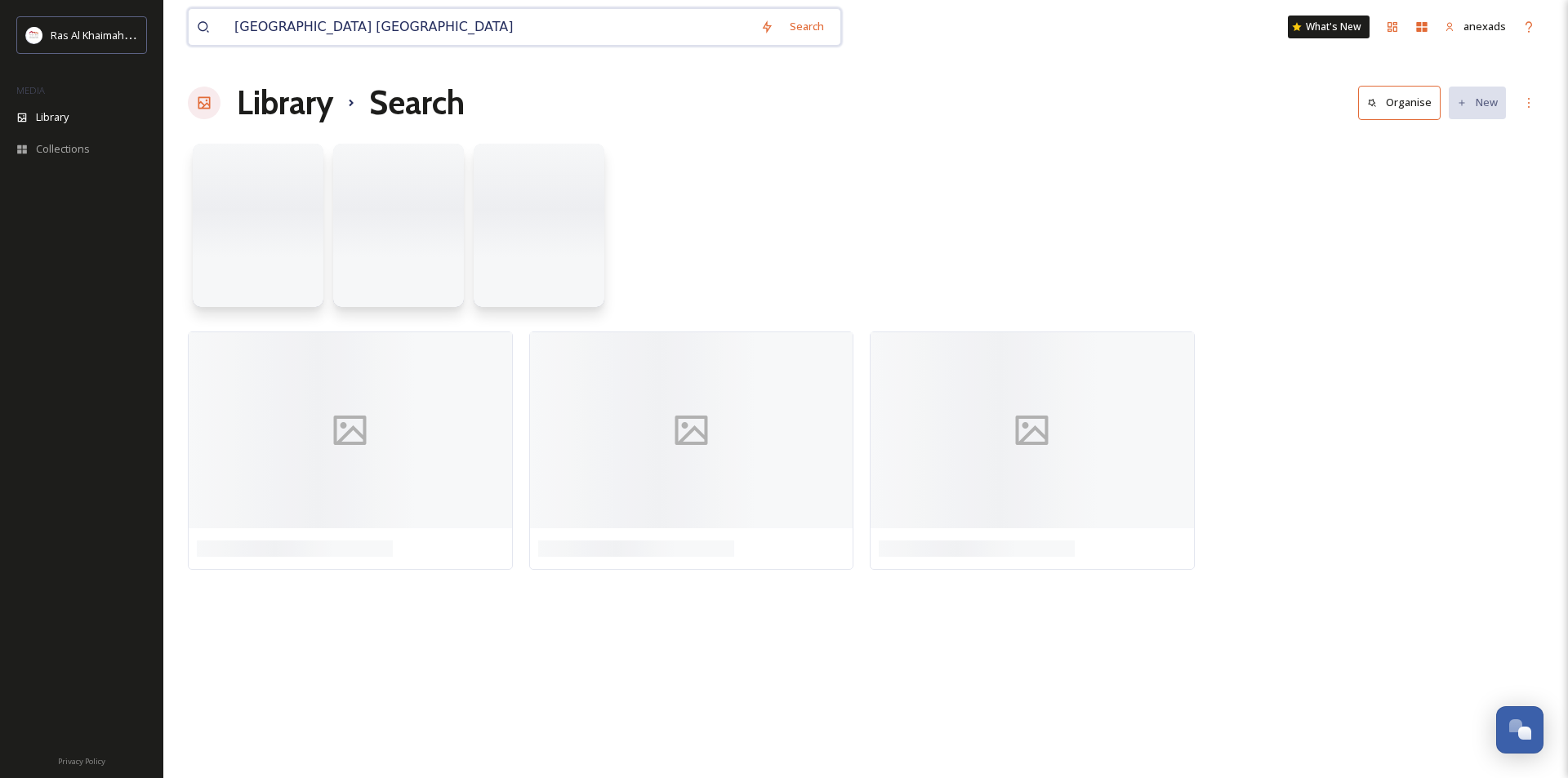
click at [524, 30] on input "[GEOGRAPHIC_DATA] [GEOGRAPHIC_DATA]" at bounding box center [488, 26] width 526 height 36
click at [788, 22] on div "Search Press Enter to search" at bounding box center [797, 26] width 69 height 32
click at [1310, 435] on div at bounding box center [1378, 455] width 333 height 247
